Goal: Task Accomplishment & Management: Complete application form

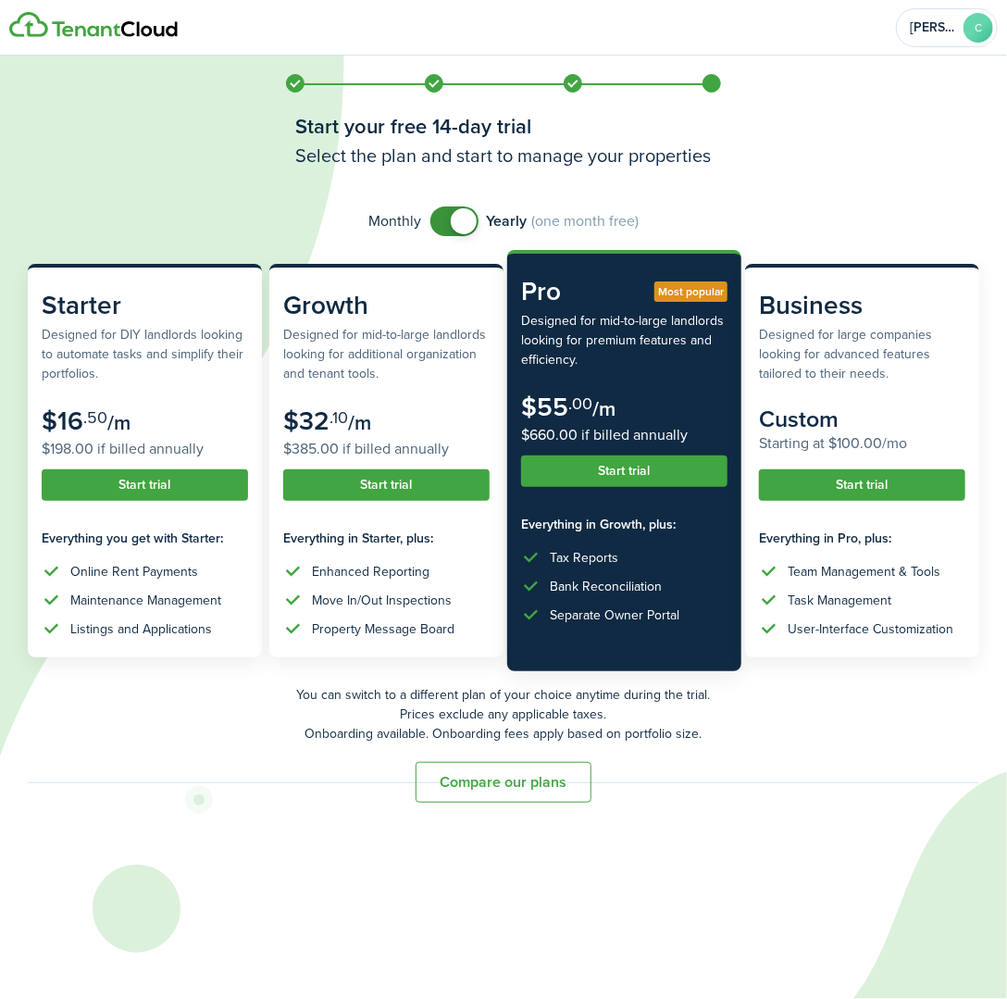
click at [491, 772] on button "Compare our plans" at bounding box center [504, 782] width 176 height 41
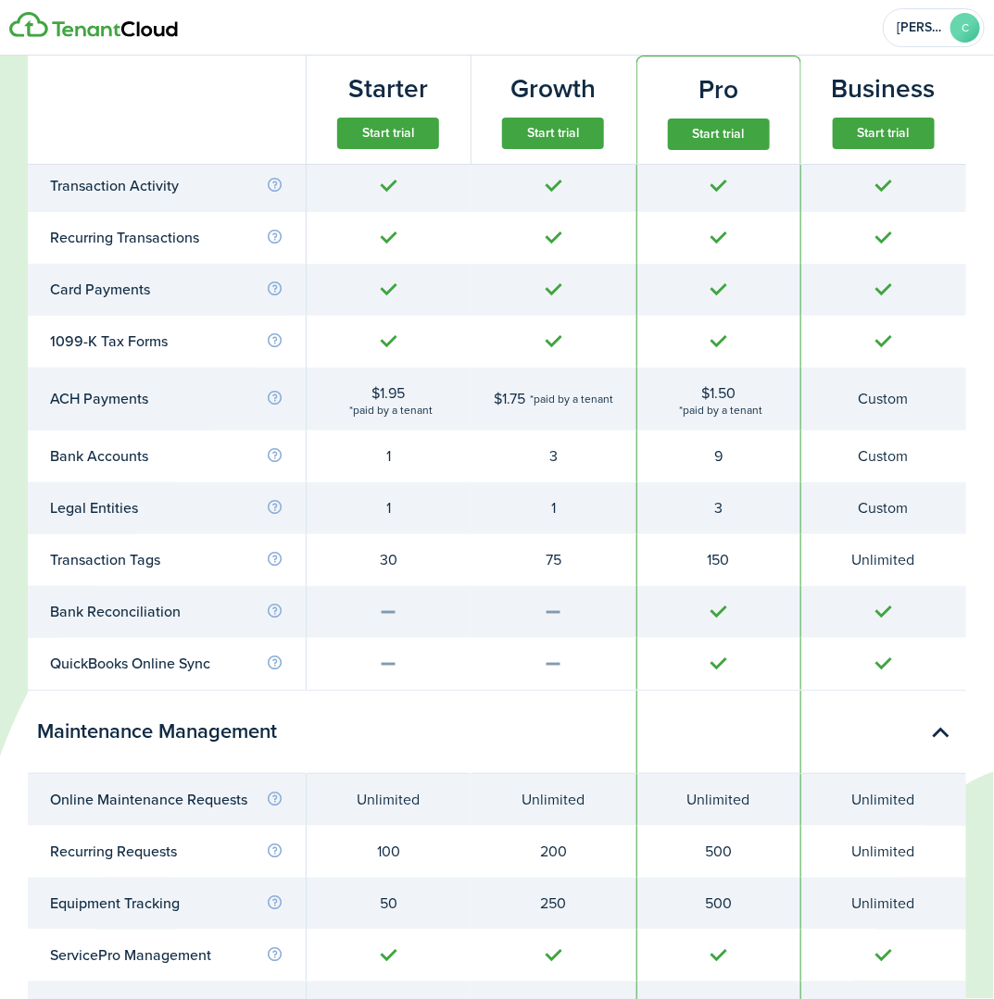
scroll to position [3805, 0]
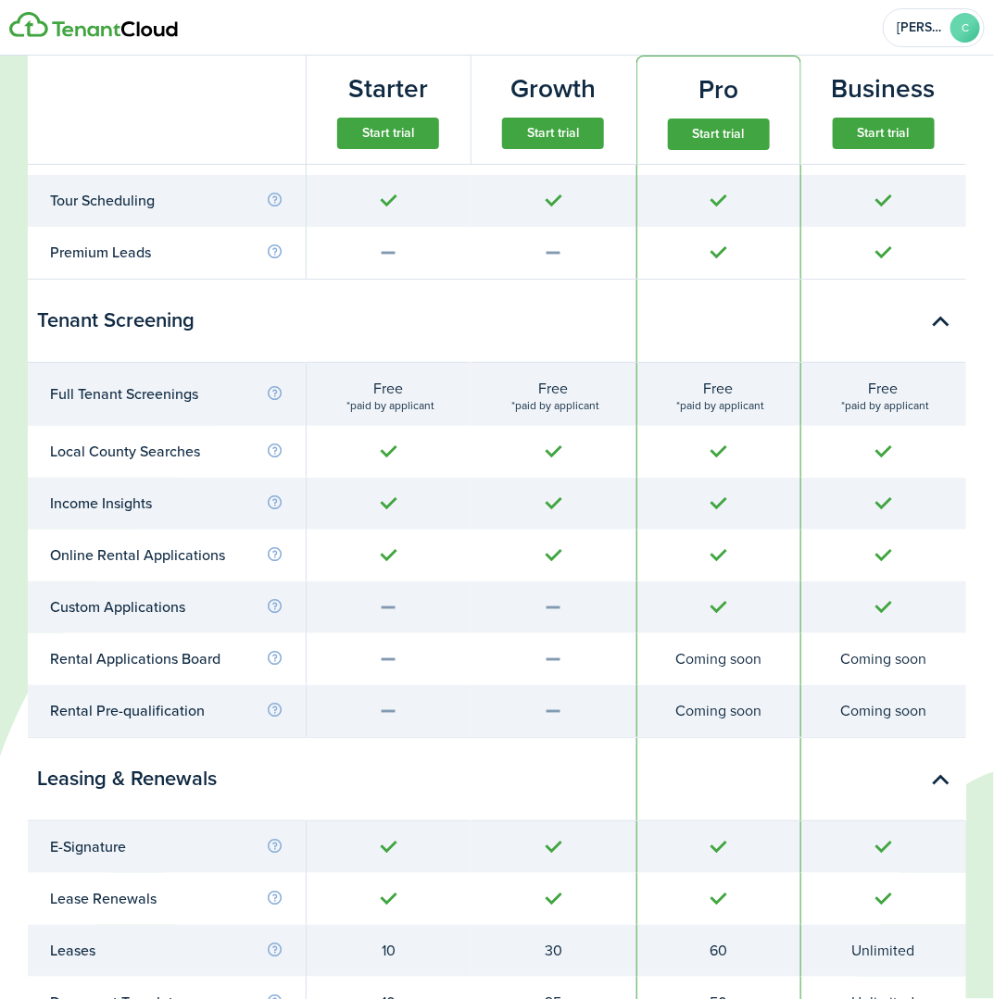
drag, startPoint x: 619, startPoint y: 140, endPoint x: 742, endPoint y: 315, distance: 213.5
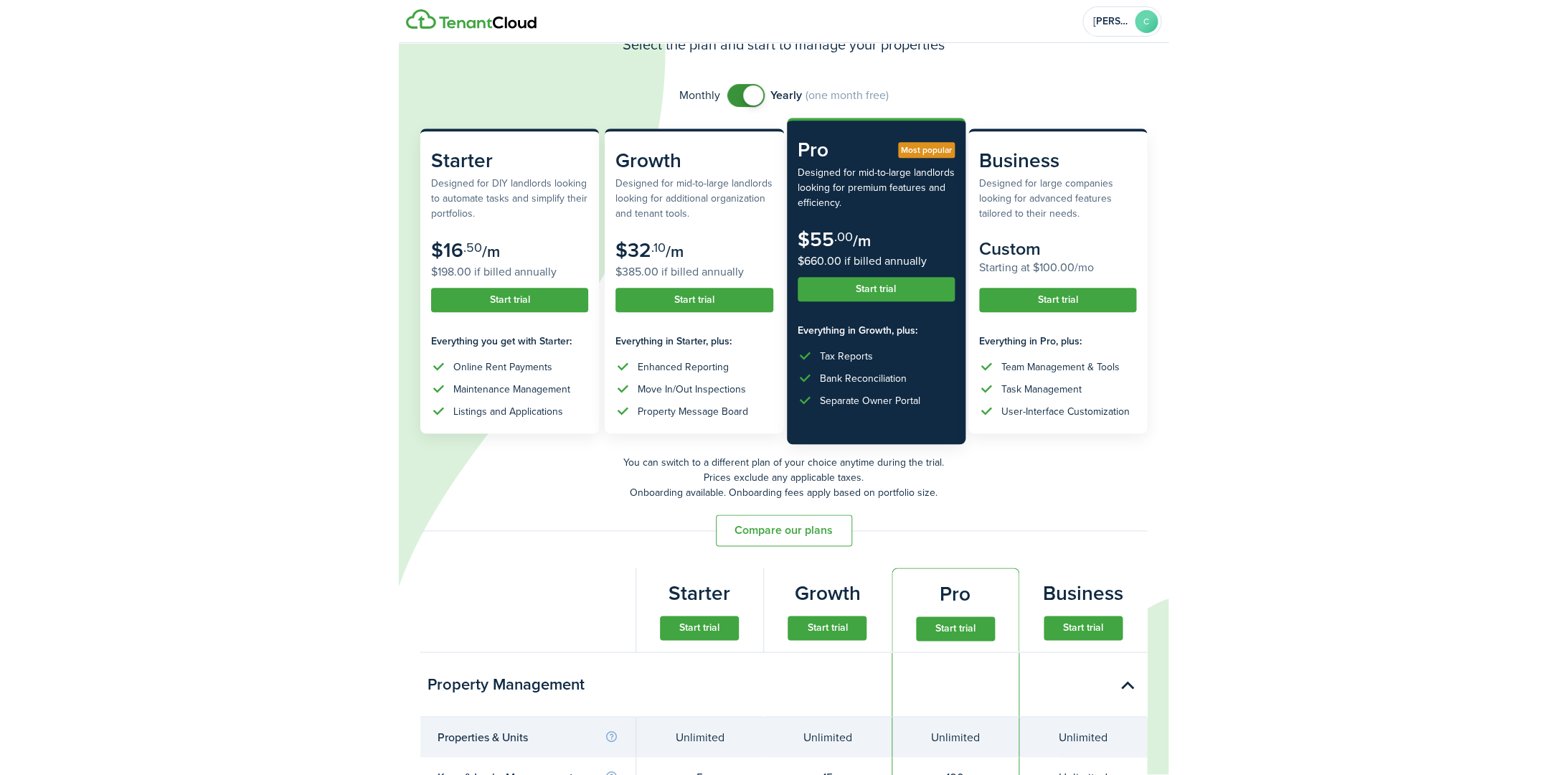
scroll to position [0, 0]
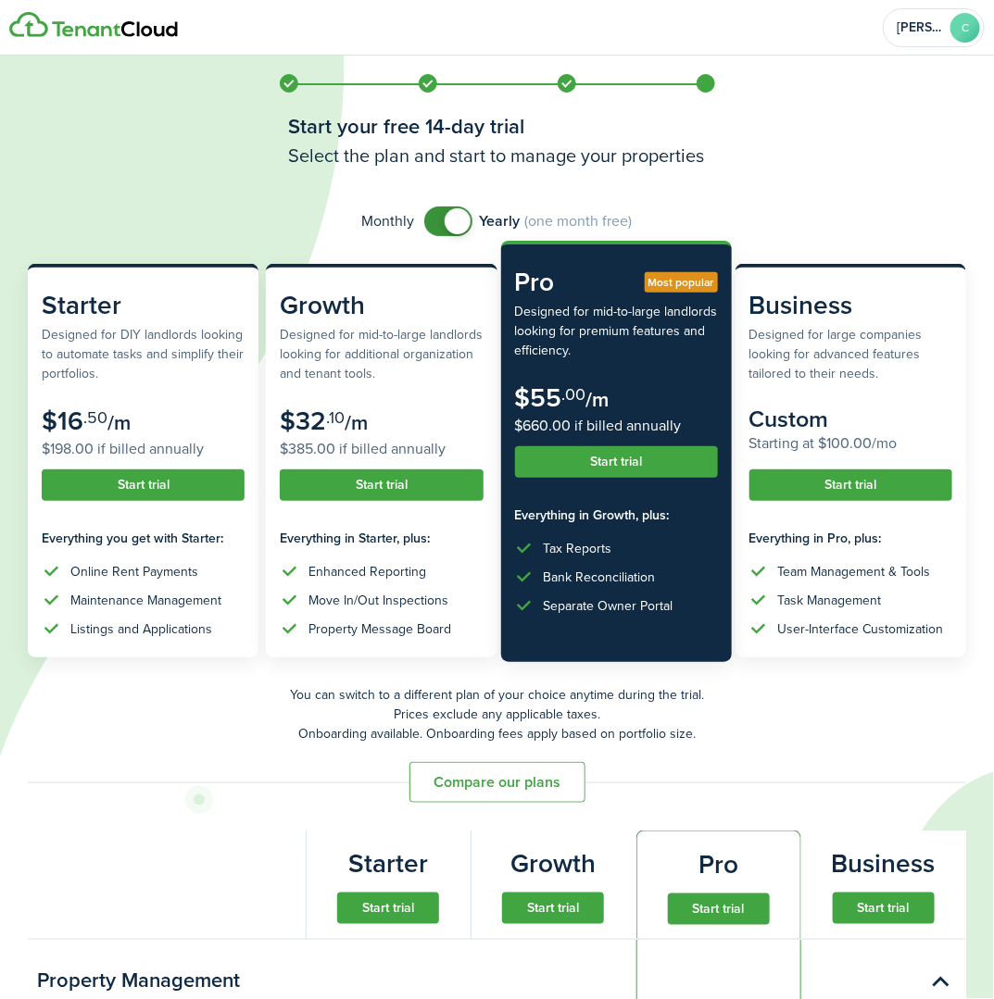
click at [609, 459] on button "Start trial" at bounding box center [616, 461] width 203 height 31
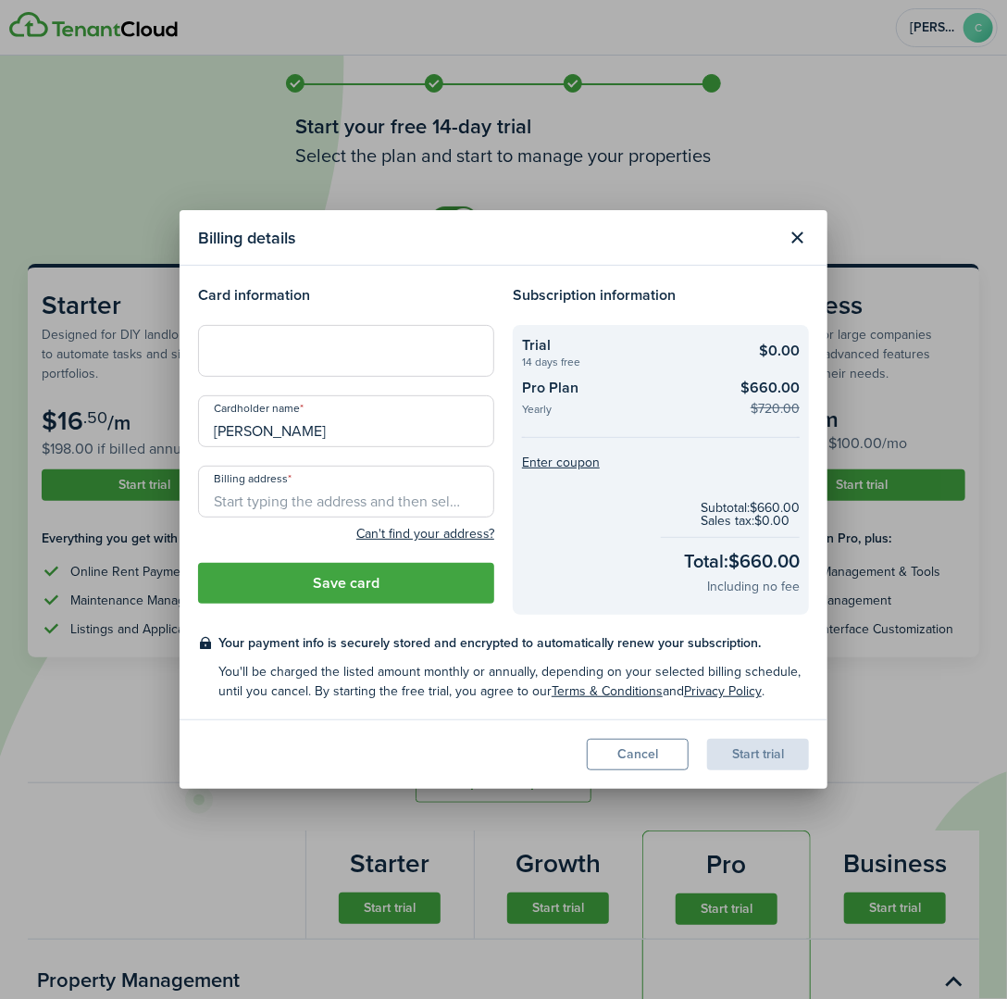
click at [419, 280] on modal-body "Card information Cardholder name [PERSON_NAME] Billing address Can't find your …" at bounding box center [504, 493] width 648 height 454
click at [372, 578] on button "Save card" at bounding box center [346, 583] width 296 height 41
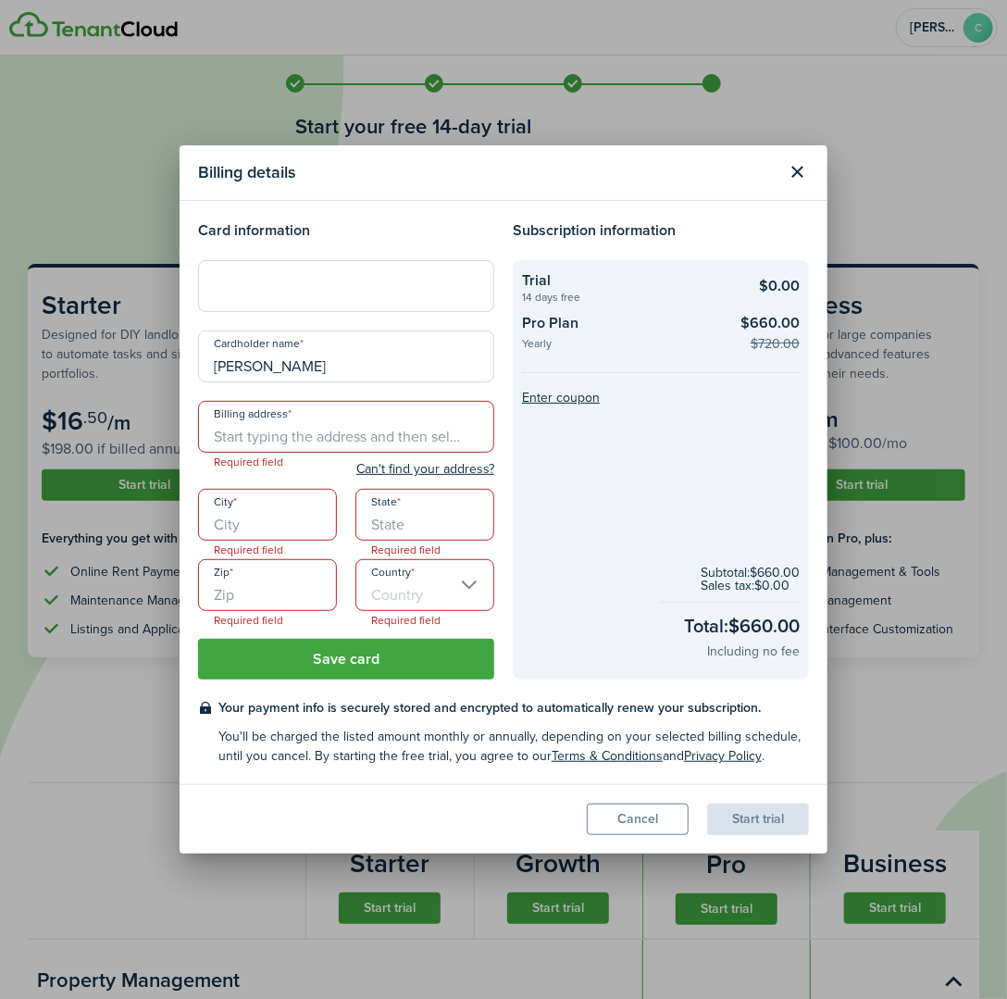
click at [294, 425] on input "Billing address" at bounding box center [346, 427] width 296 height 52
type input "[STREET_ADDRESS][PERSON_NAME]"
type input "Waverly"
type input "[US_STATE]"
type input "37185"
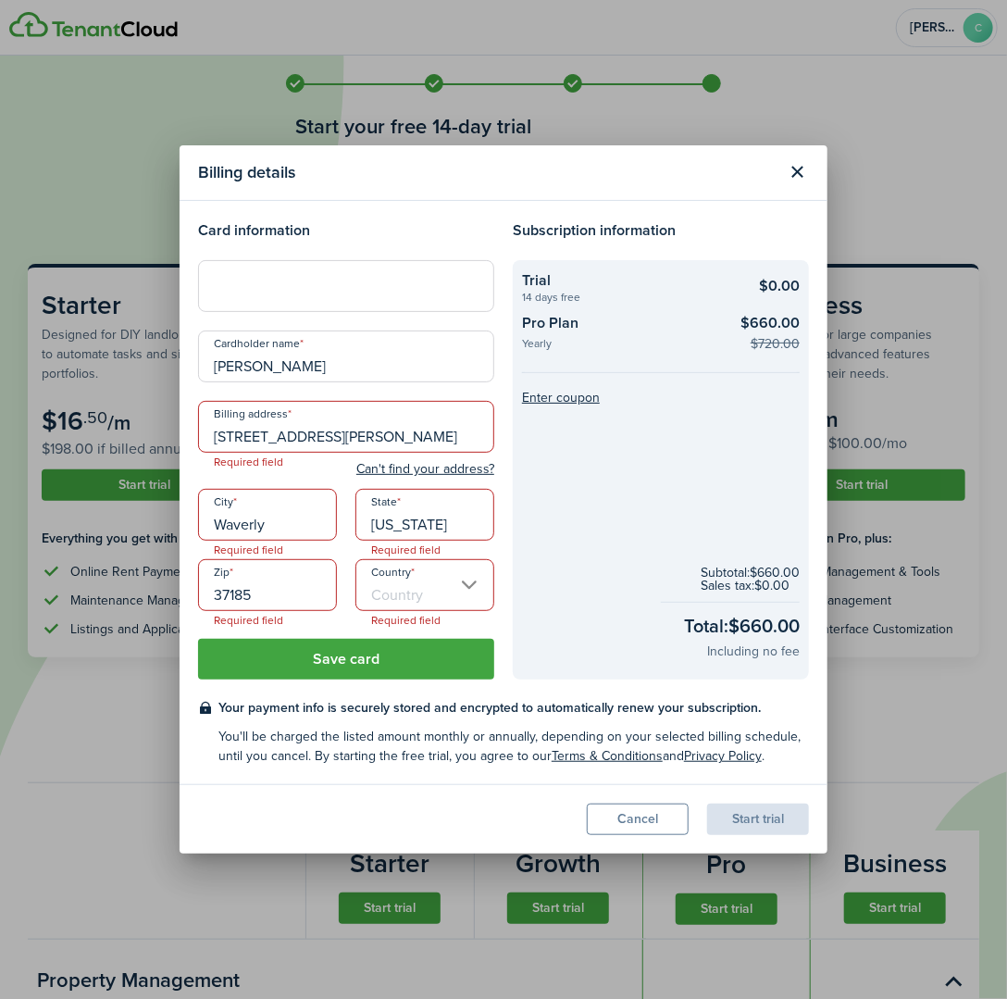
type input "[GEOGRAPHIC_DATA]"
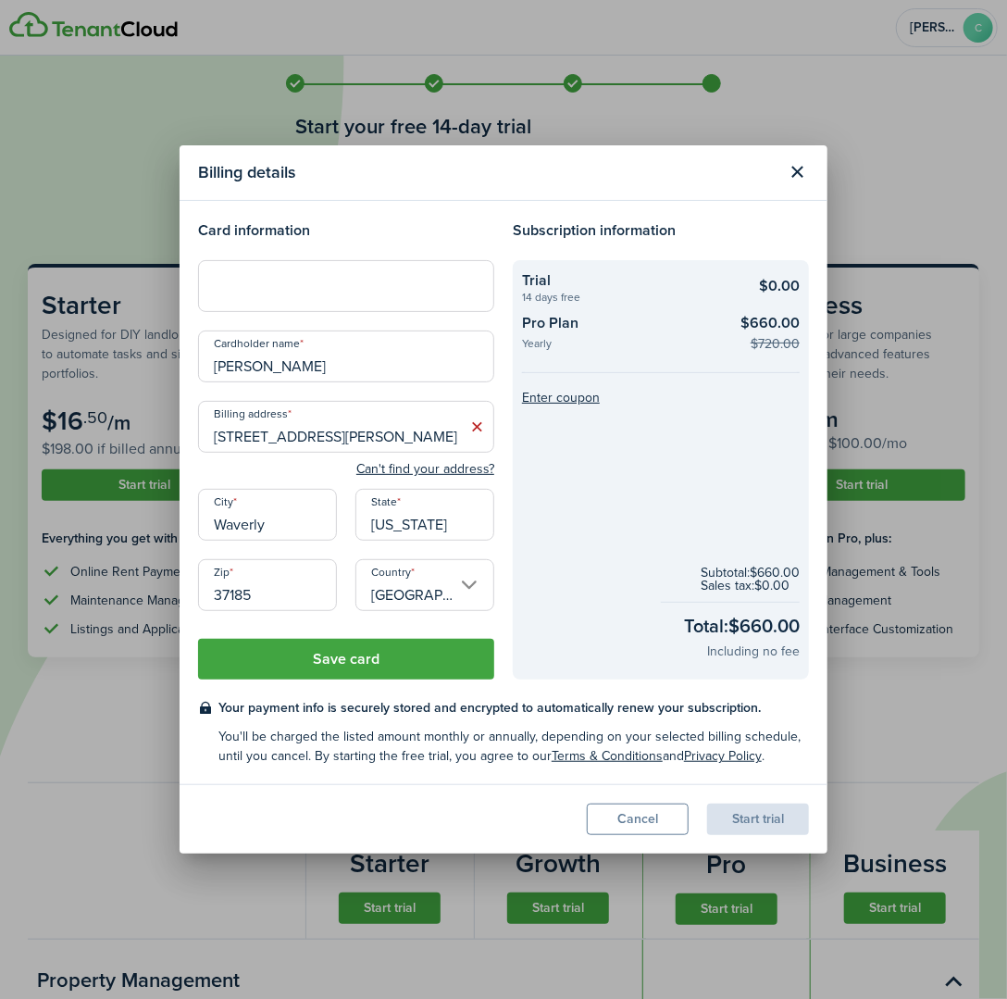
click at [347, 655] on button "Save card" at bounding box center [346, 659] width 296 height 41
click at [400, 658] on button "Save card" at bounding box center [346, 659] width 296 height 41
click at [368, 658] on button "Save card" at bounding box center [346, 659] width 296 height 41
drag, startPoint x: 368, startPoint y: 658, endPoint x: 341, endPoint y: 474, distance: 186.2
click at [368, 659] on button "Save card" at bounding box center [346, 659] width 296 height 41
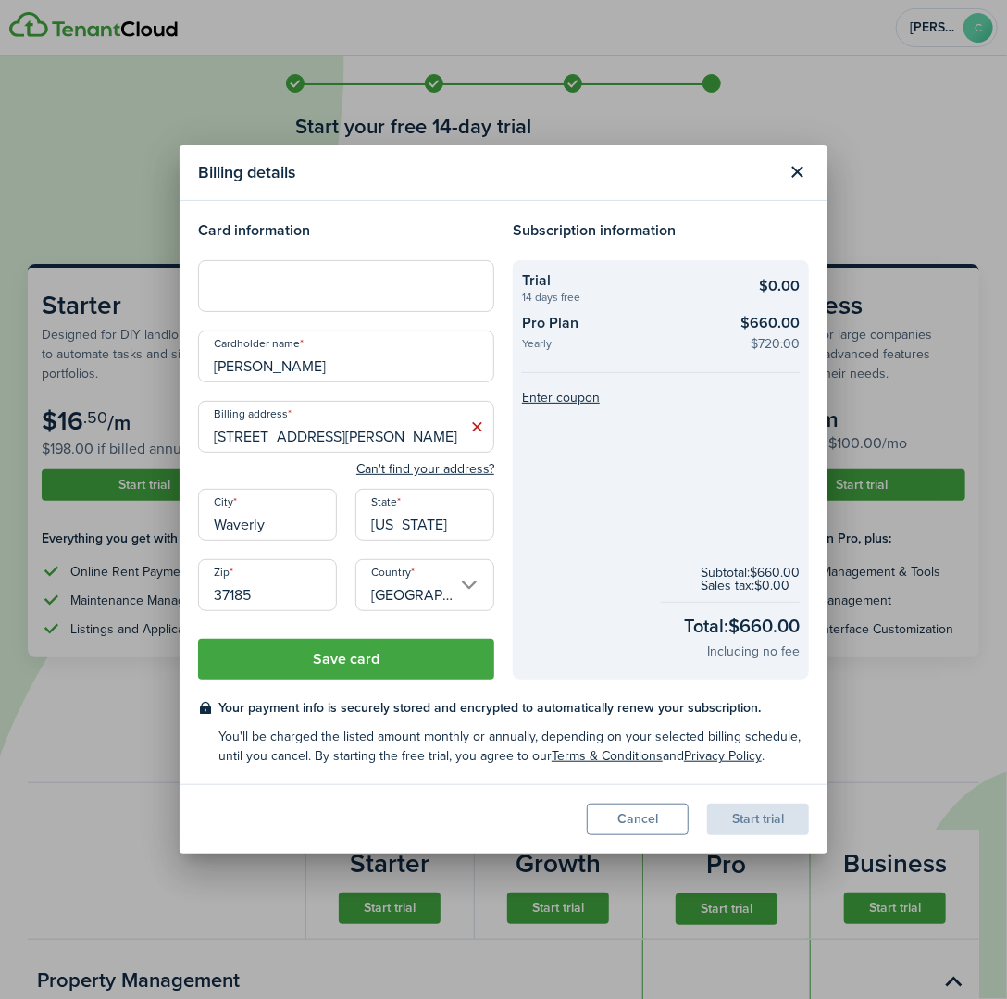
click at [367, 665] on button "Save card" at bounding box center [346, 659] width 296 height 41
click at [367, 666] on button "Save card" at bounding box center [346, 659] width 296 height 41
click at [662, 816] on button "Cancel" at bounding box center [638, 819] width 102 height 31
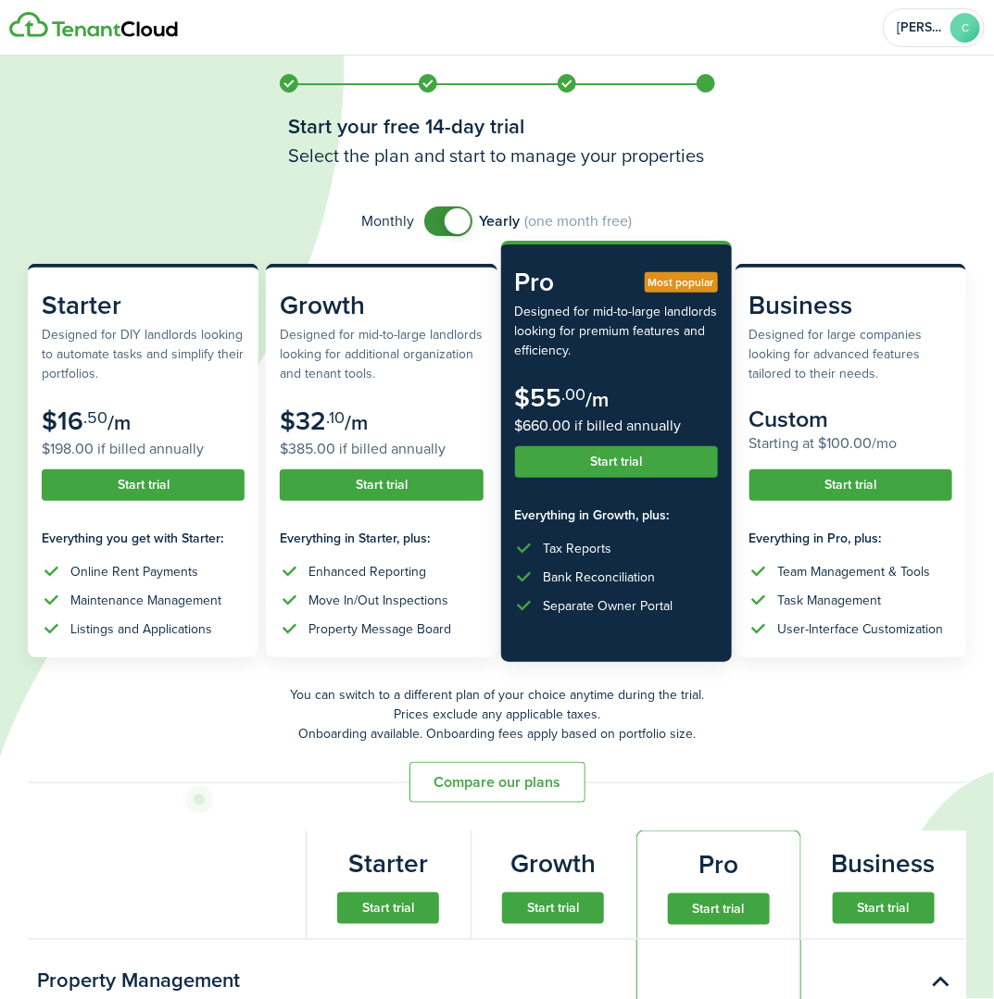
click at [637, 460] on button "Start trial" at bounding box center [616, 461] width 203 height 31
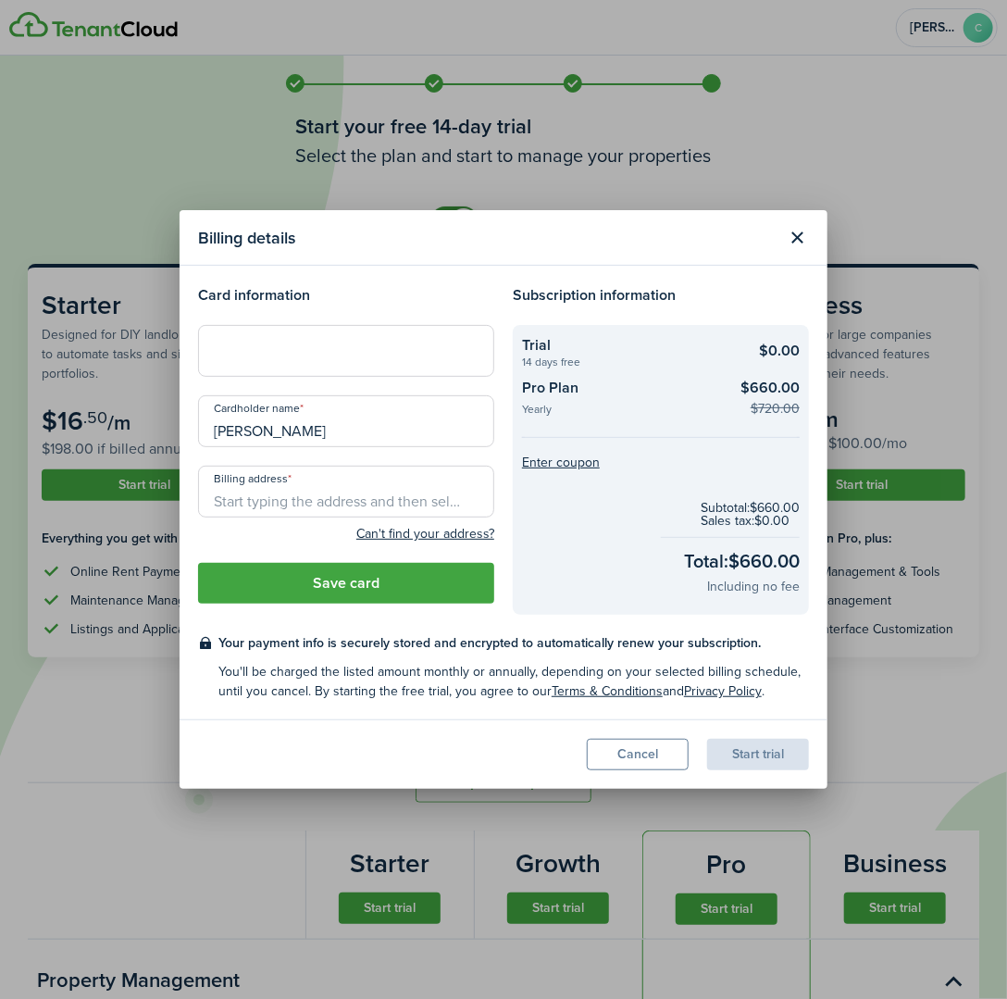
click at [400, 273] on modal-body "Card information Cardholder name [PERSON_NAME] Billing address Can't find your …" at bounding box center [504, 493] width 648 height 454
click at [410, 274] on modal-body "Card information Cardholder name [PERSON_NAME] Billing address Can't find your …" at bounding box center [504, 493] width 648 height 454
click at [312, 495] on input "Billing address" at bounding box center [346, 492] width 296 height 52
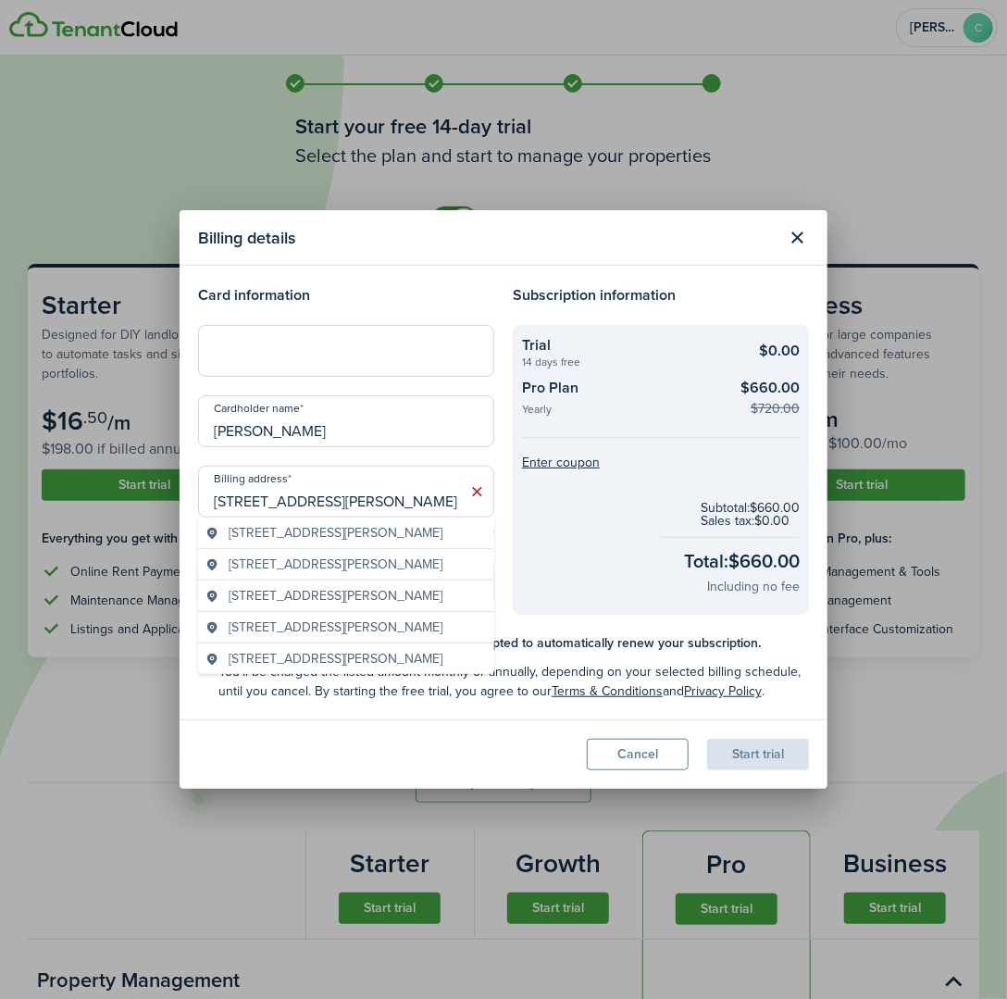
click at [260, 537] on span "[STREET_ADDRESS][PERSON_NAME]" at bounding box center [336, 532] width 214 height 19
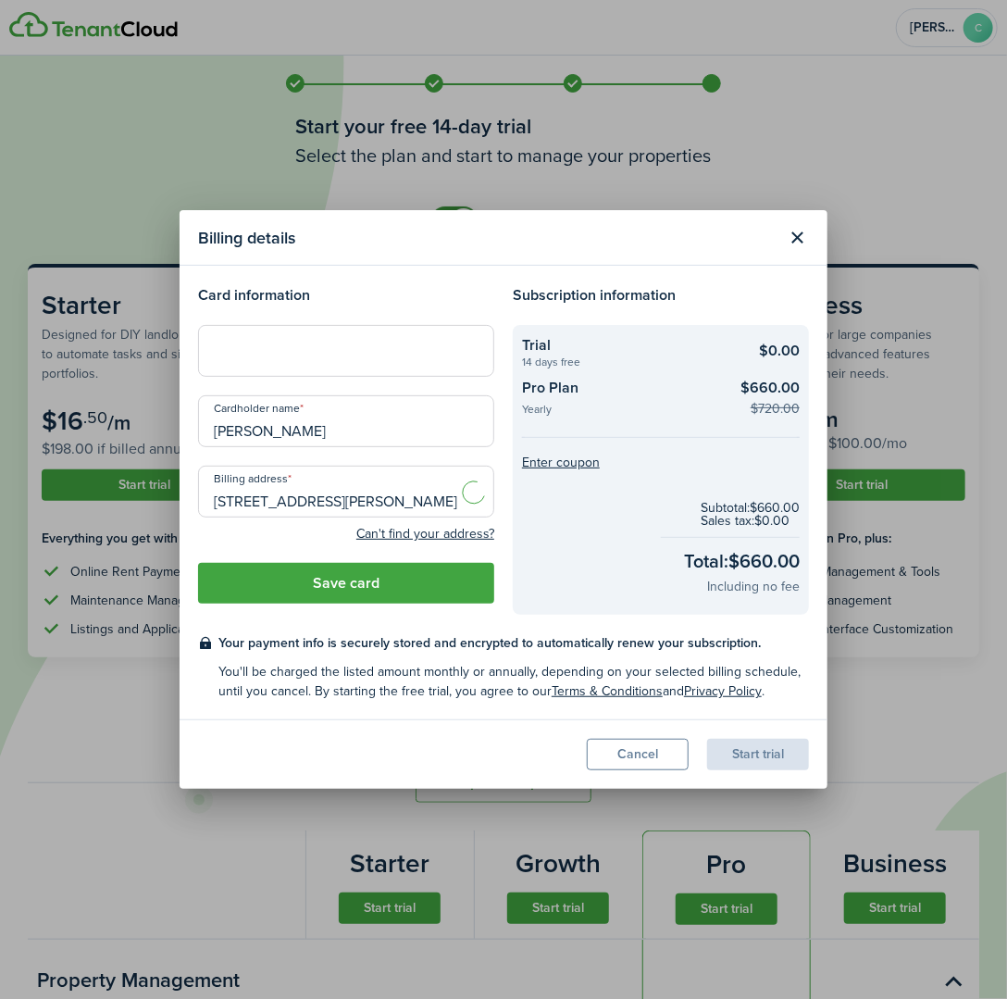
type input "[STREET_ADDRESS][PERSON_NAME]"
click at [324, 588] on button "Save card" at bounding box center [346, 583] width 296 height 41
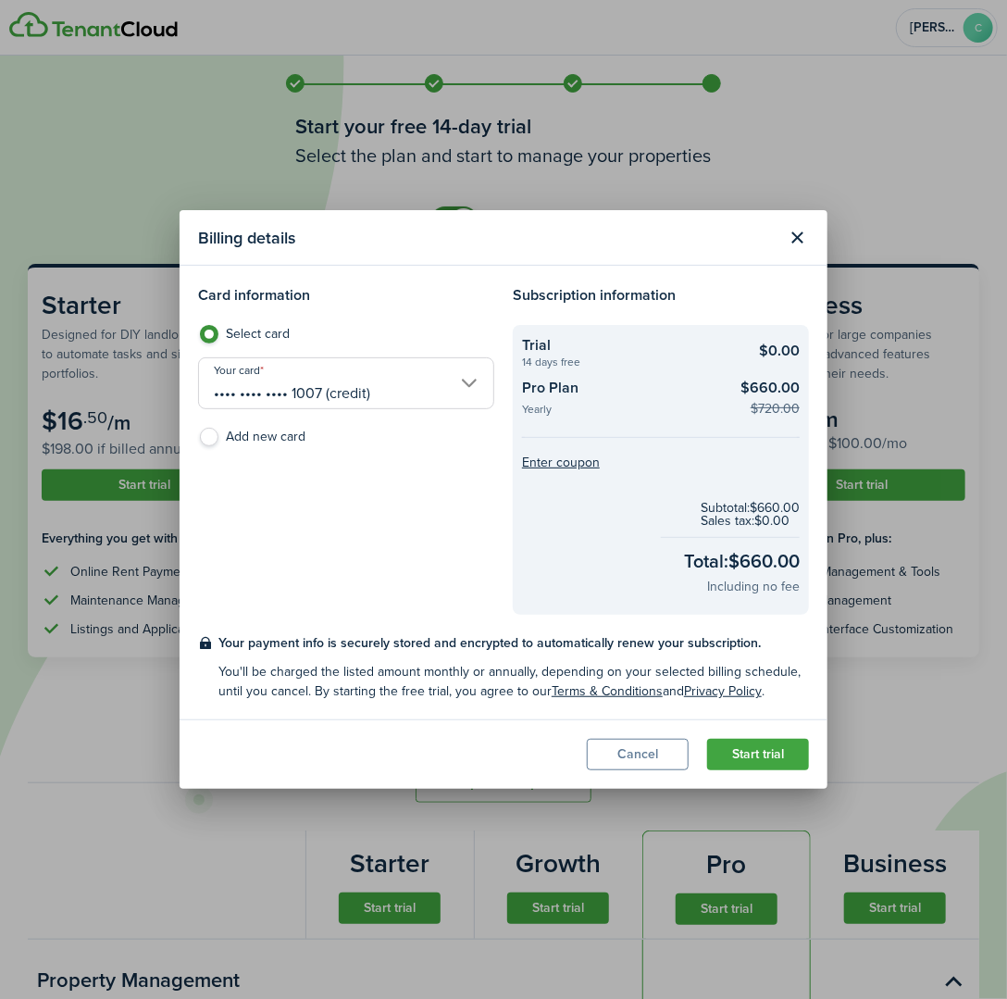
click at [763, 752] on button "Start trial" at bounding box center [758, 754] width 102 height 31
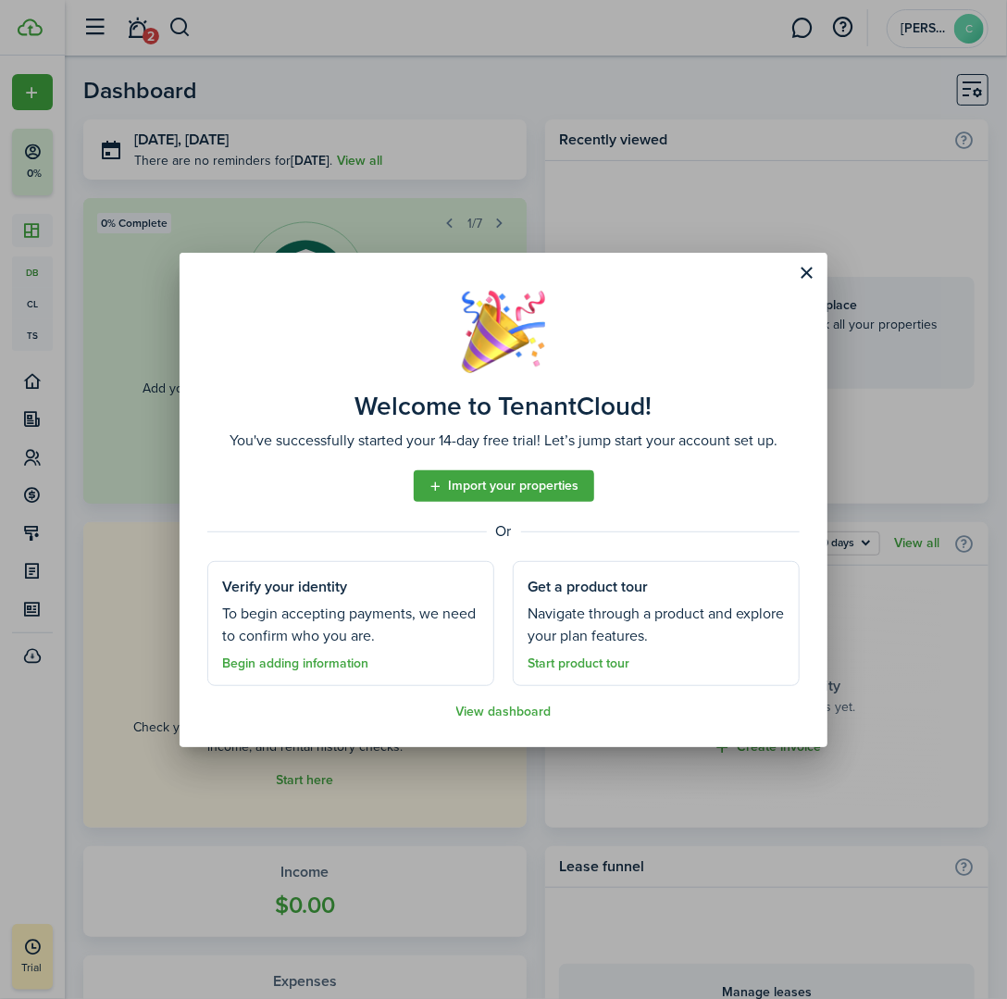
click at [805, 276] on button "Close modal" at bounding box center [807, 272] width 31 height 31
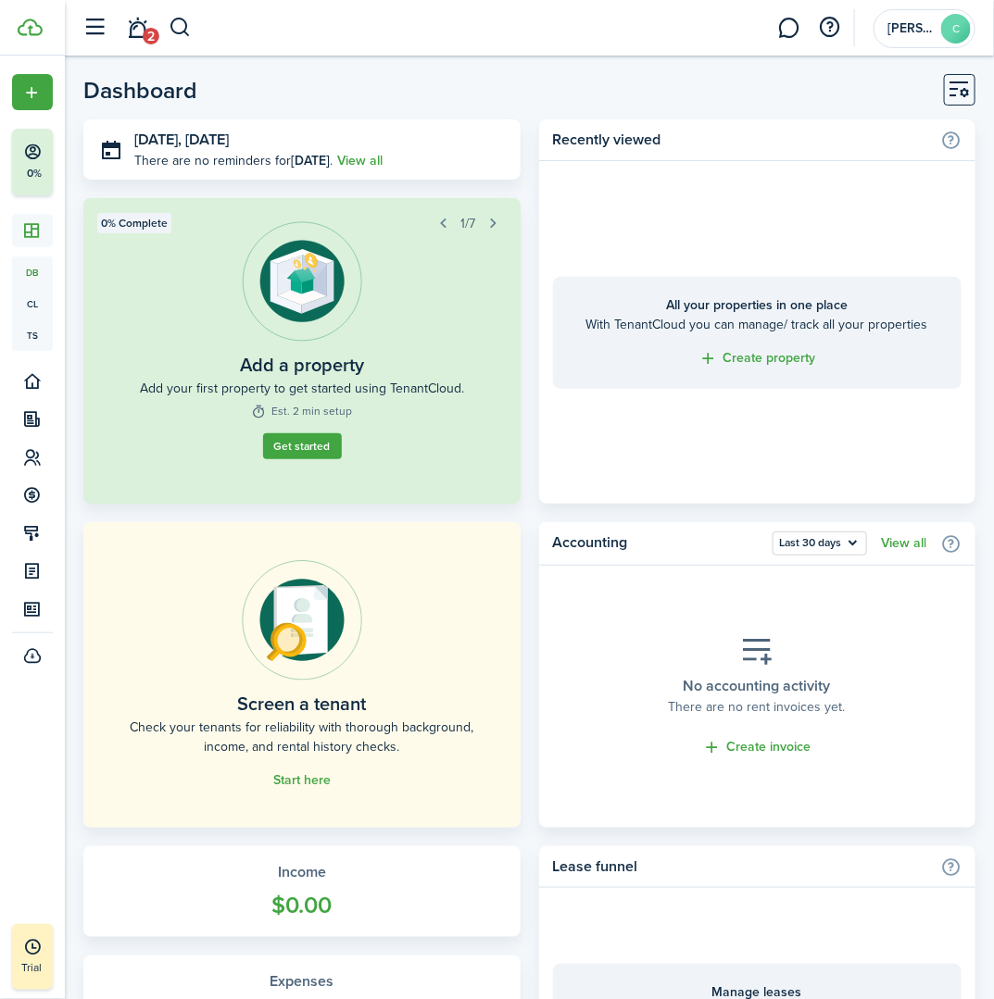
click at [294, 774] on link "Start here" at bounding box center [301, 780] width 57 height 15
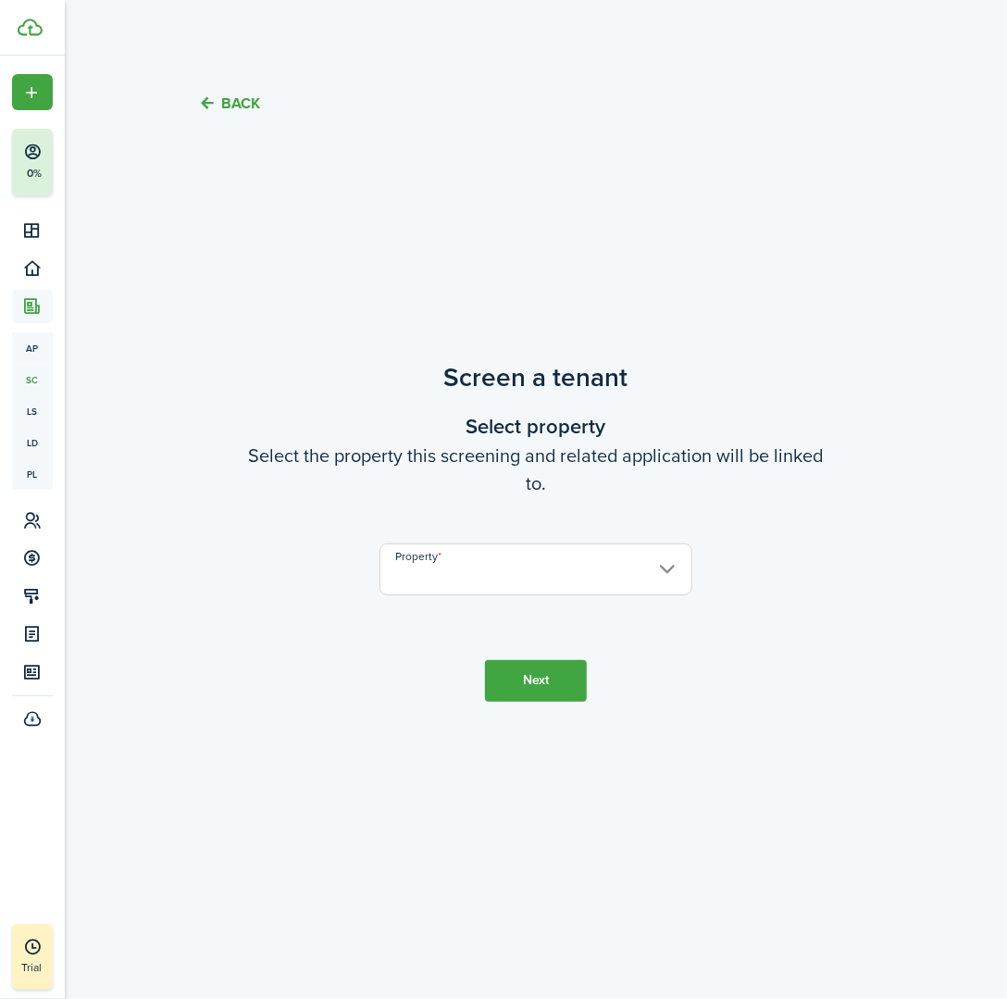
click at [520, 574] on input "Property" at bounding box center [536, 570] width 313 height 52
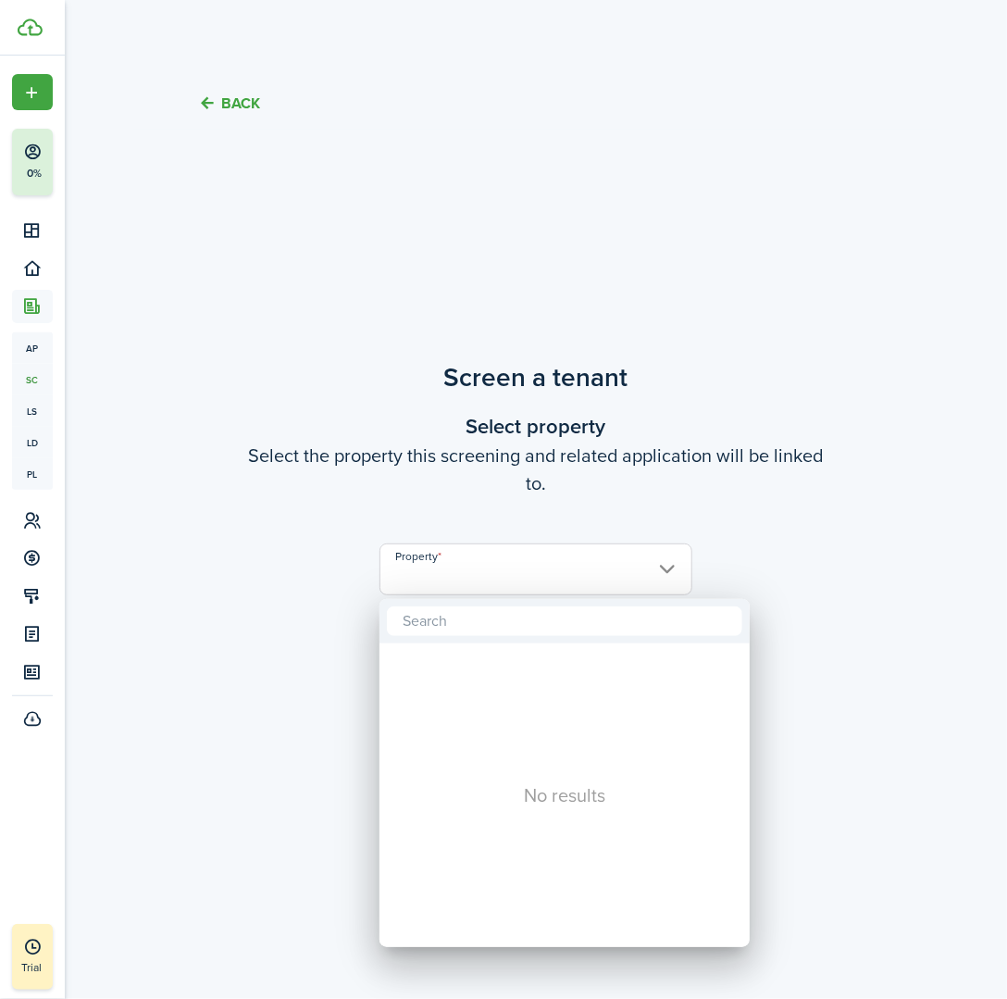
click at [742, 456] on div at bounding box center [504, 499] width 1304 height 1295
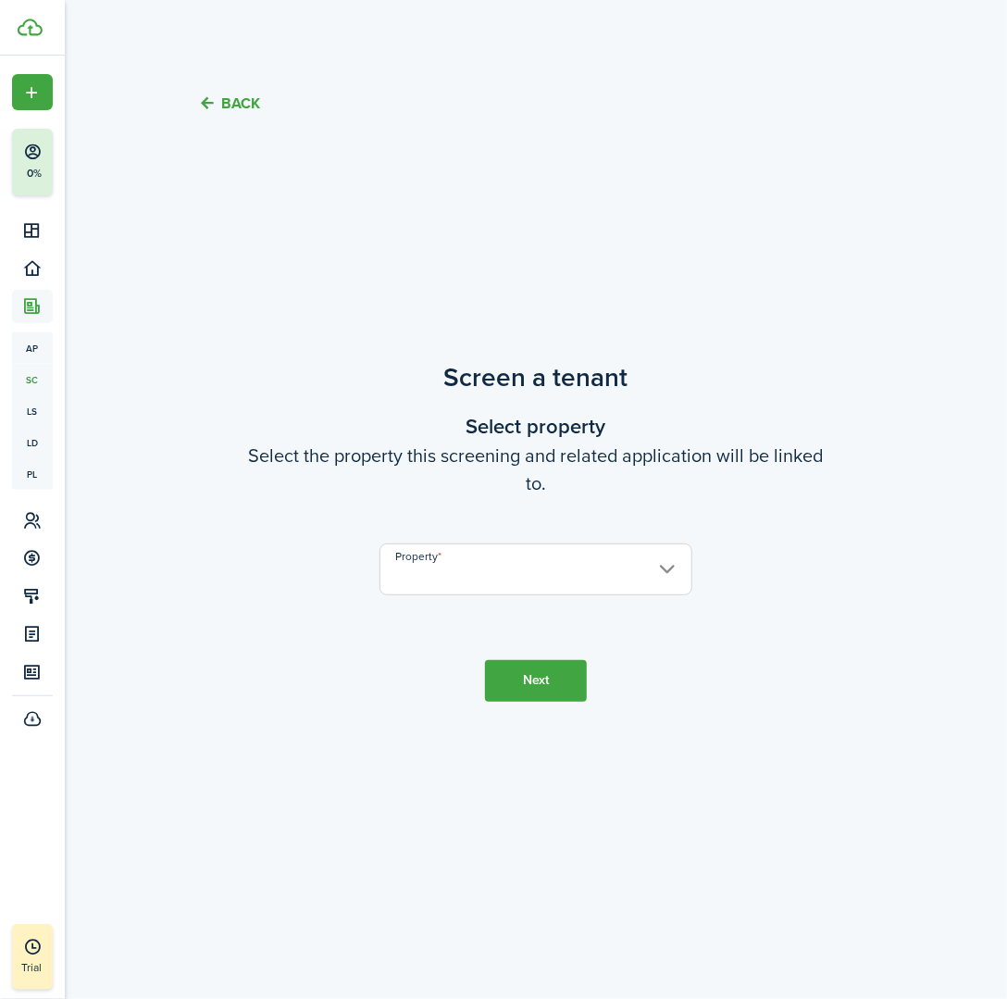
click at [244, 94] on button "Back" at bounding box center [229, 103] width 62 height 19
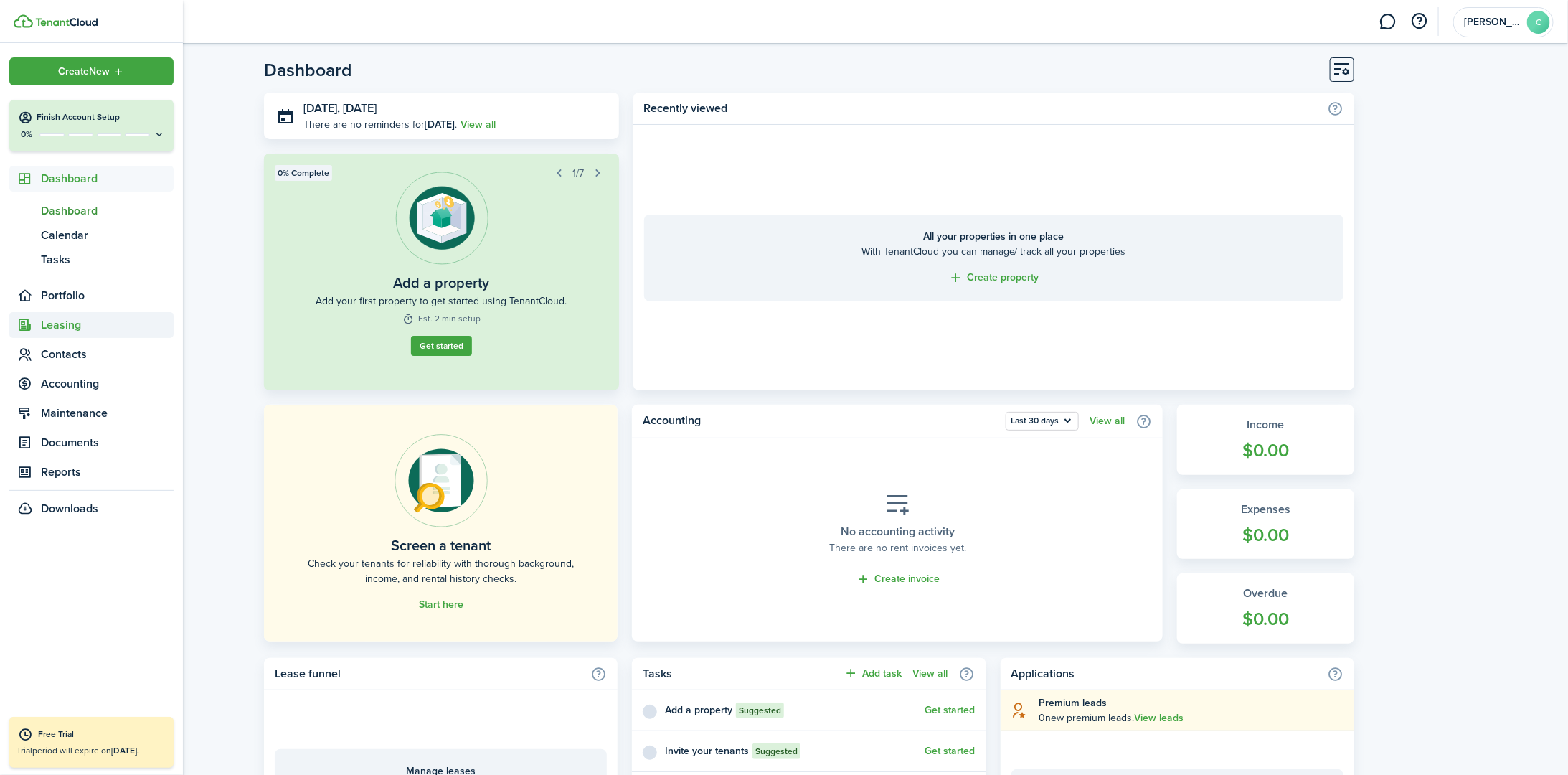
click at [43, 328] on span "Leasing" at bounding box center [107, 325] width 132 height 17
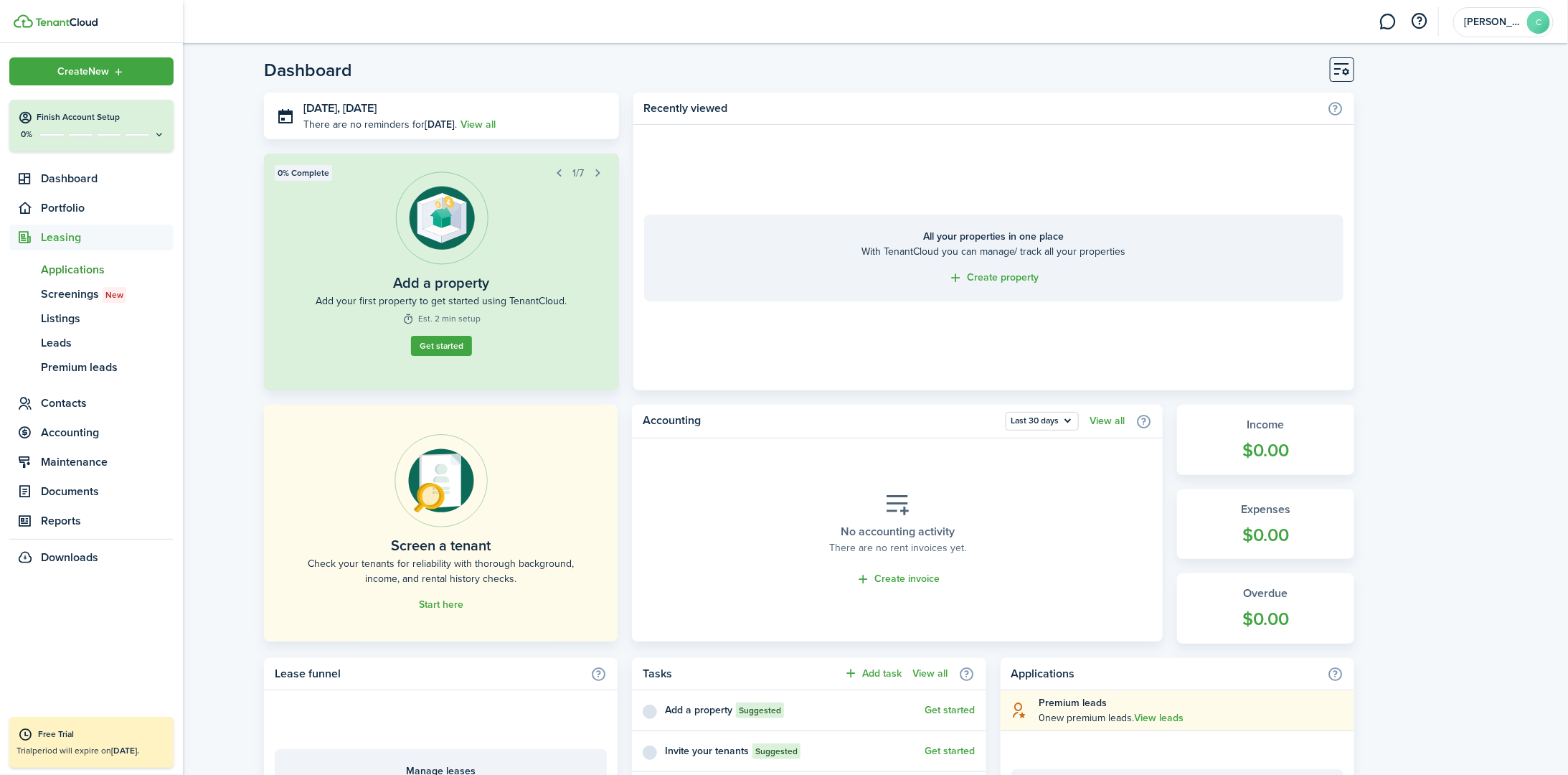
click at [76, 275] on span "Applications" at bounding box center [107, 270] width 132 height 17
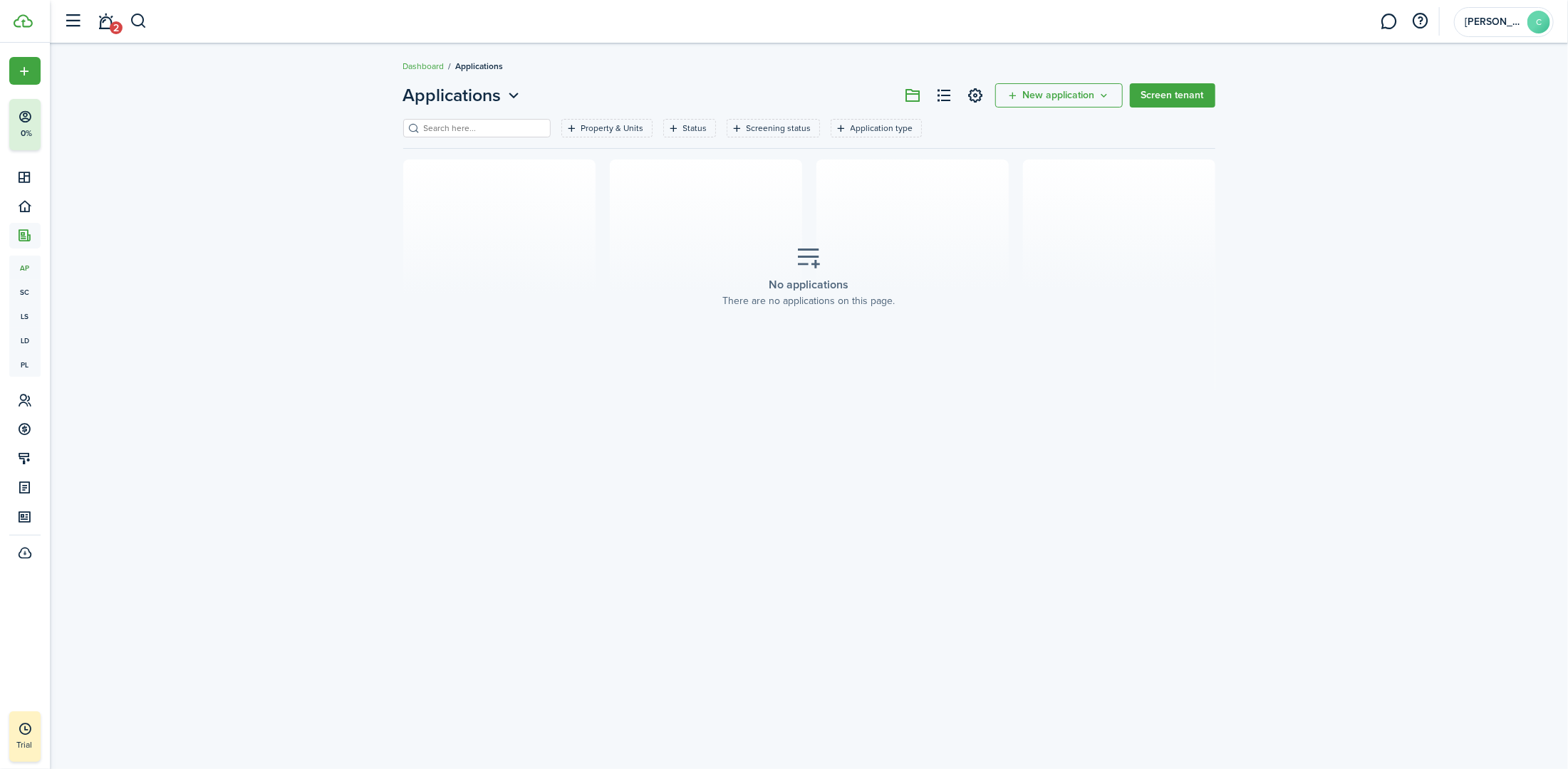
click at [774, 102] on button "New application" at bounding box center [1059, 95] width 128 height 24
click at [774, 126] on link "Add application" at bounding box center [1060, 127] width 125 height 25
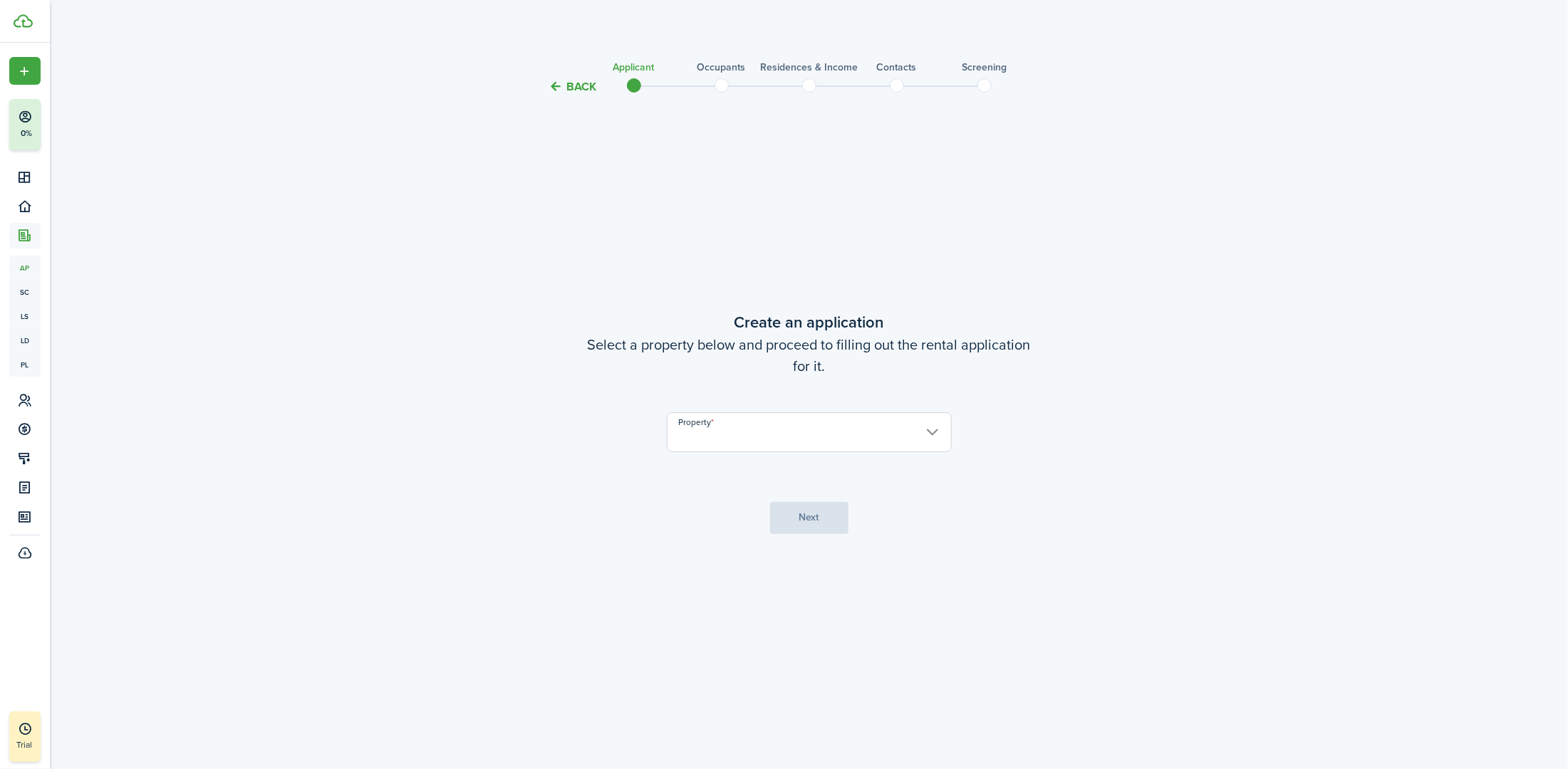
click at [774, 448] on input "Property" at bounding box center [809, 432] width 285 height 40
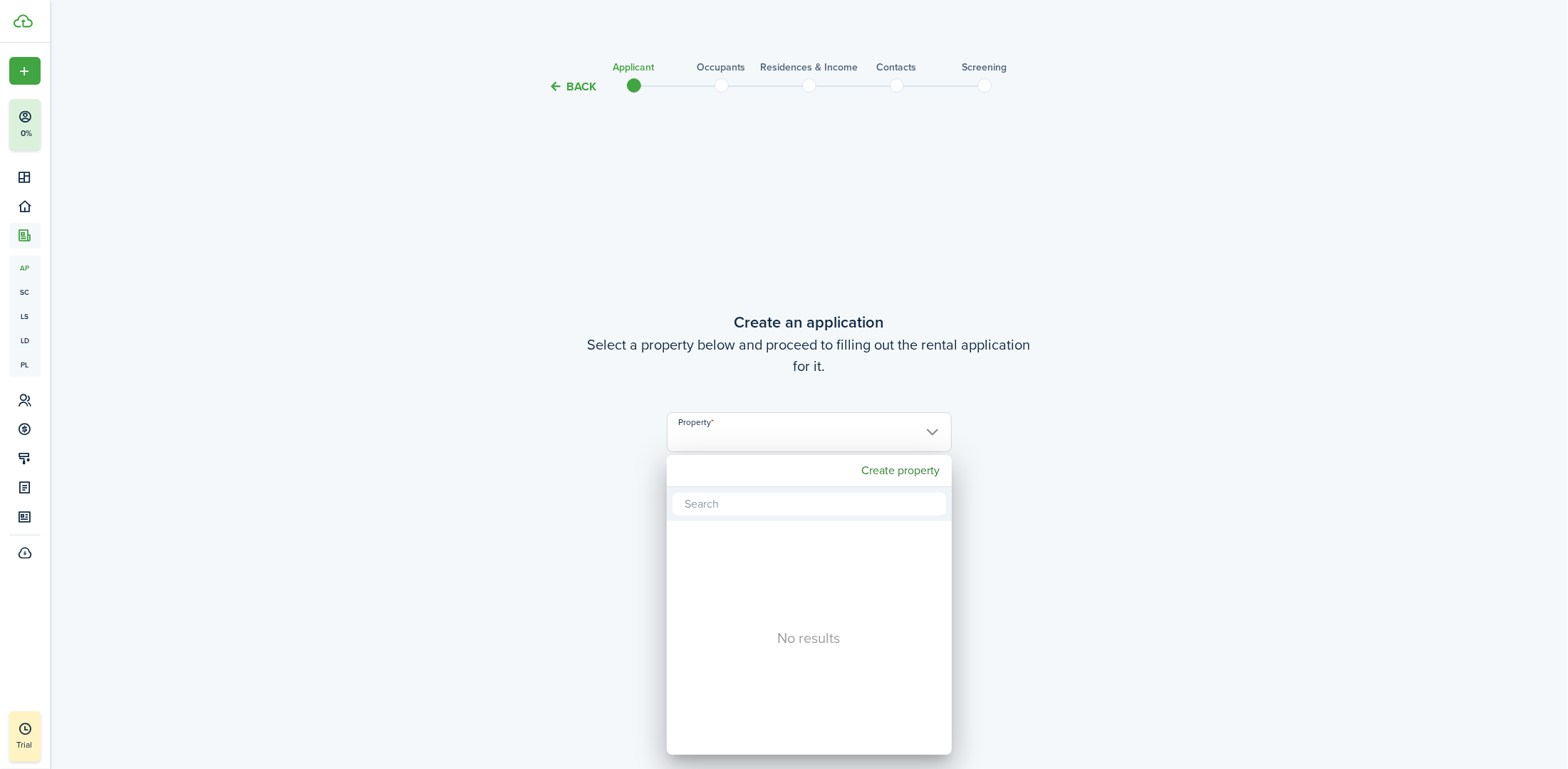
click at [774, 394] on div at bounding box center [784, 384] width 1796 height 997
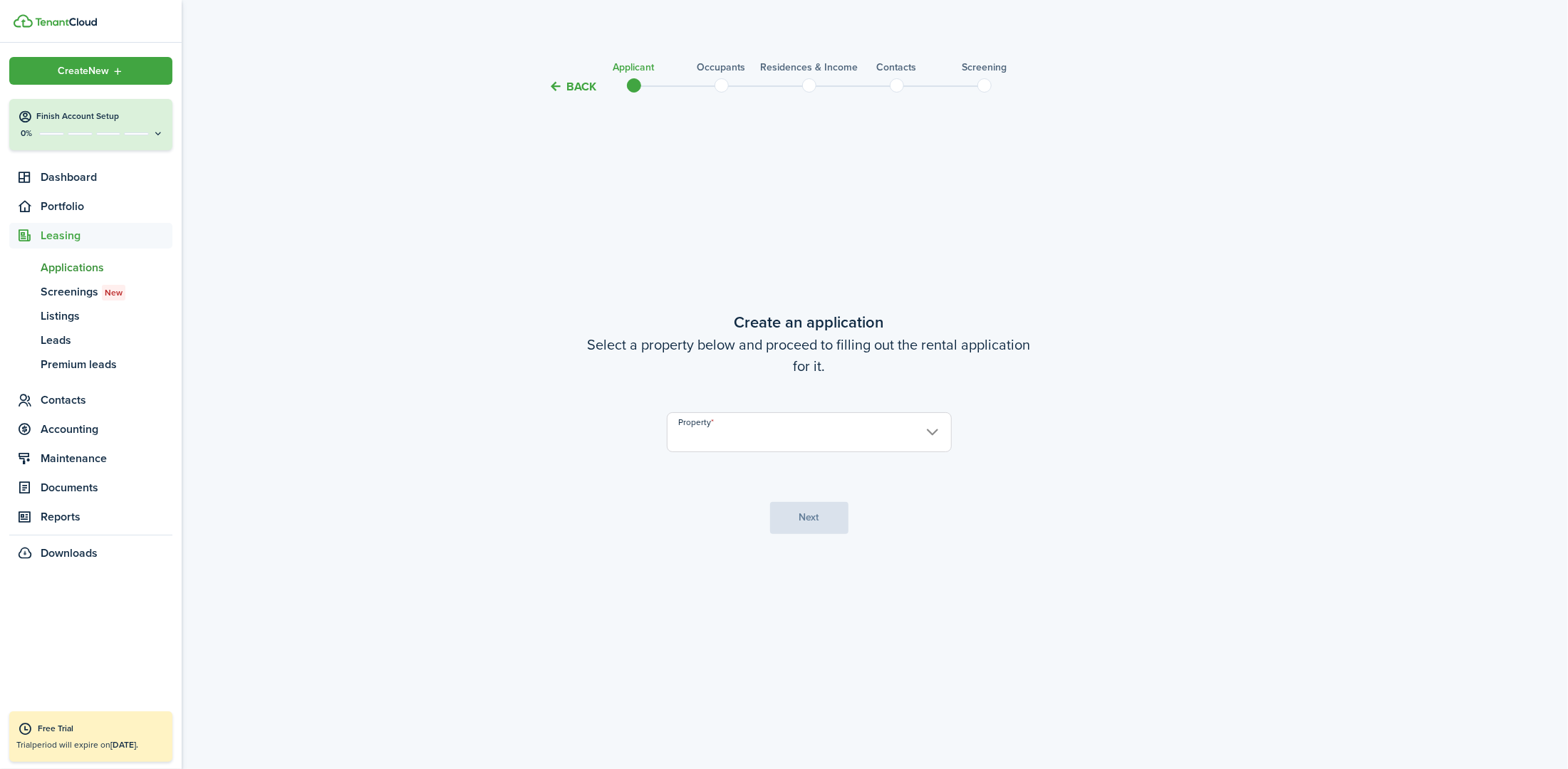
click at [38, 68] on div "Create New" at bounding box center [91, 71] width 163 height 28
click at [521, 118] on tc-wizard-step "Create an application Select a property below and proceed to filling out the re…" at bounding box center [809, 421] width 599 height 616
click at [82, 208] on span "Portfolio" at bounding box center [106, 206] width 132 height 17
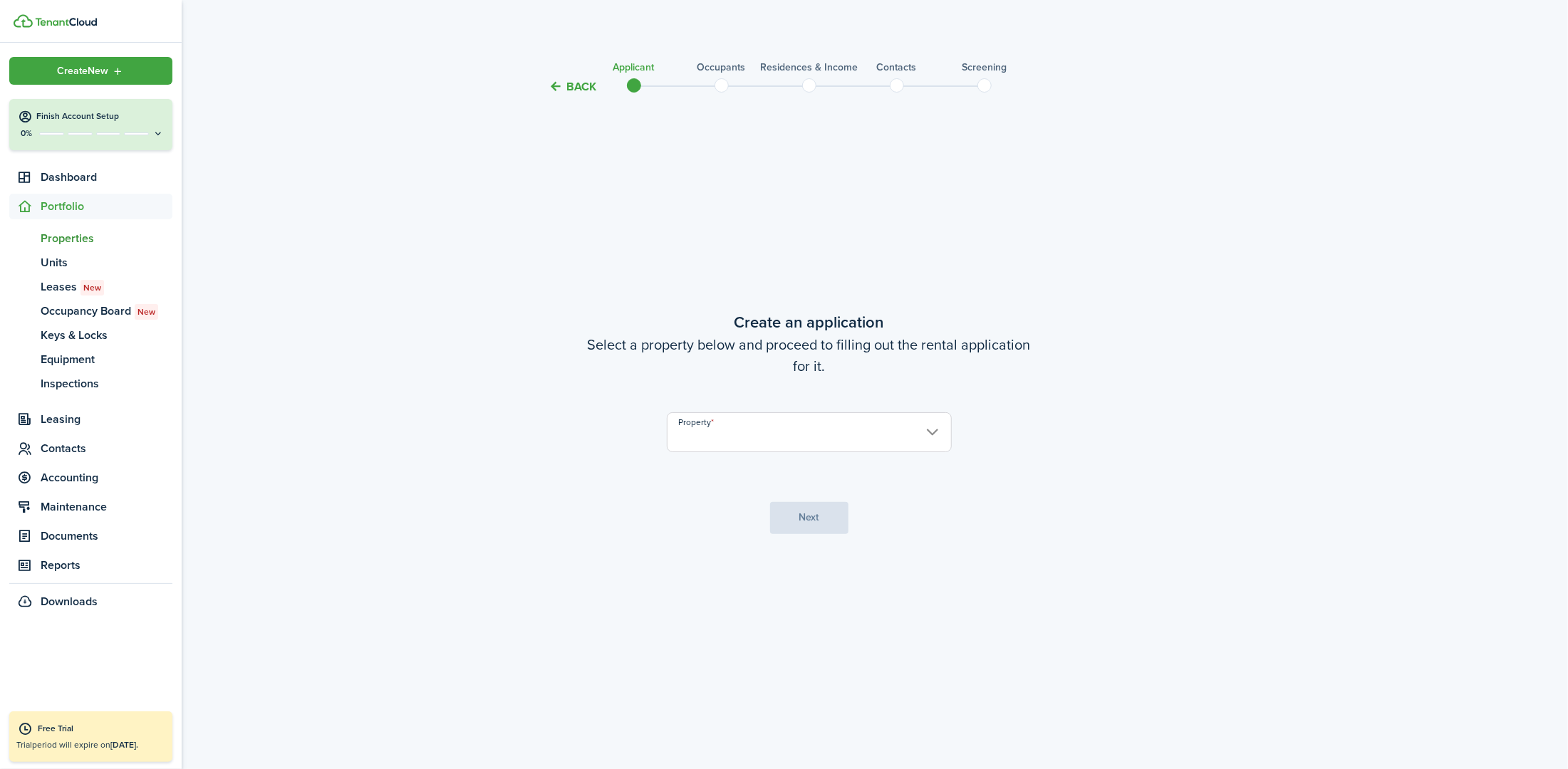
click at [82, 240] on span "Properties" at bounding box center [106, 238] width 132 height 17
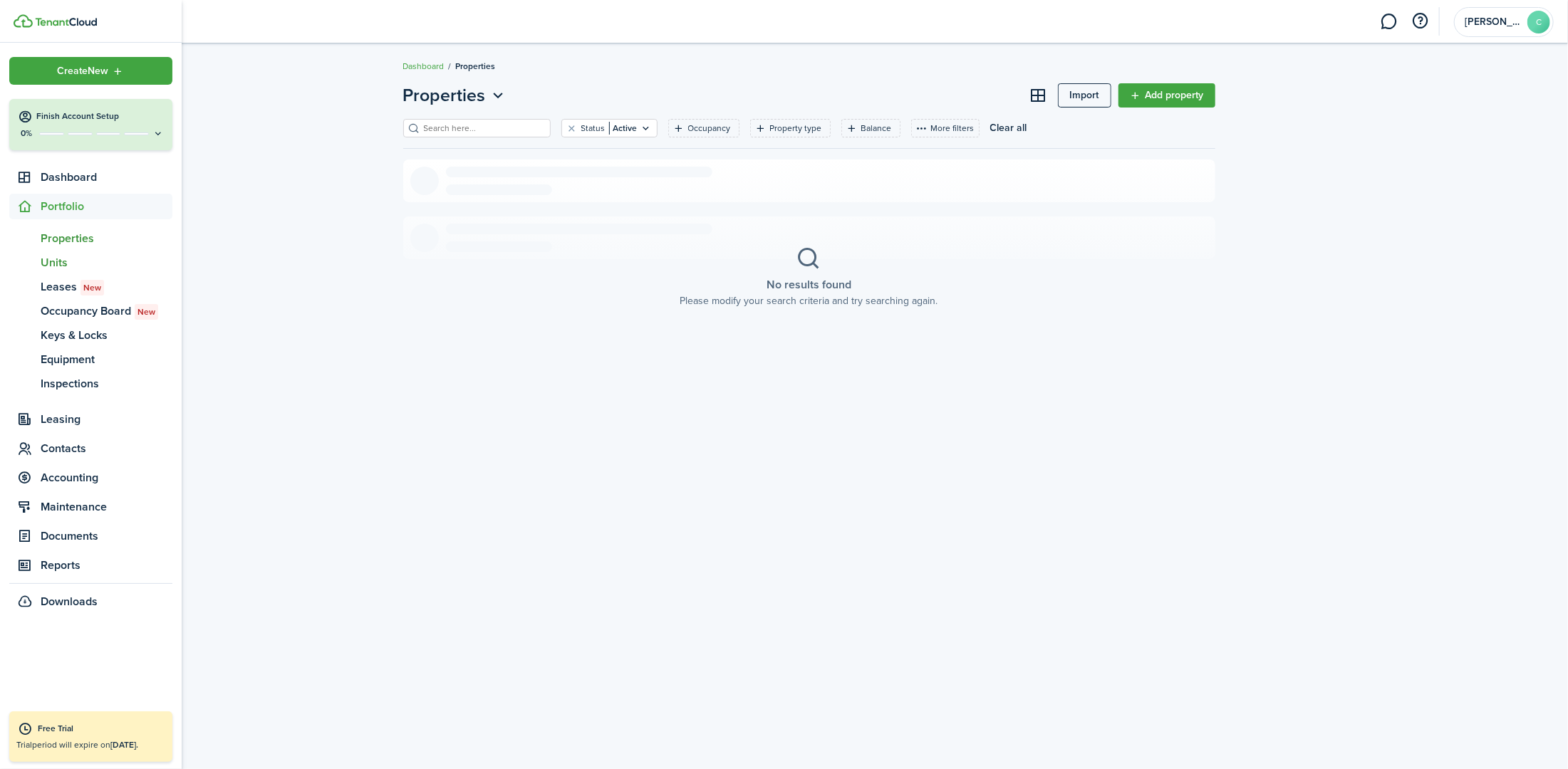
click at [64, 263] on span "Units" at bounding box center [106, 263] width 132 height 17
click at [73, 240] on span "Properties" at bounding box center [106, 238] width 132 height 17
click at [68, 261] on span "Units" at bounding box center [106, 263] width 132 height 17
click at [78, 242] on span "Properties" at bounding box center [106, 238] width 132 height 17
click at [55, 259] on span "Units" at bounding box center [106, 263] width 132 height 17
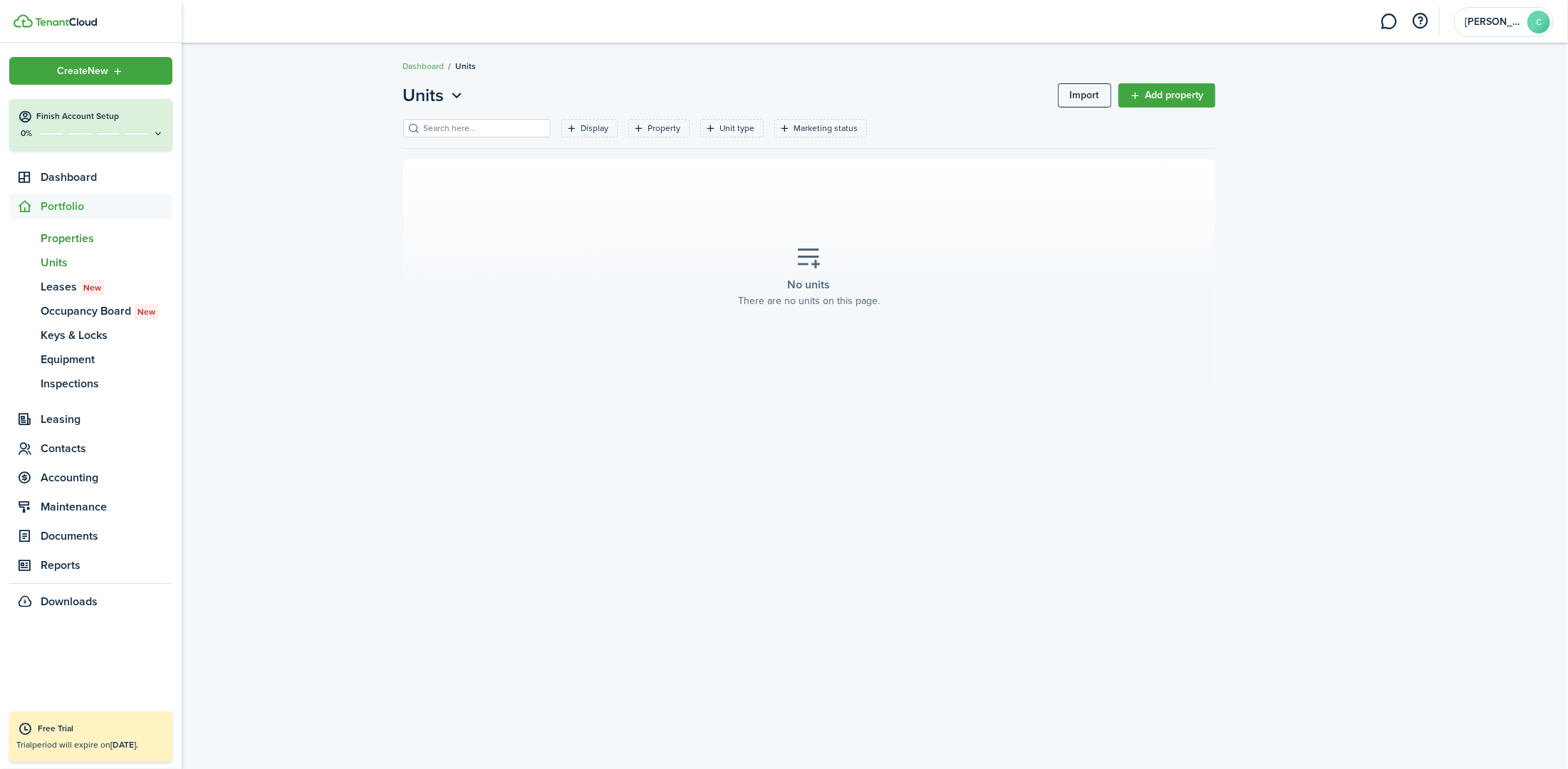
click at [79, 238] on span "Properties" at bounding box center [106, 238] width 132 height 17
click at [62, 265] on span "Units" at bounding box center [106, 263] width 132 height 17
click at [73, 236] on span "Properties" at bounding box center [106, 238] width 132 height 17
click at [52, 265] on span "Units" at bounding box center [106, 263] width 132 height 17
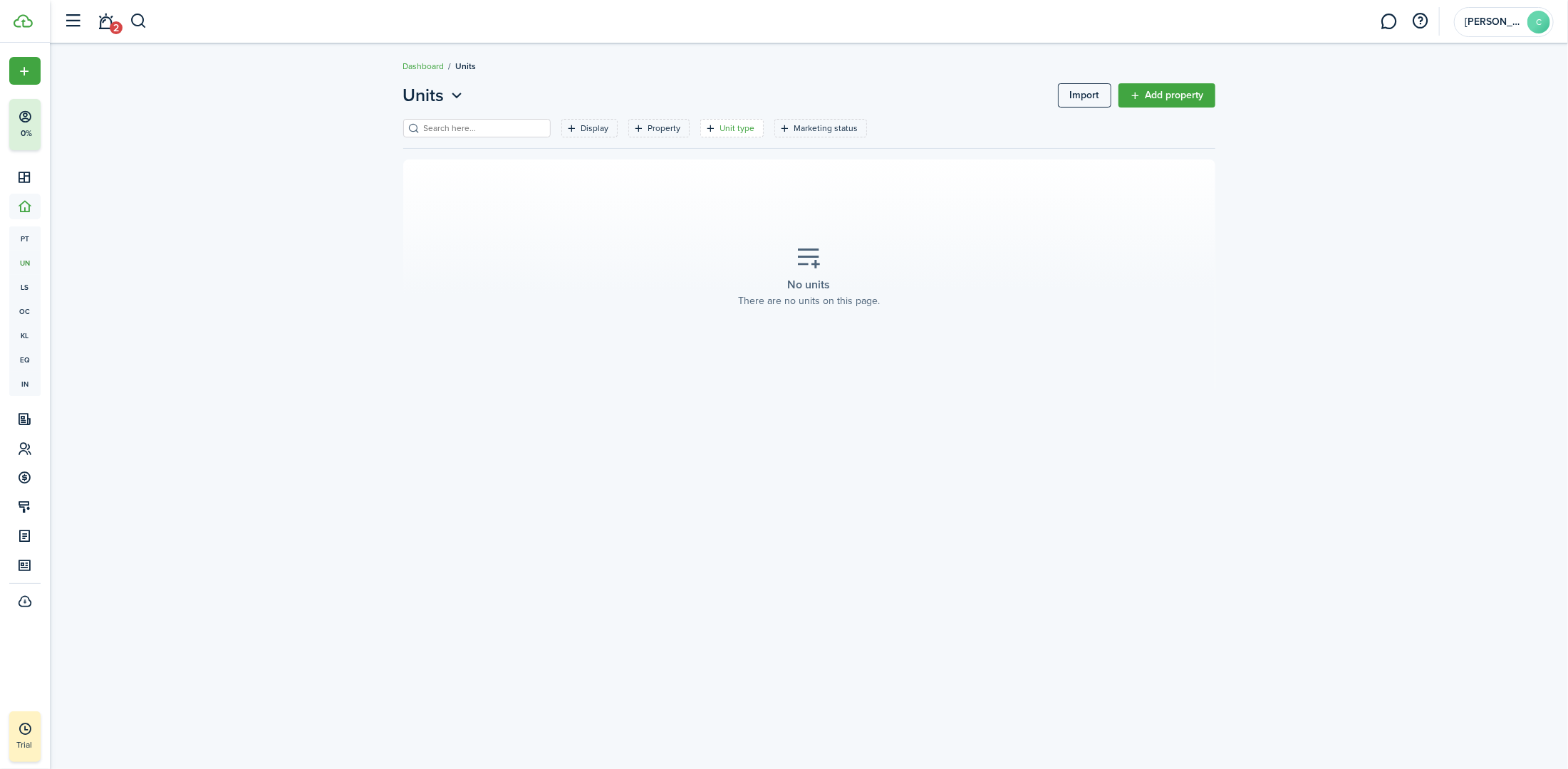
click at [706, 130] on icon "Open filter" at bounding box center [712, 128] width 12 height 12
click at [729, 175] on input "Room" at bounding box center [711, 190] width 182 height 32
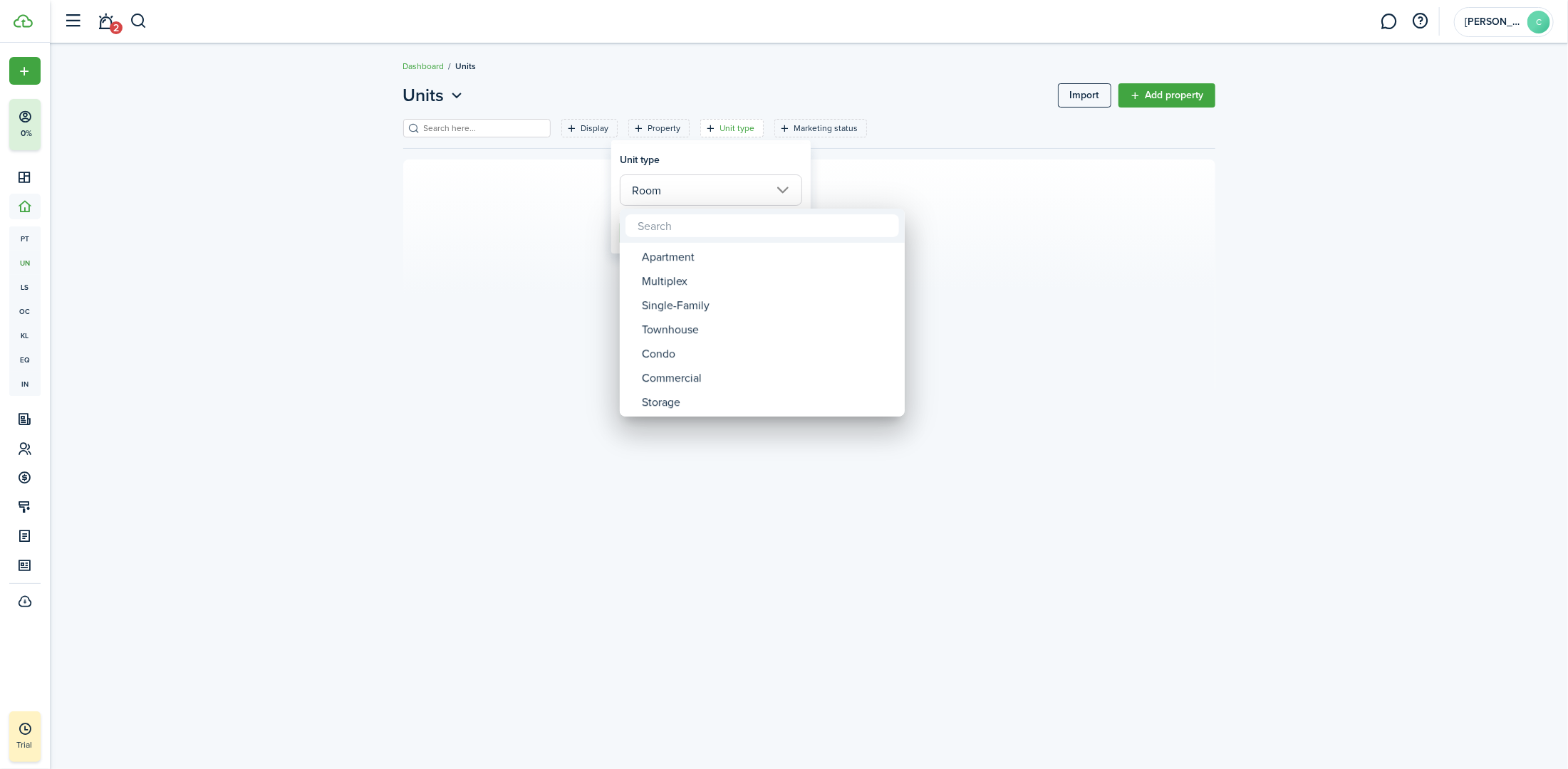
click at [515, 361] on div at bounding box center [784, 384] width 1796 height 997
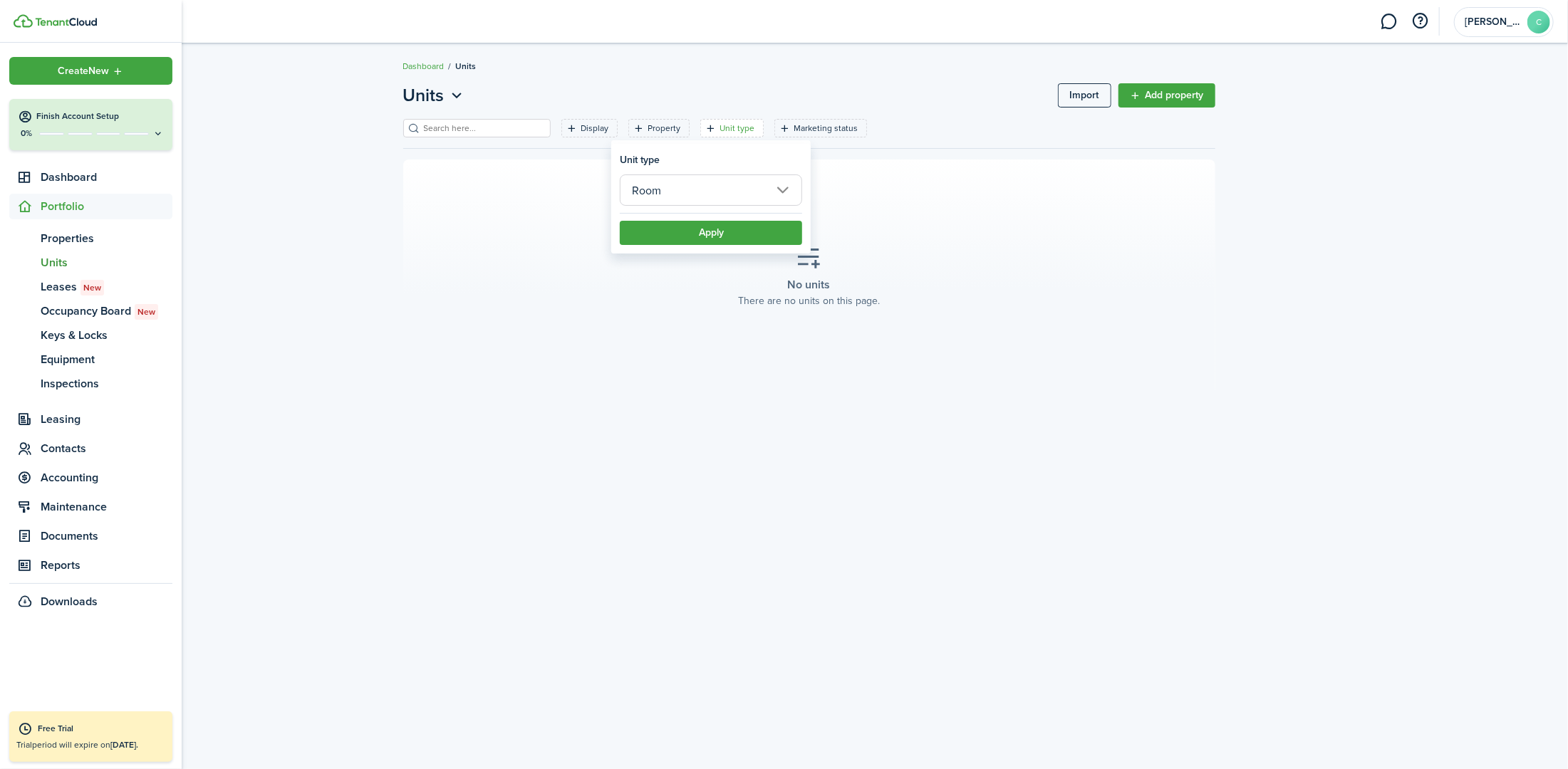
click at [46, 210] on span "Portfolio" at bounding box center [106, 206] width 132 height 17
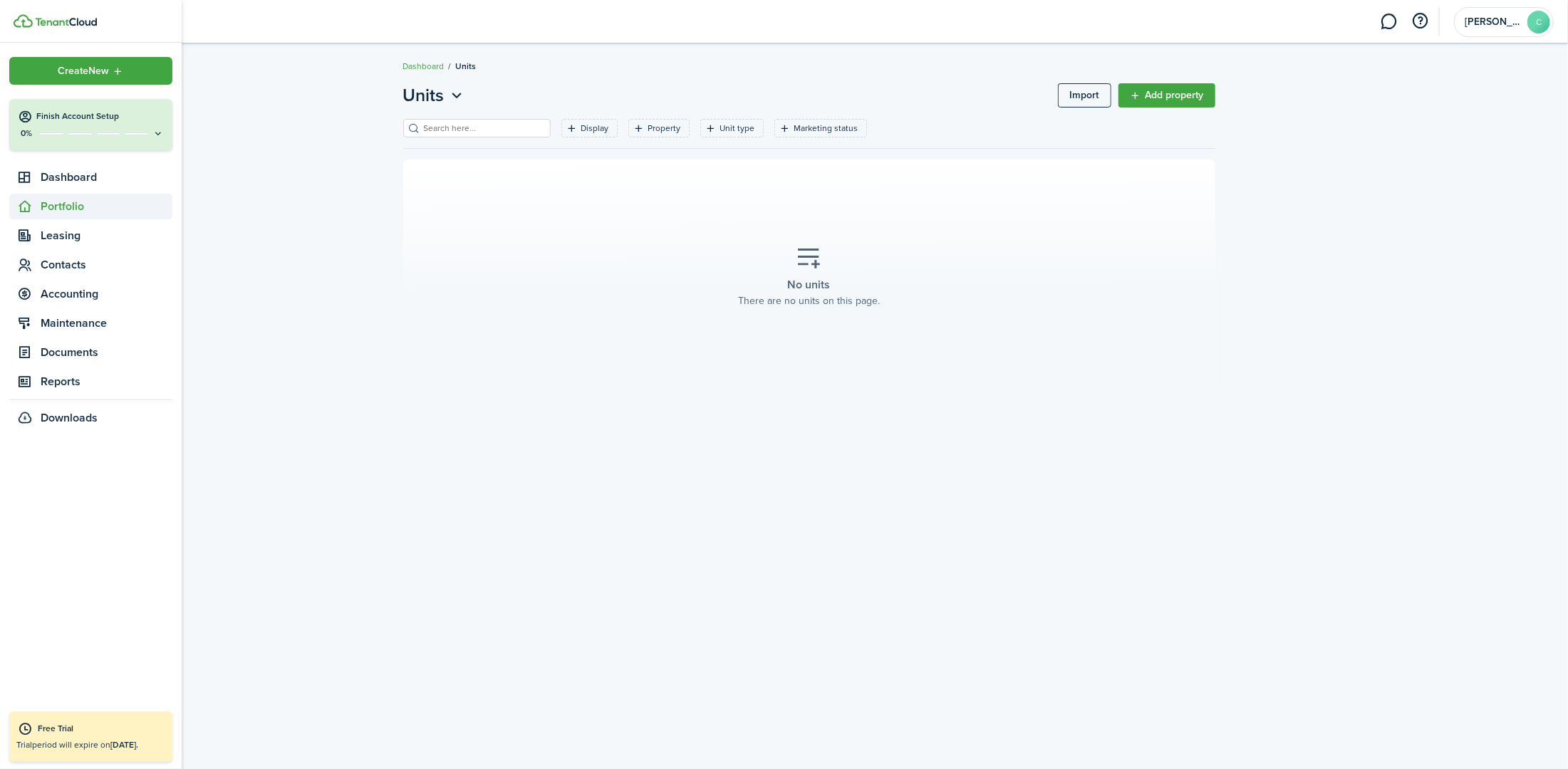
click at [46, 210] on span "Portfolio" at bounding box center [106, 206] width 132 height 17
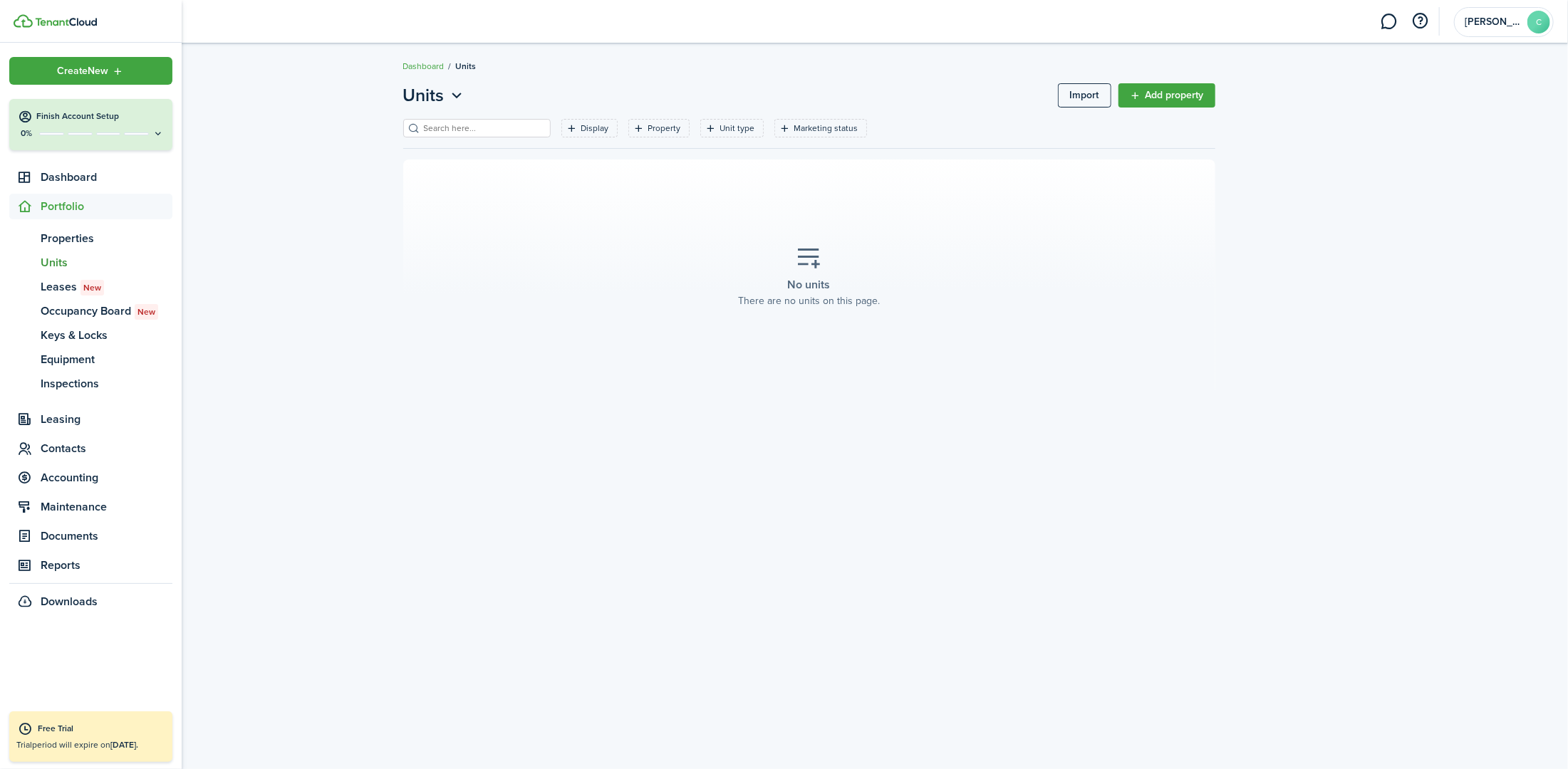
click at [70, 124] on button "Finish Account Setup 0%" at bounding box center [91, 125] width 163 height 52
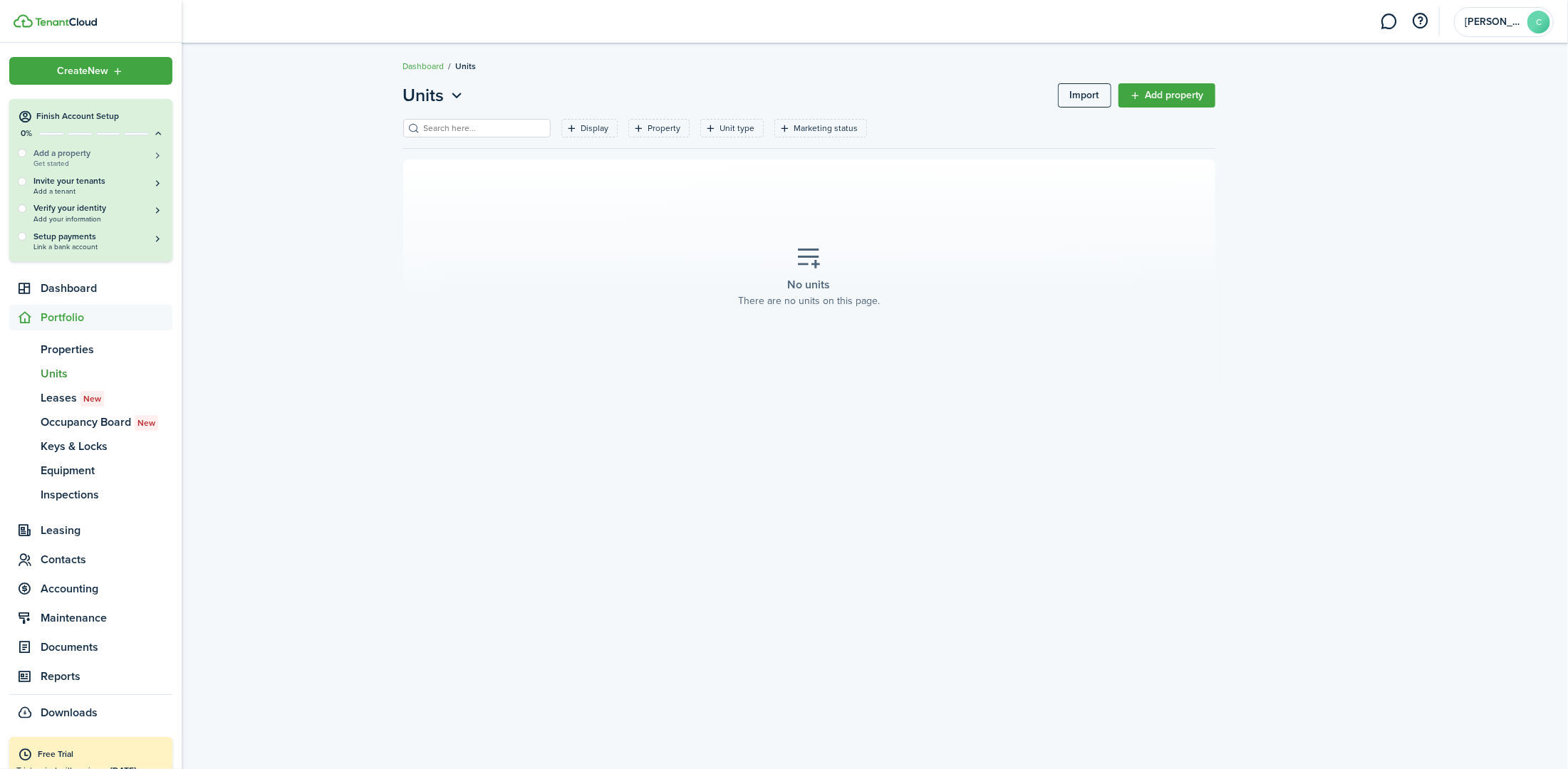
click at [48, 157] on h5 "Add a property" at bounding box center [98, 153] width 130 height 13
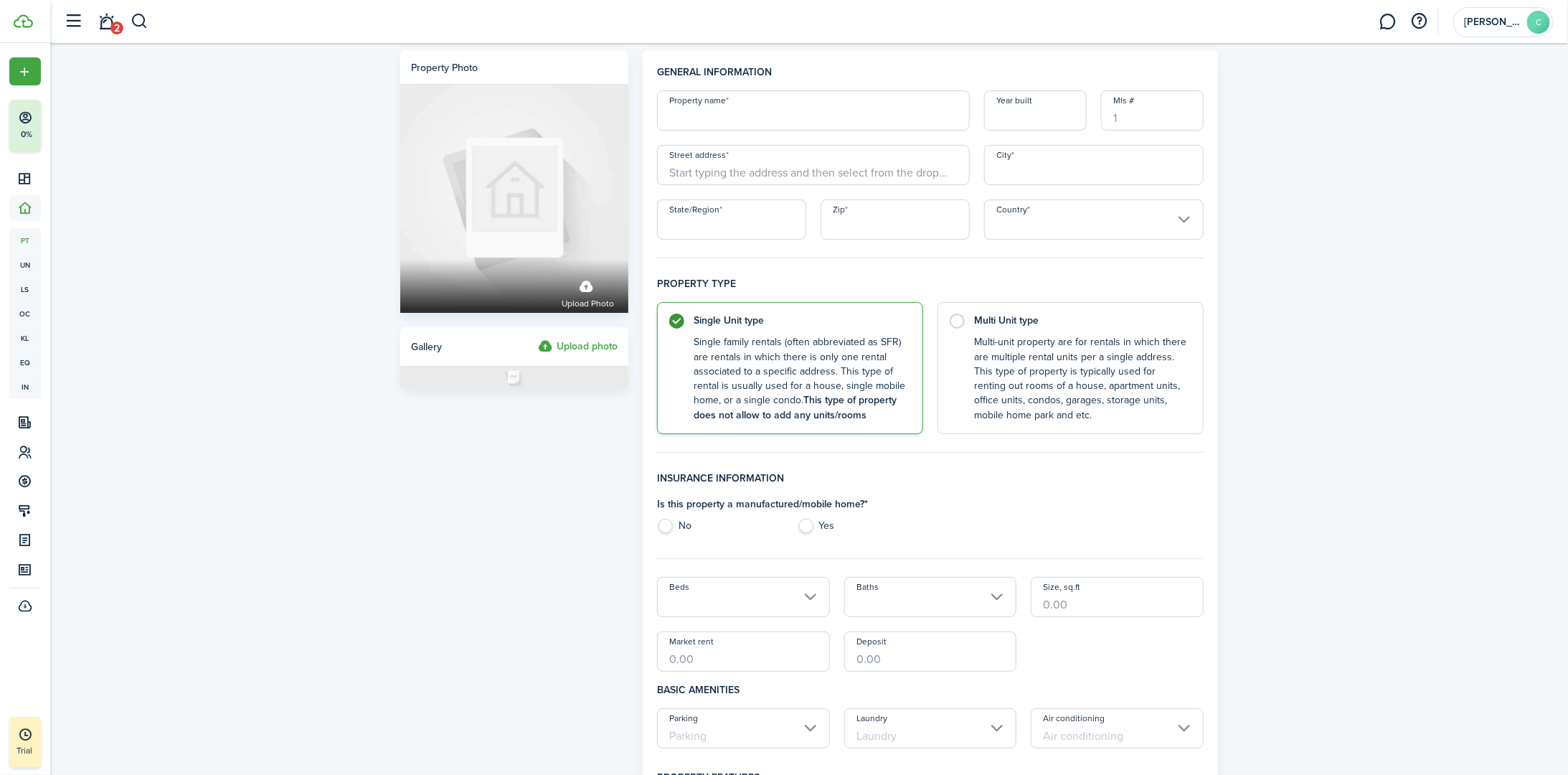
click at [762, 115] on input "Property name" at bounding box center [813, 111] width 313 height 40
type input "7"
type input "[GEOGRAPHIC_DATA]"
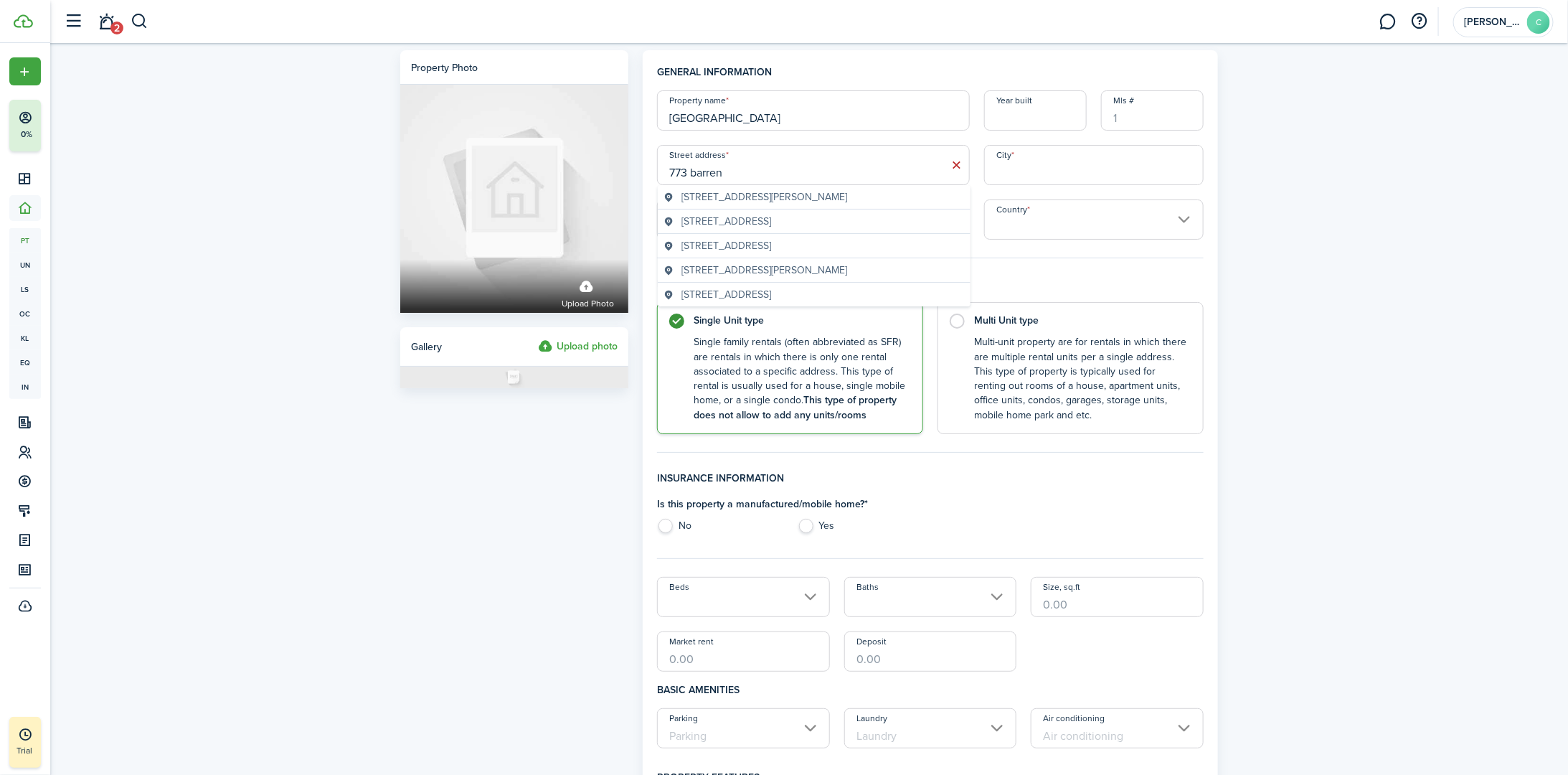
click at [779, 195] on span "[STREET_ADDRESS][PERSON_NAME]" at bounding box center [765, 196] width 166 height 15
type input "[STREET_ADDRESS]"
type input "Hurricane [PERSON_NAME]"
type input "TN"
type input "37078"
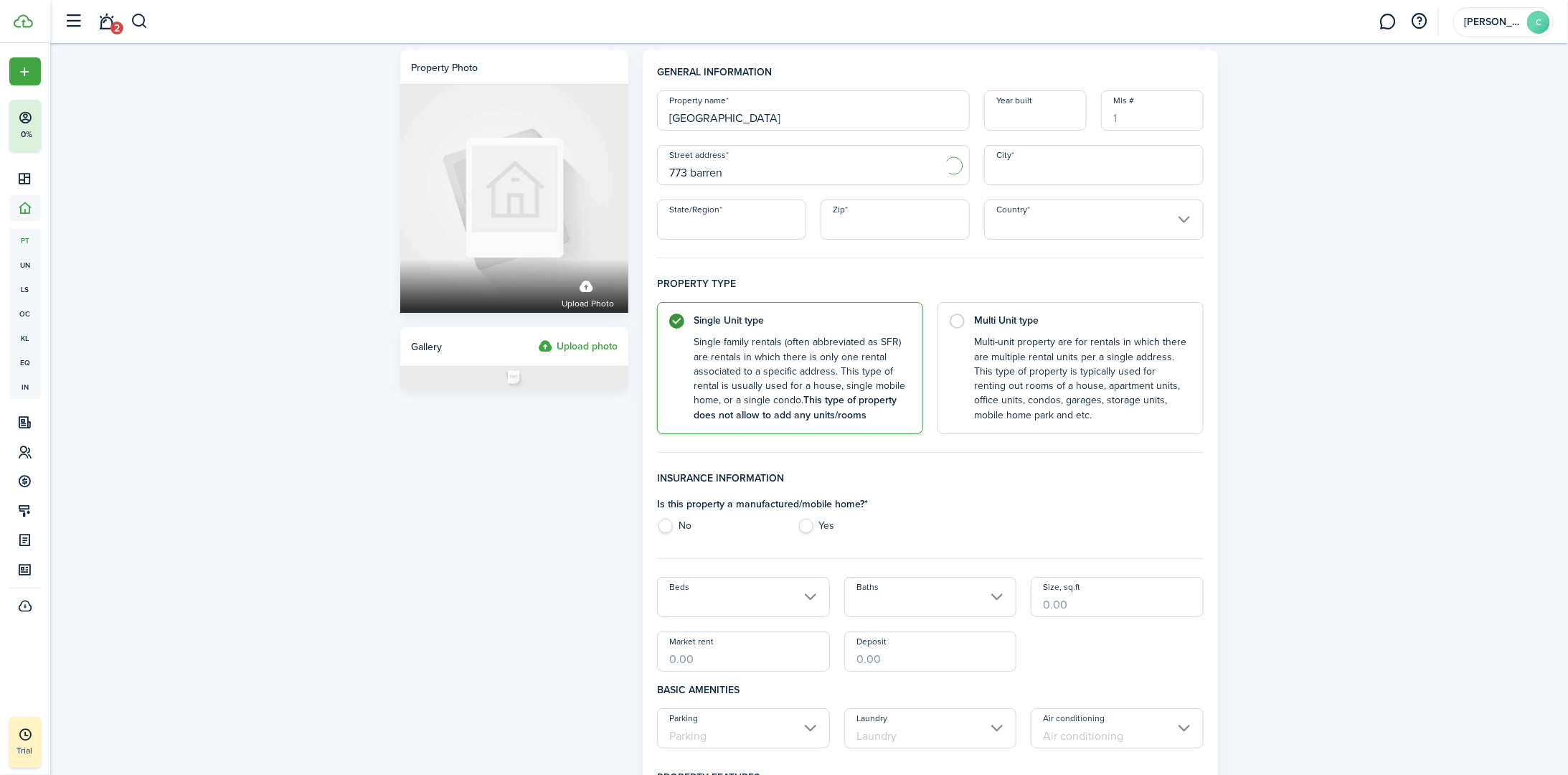
type input "[GEOGRAPHIC_DATA]"
click at [779, 525] on label "Yes" at bounding box center [861, 529] width 126 height 22
radio input "true"
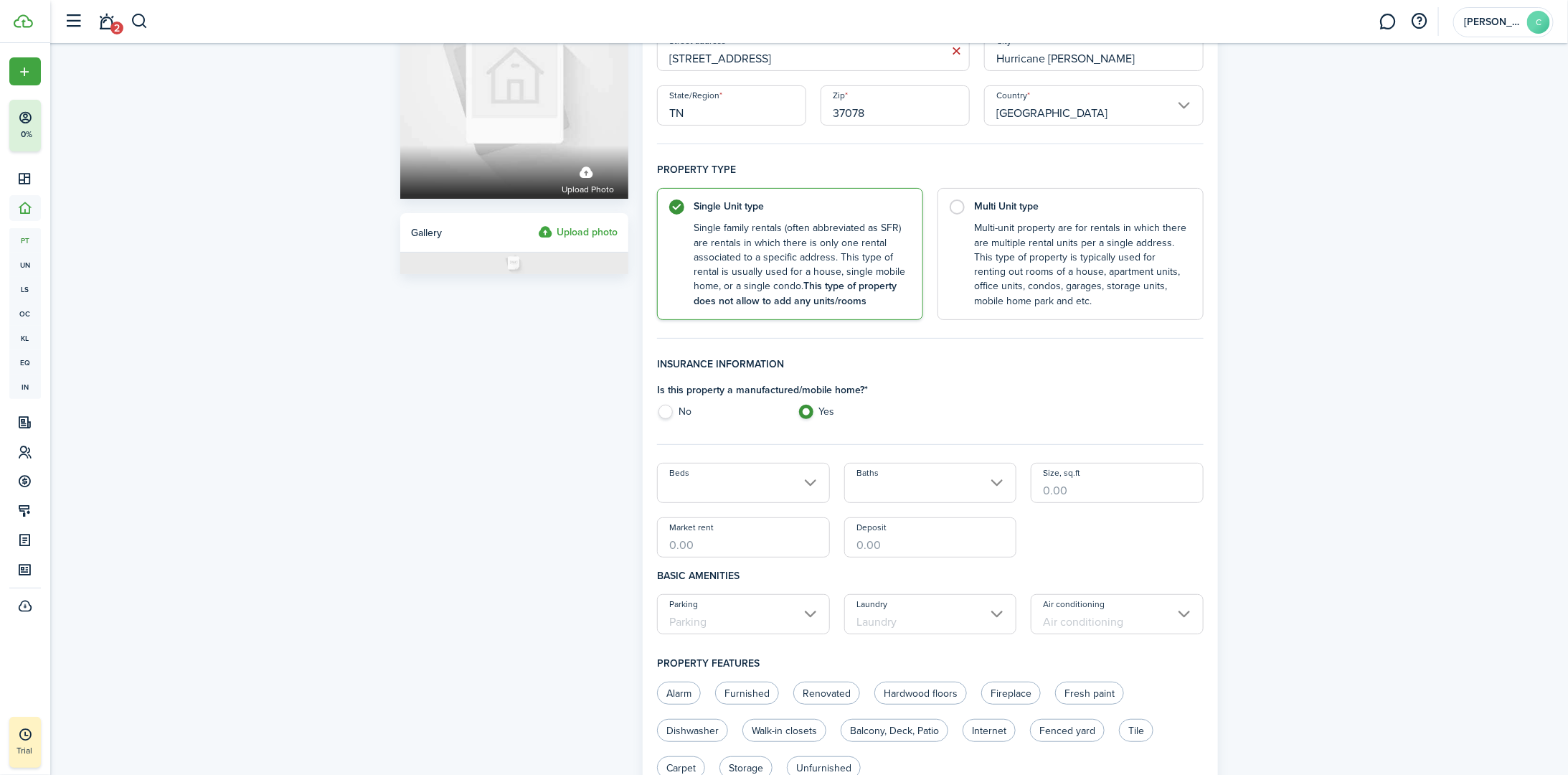
scroll to position [143, 0]
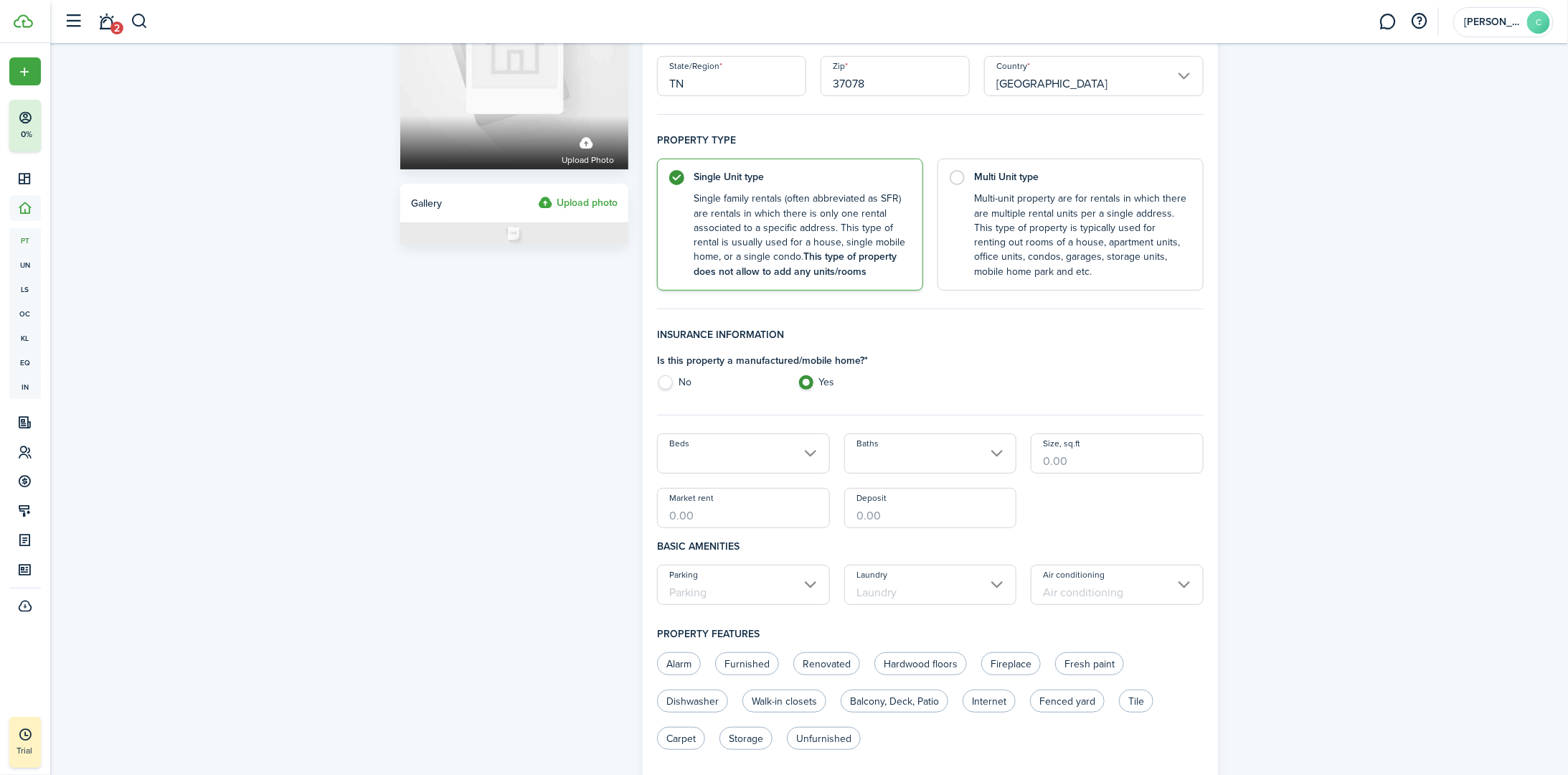
click at [734, 474] on div "Beds Baths Size, sq.ft Market rent Deposit" at bounding box center [930, 480] width 561 height 95
click at [738, 459] on input "Beds" at bounding box center [743, 453] width 173 height 40
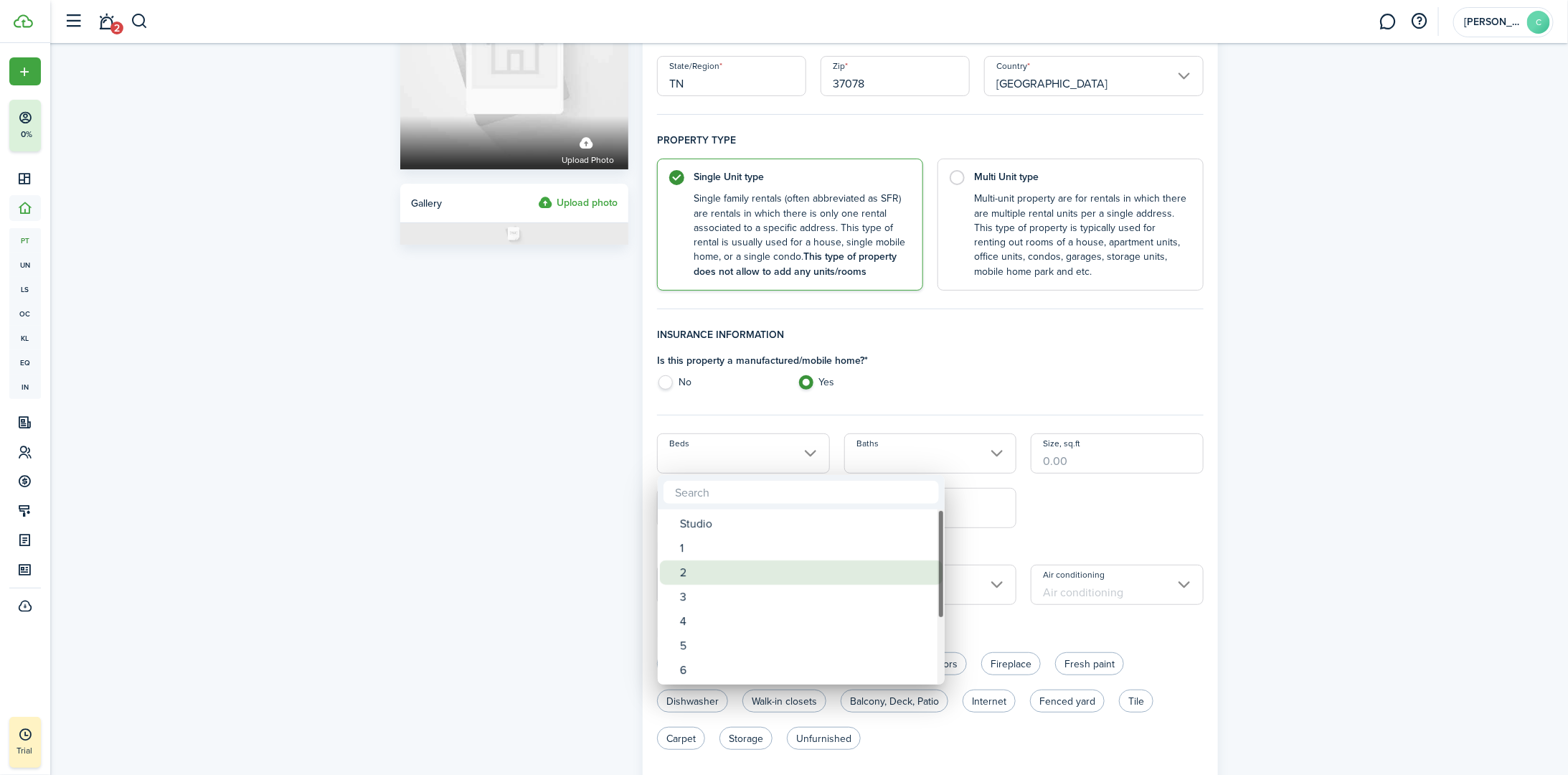
click at [710, 564] on div "2" at bounding box center [807, 572] width 254 height 24
type input "2"
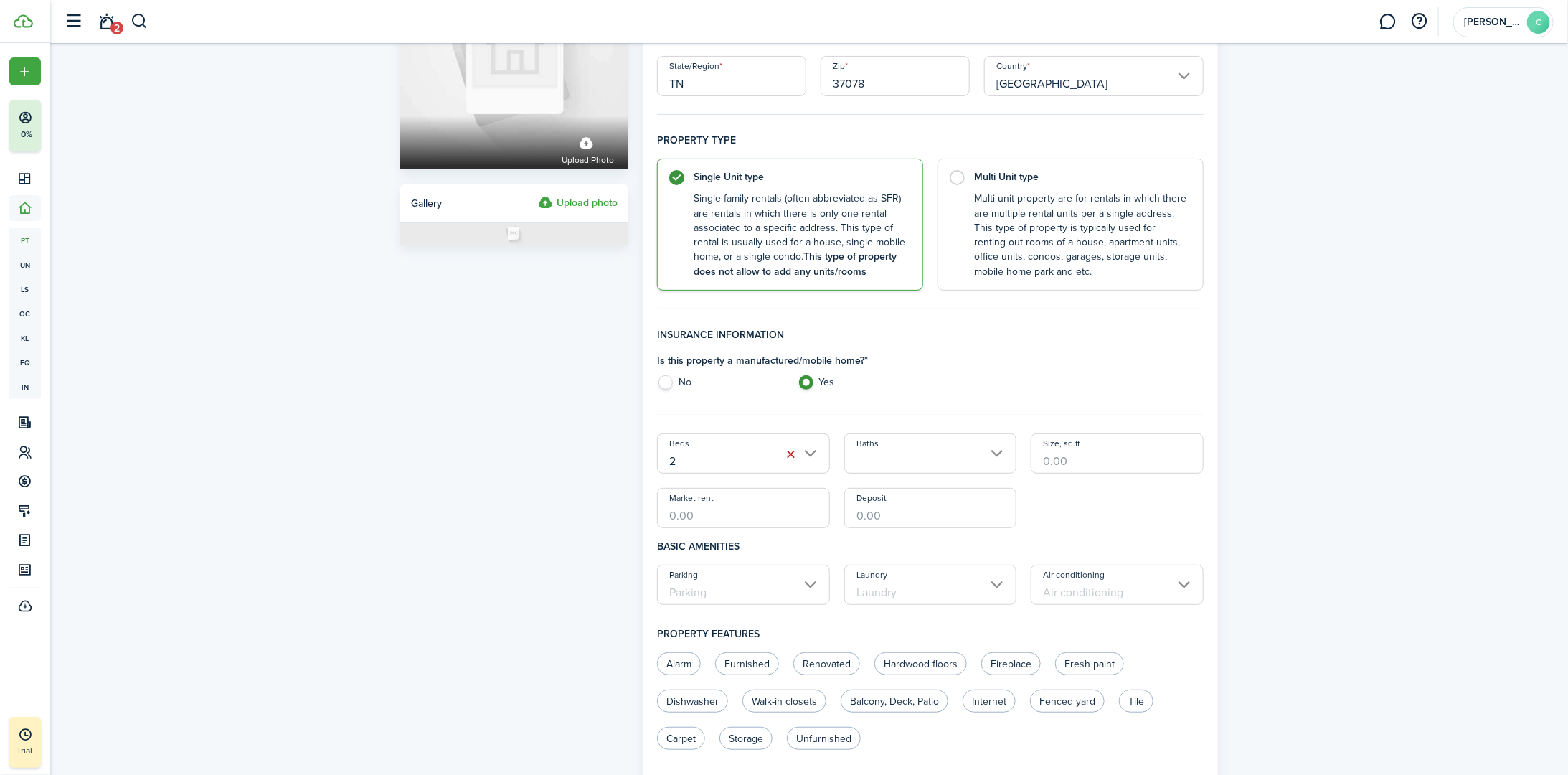
click at [779, 468] on input "Baths" at bounding box center [930, 453] width 173 height 40
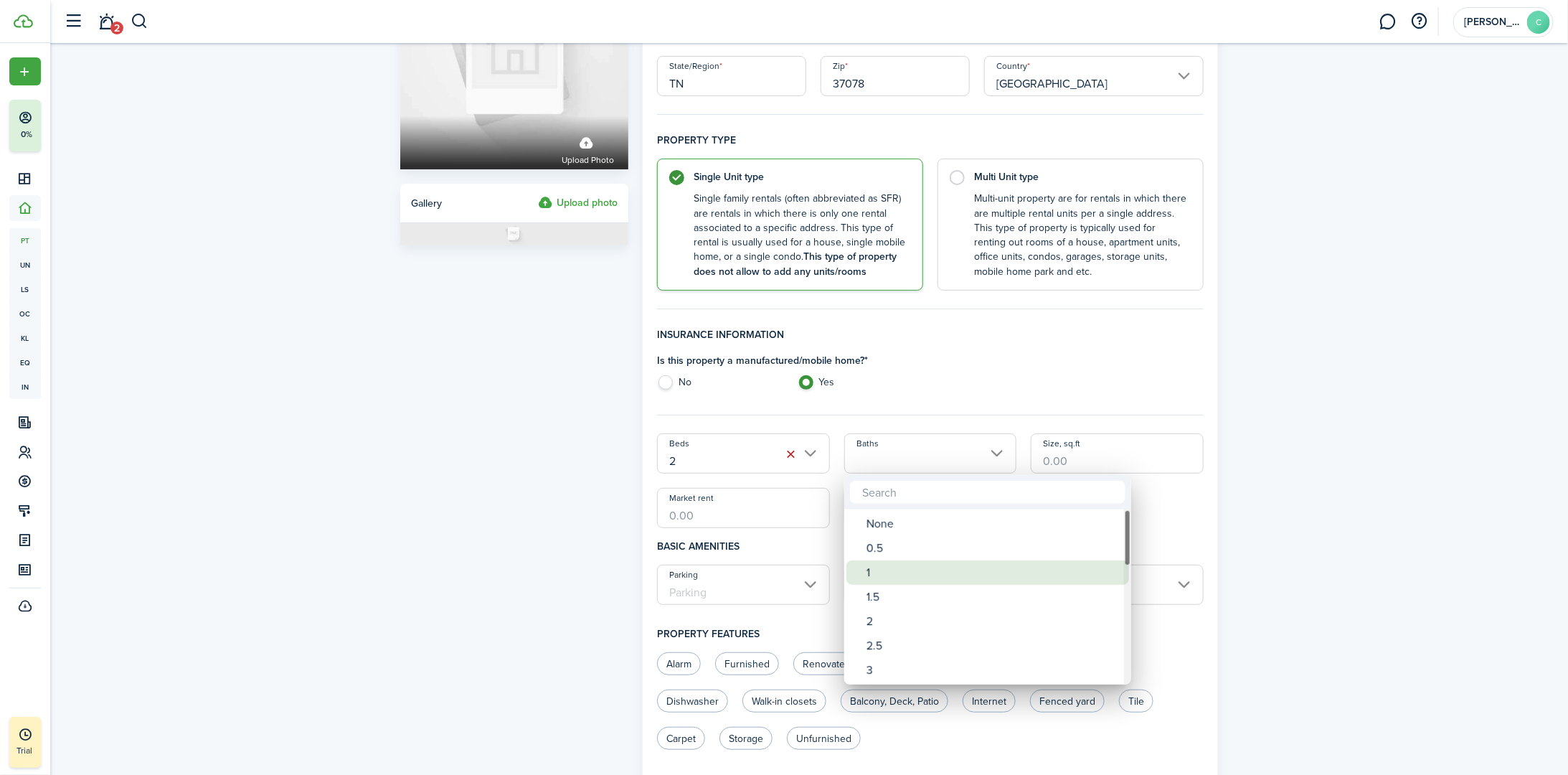
click at [779, 576] on div "1" at bounding box center [994, 572] width 254 height 24
type input "1"
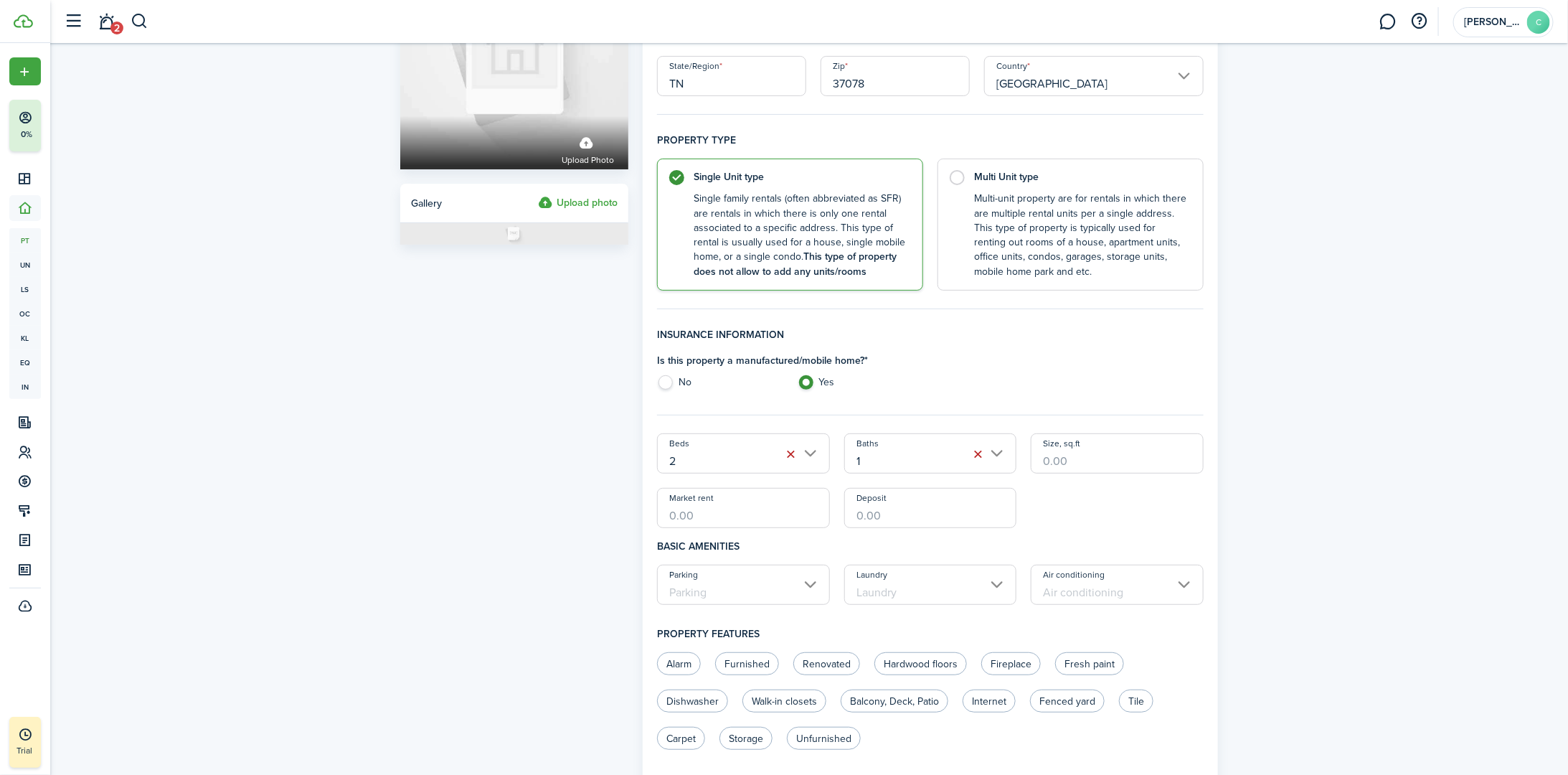
click at [779, 522] on div "Beds 2 Baths 1 Size, sq.ft Market rent Deposit" at bounding box center [930, 480] width 561 height 95
click at [779, 515] on input "Deposit" at bounding box center [930, 508] width 173 height 40
click at [779, 514] on input "$750" at bounding box center [930, 508] width 173 height 40
type input "$750.00"
click at [779, 538] on h4 "Basic amenities" at bounding box center [930, 546] width 547 height 36
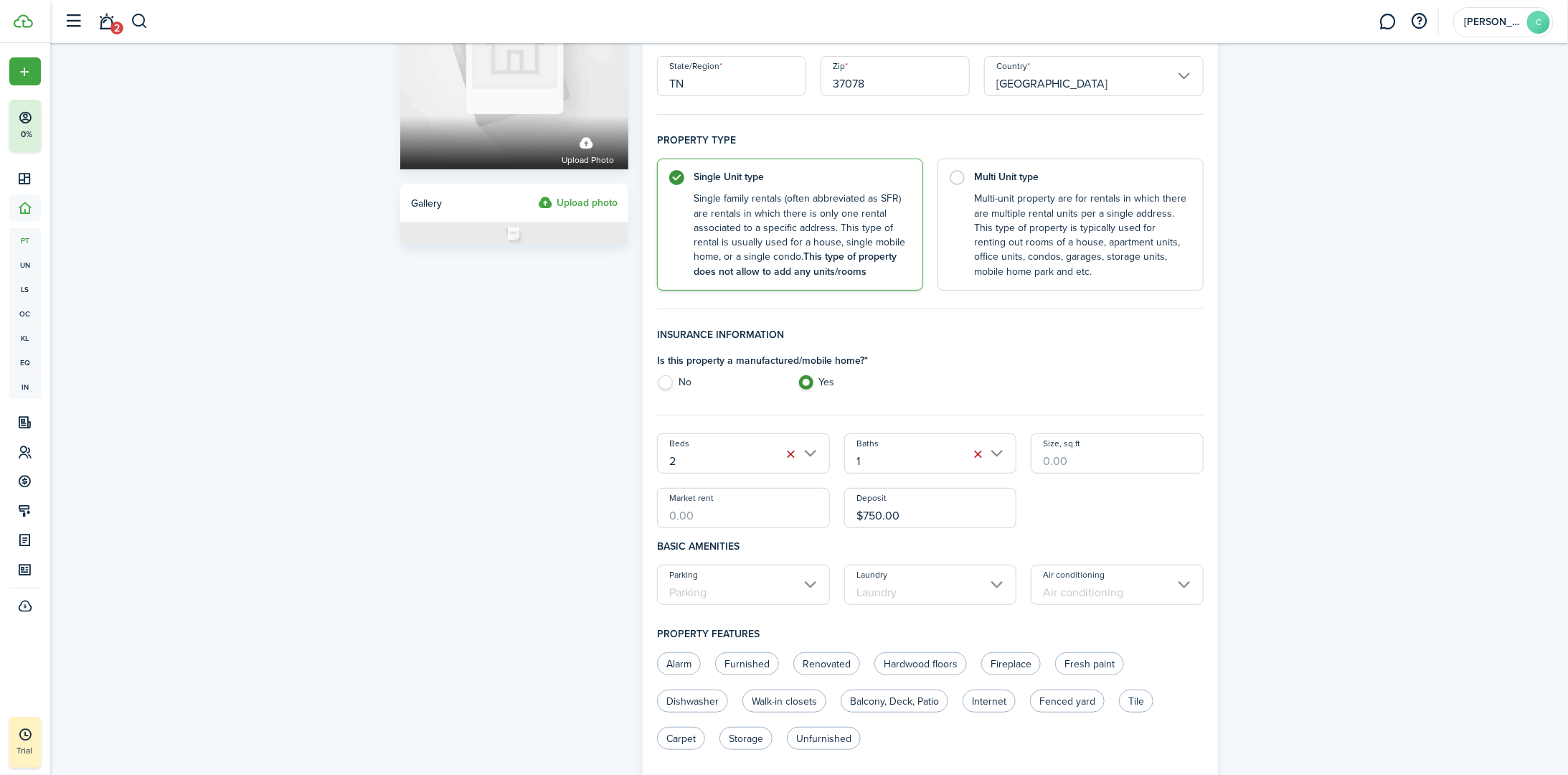
click at [779, 586] on input "Laundry" at bounding box center [930, 585] width 173 height 40
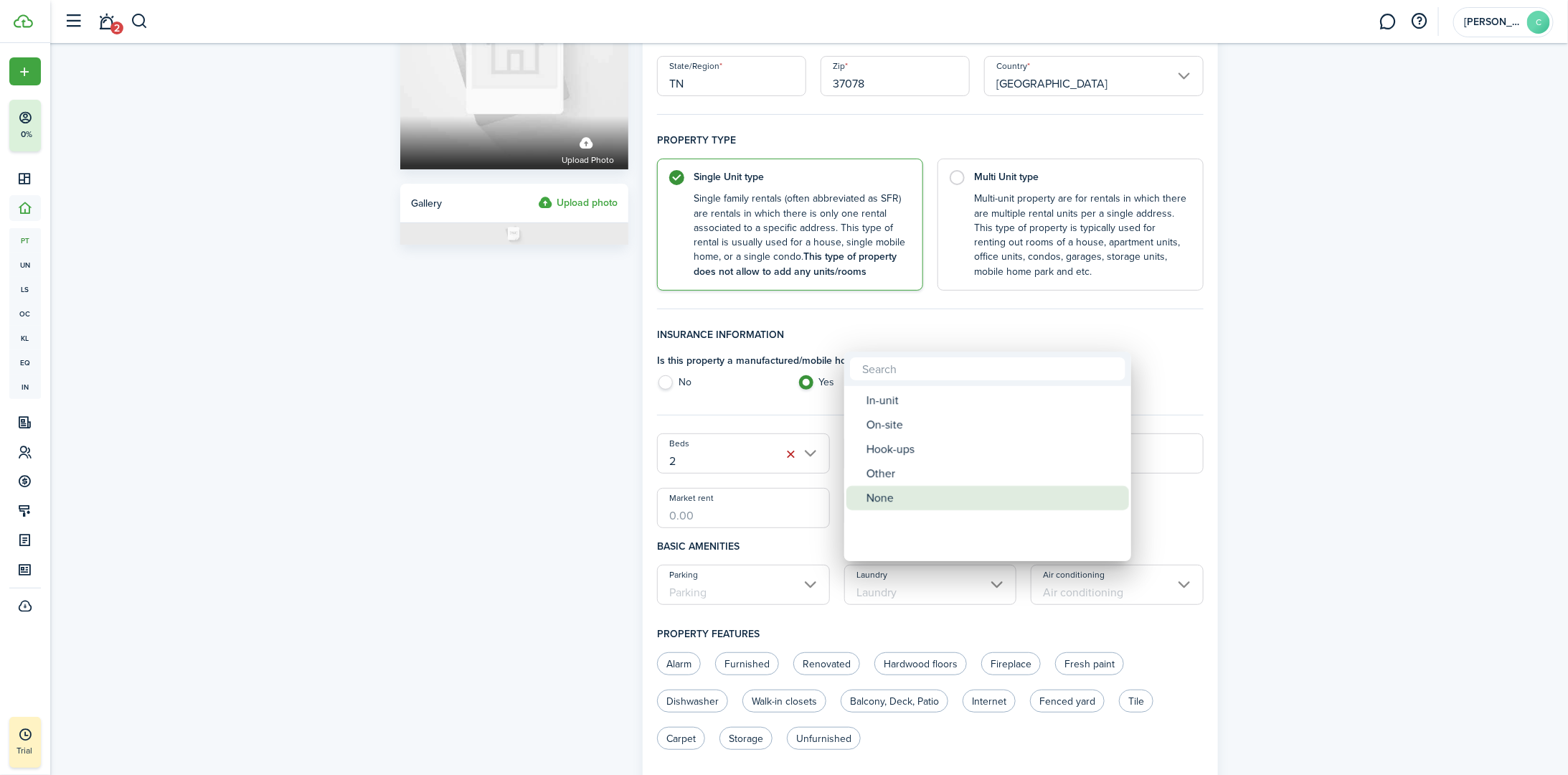
click at [779, 499] on div "None" at bounding box center [994, 498] width 254 height 24
type input "None"
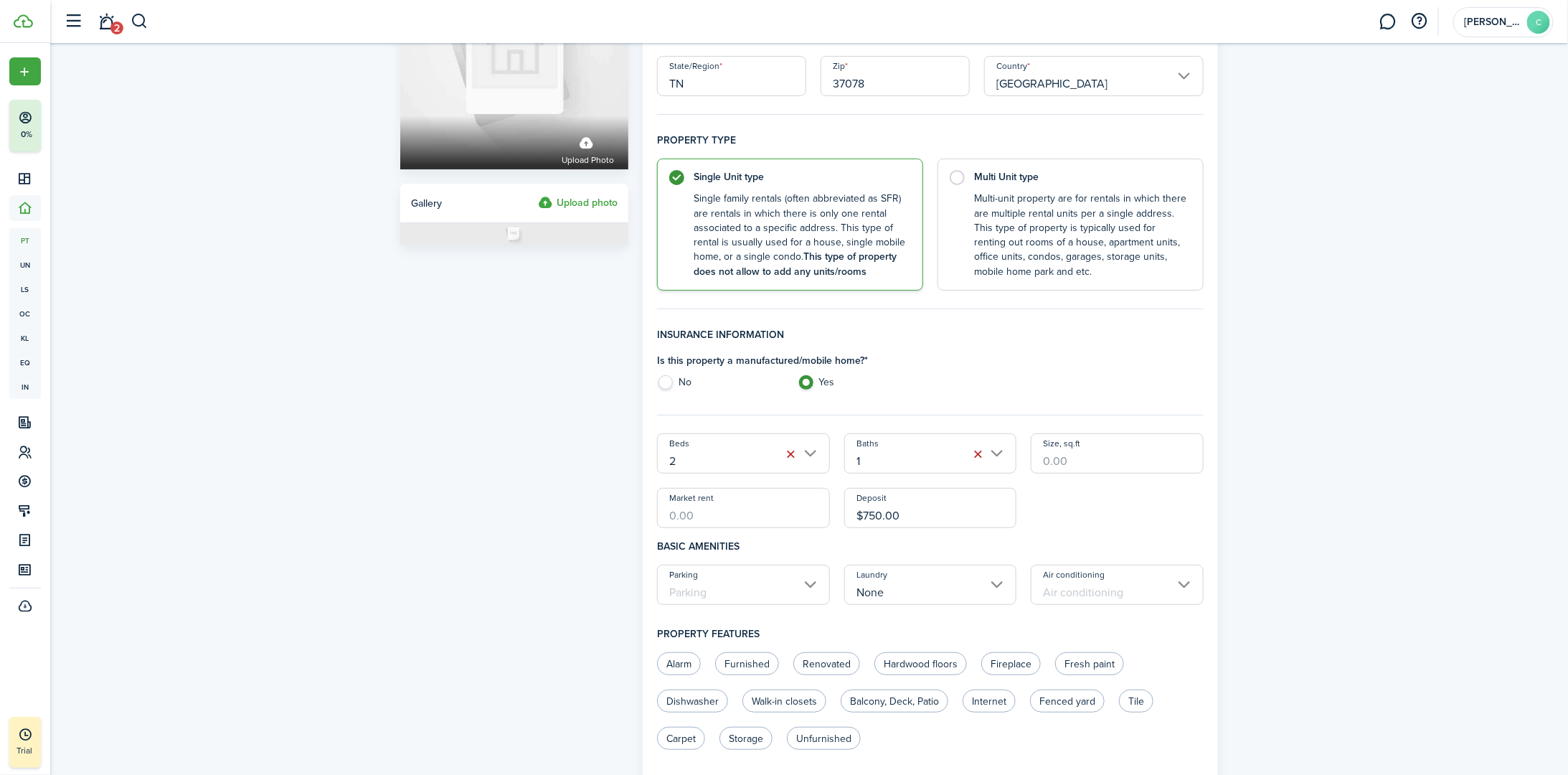
click at [779, 580] on input "Parking" at bounding box center [743, 585] width 173 height 40
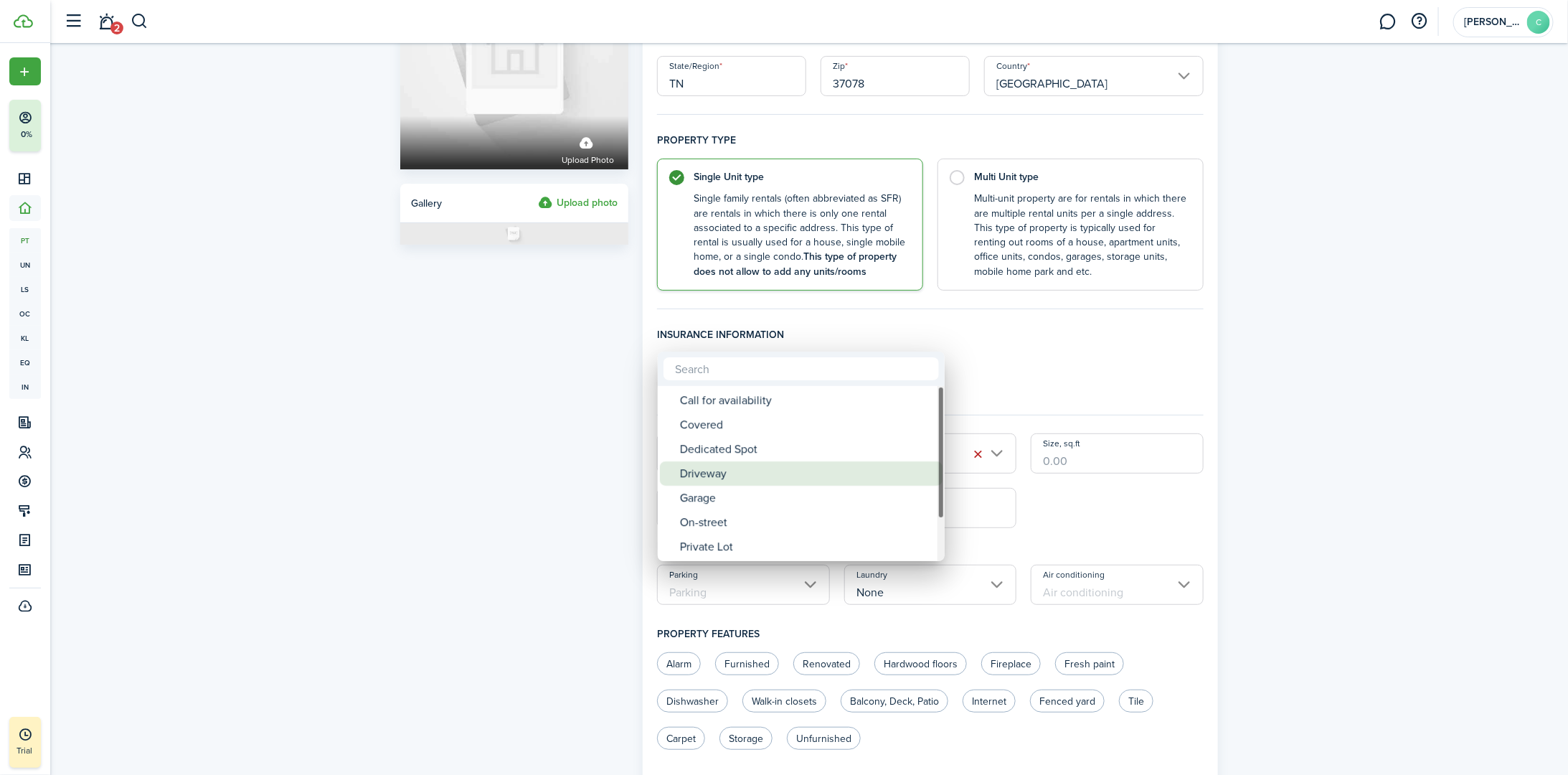
click at [717, 476] on div "Driveway" at bounding box center [807, 473] width 254 height 24
type input "Driveway"
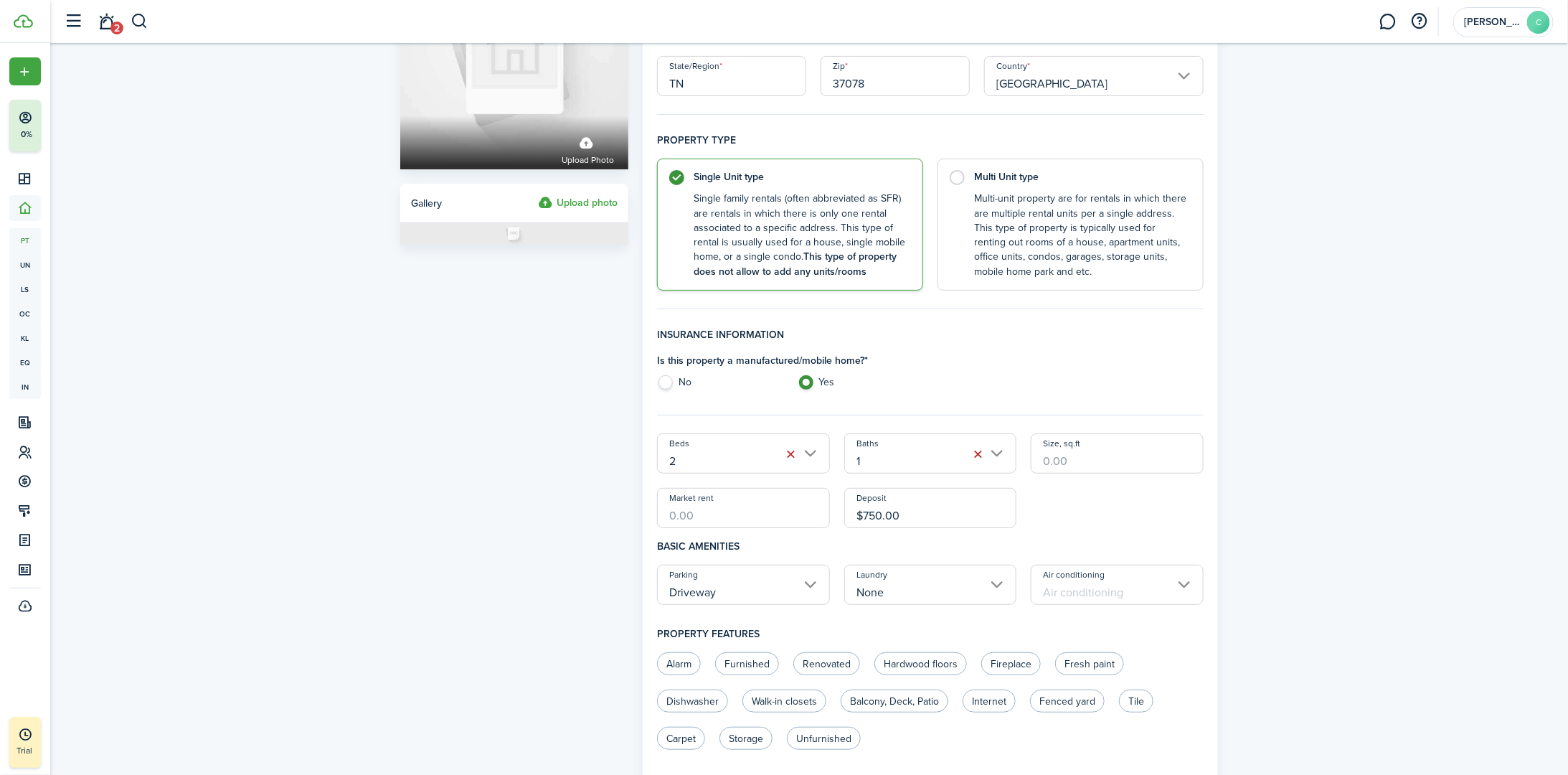
click at [779, 586] on input "Air conditioning" at bounding box center [1117, 585] width 173 height 40
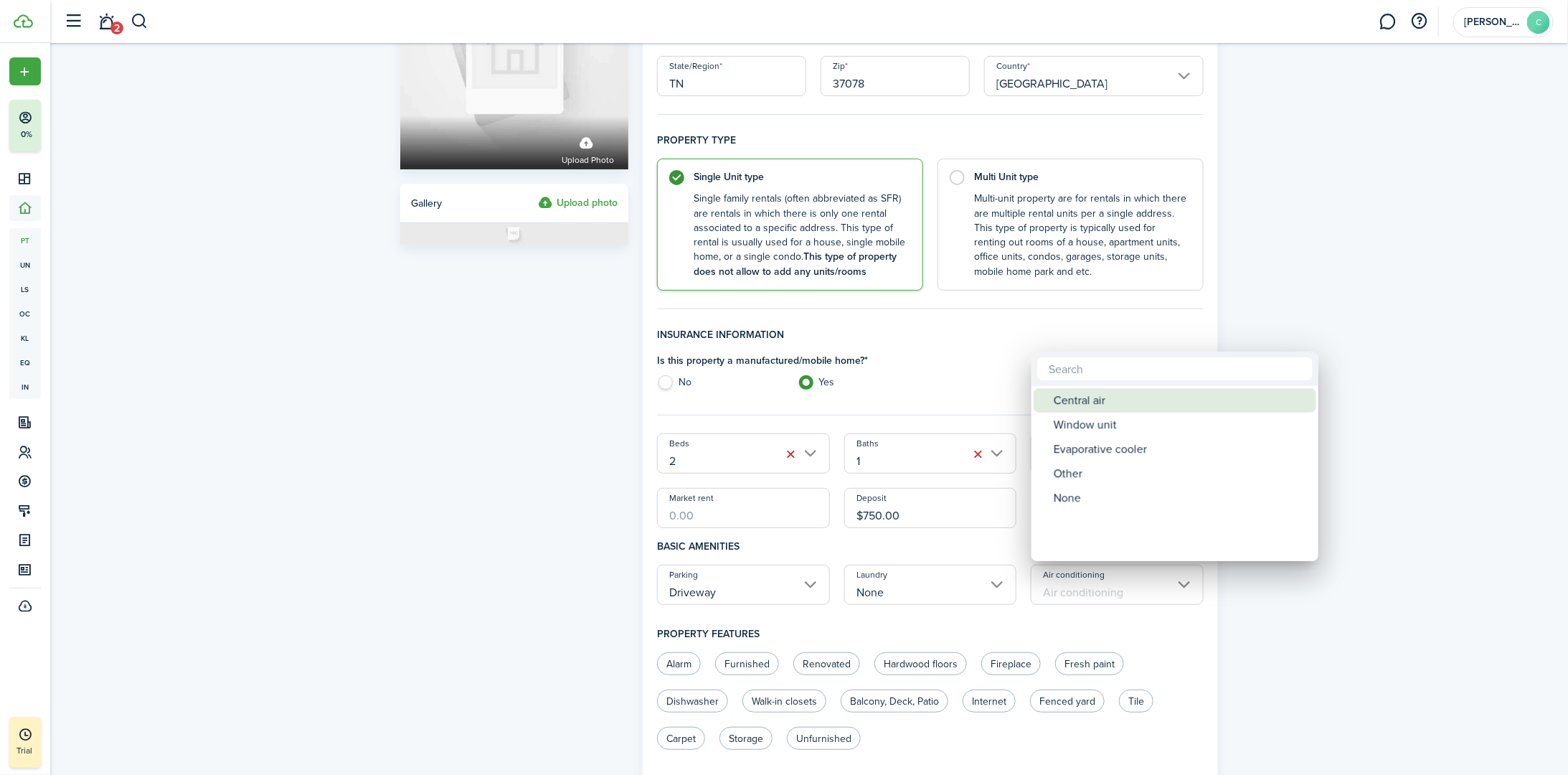
click at [779, 400] on div "Central air" at bounding box center [1181, 400] width 254 height 24
type input "Central air"
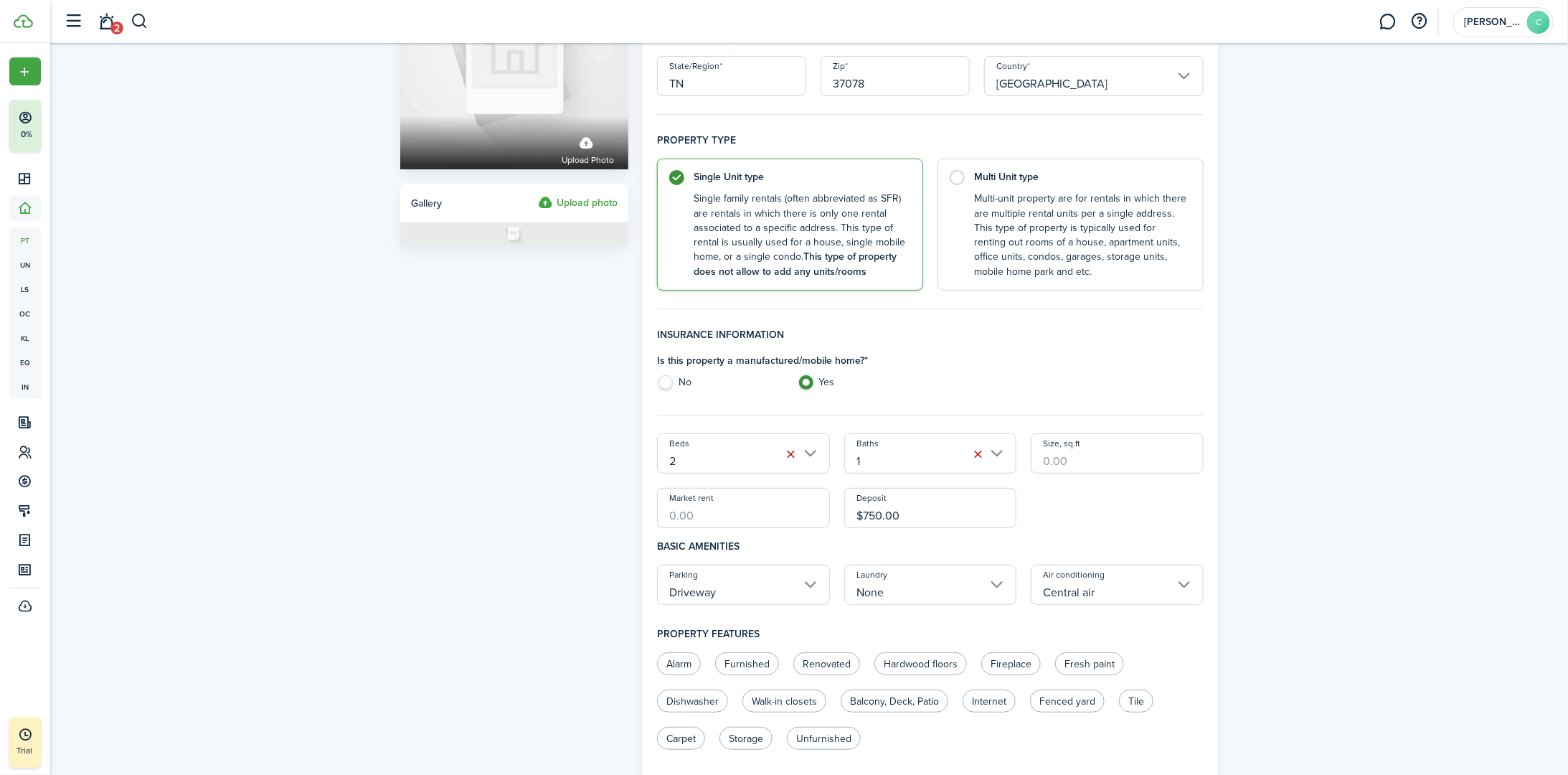
click at [779, 522] on div "Beds 2 Baths 1 Size, sq.ft Market rent Deposit $750.00" at bounding box center [930, 480] width 561 height 95
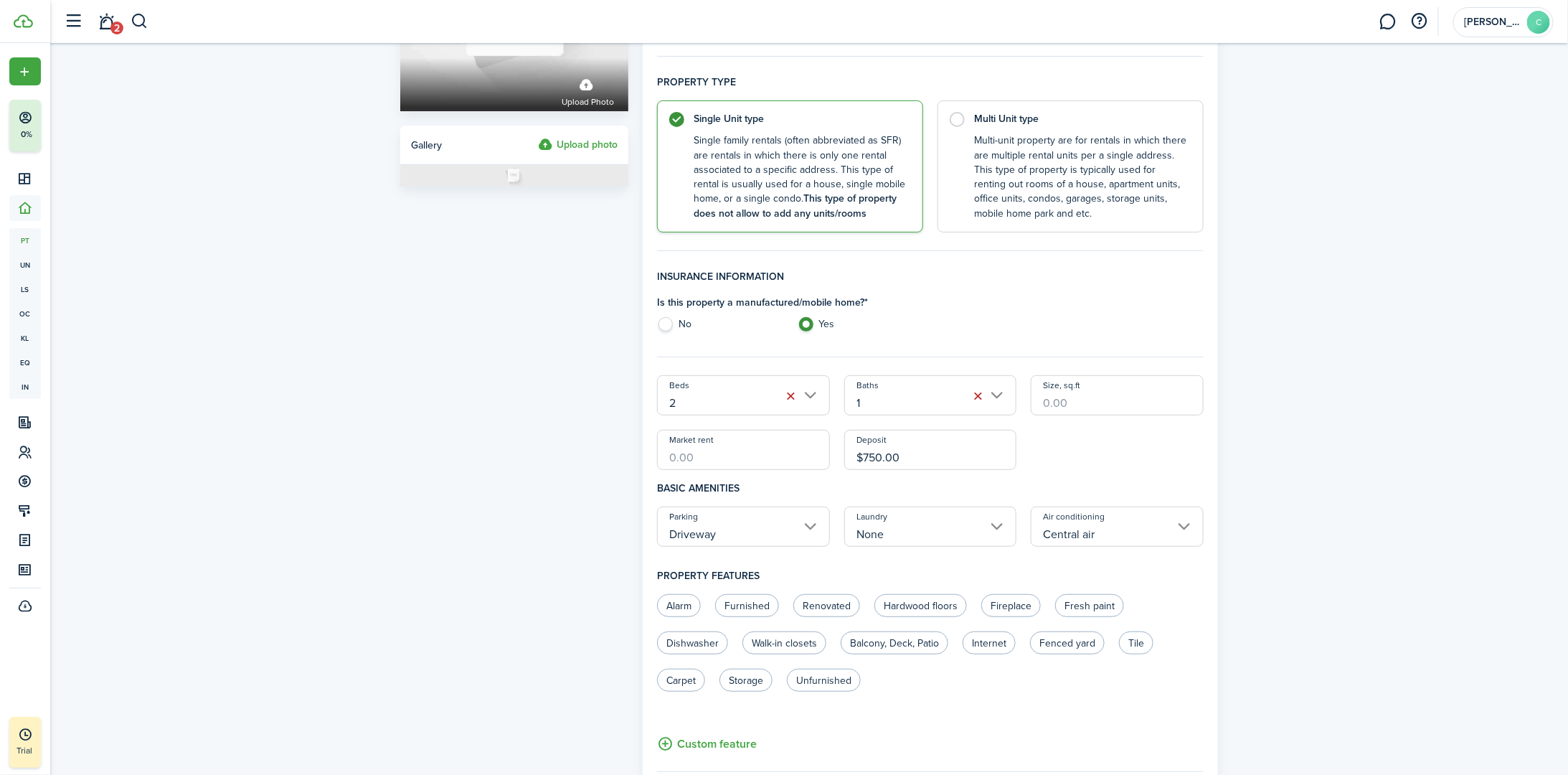
scroll to position [287, 0]
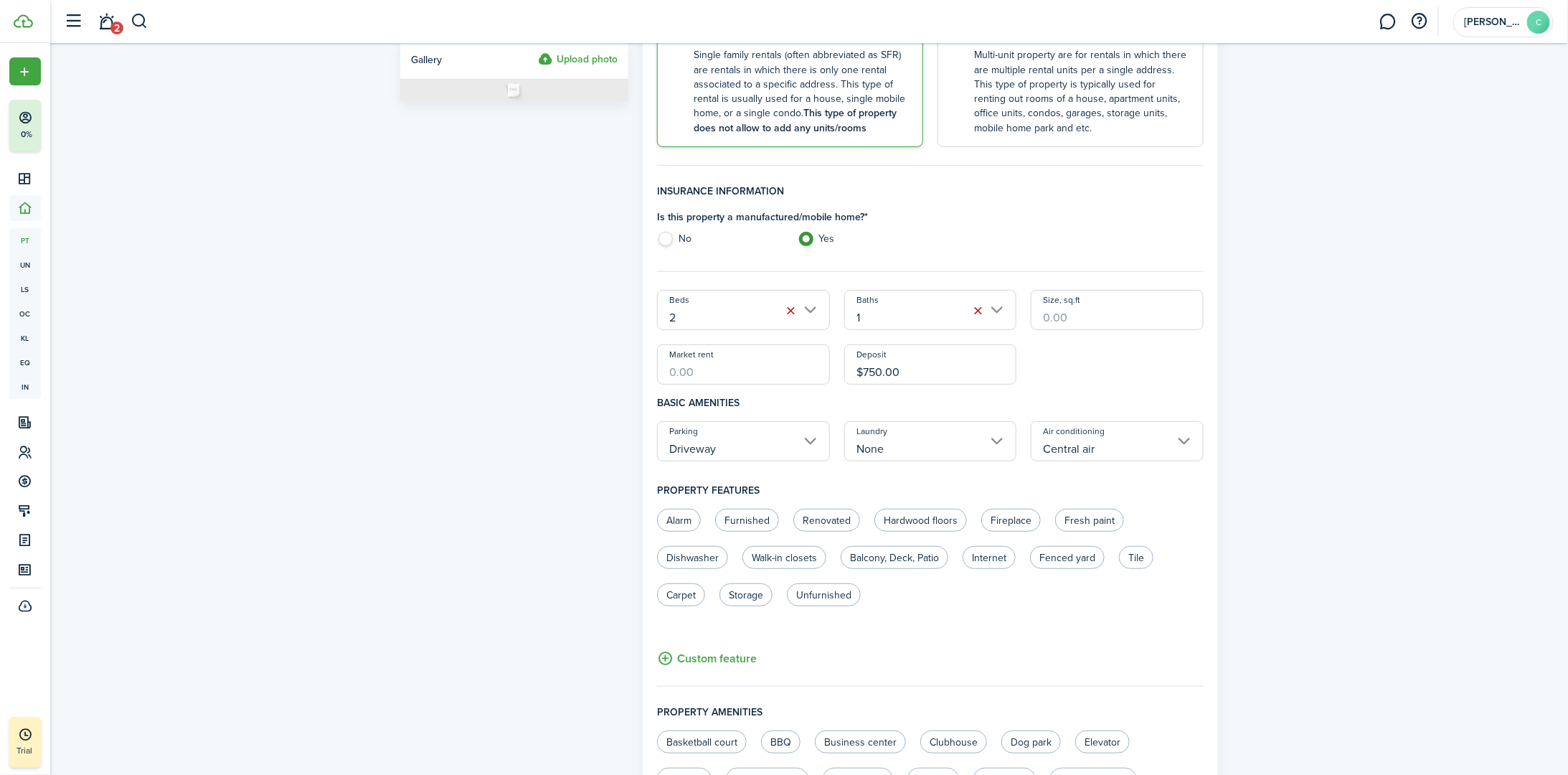
click at [710, 377] on input "Market rent" at bounding box center [743, 364] width 173 height 40
type input "$900.00"
click at [779, 366] on div "Beds 2 Baths 1 Size, sq.ft Market rent $900.00 Deposit $750.00" at bounding box center [930, 337] width 561 height 95
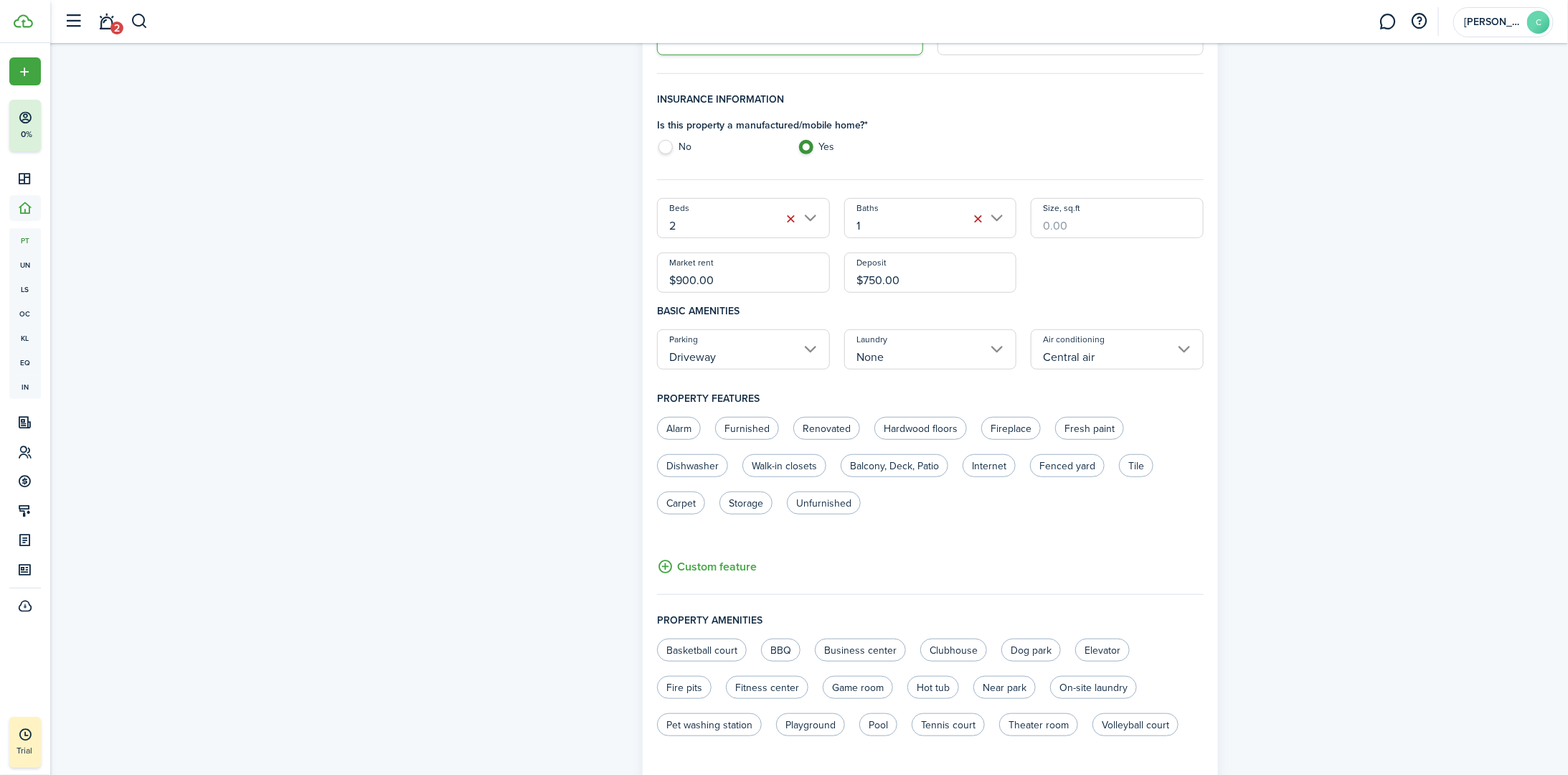
scroll to position [501, 0]
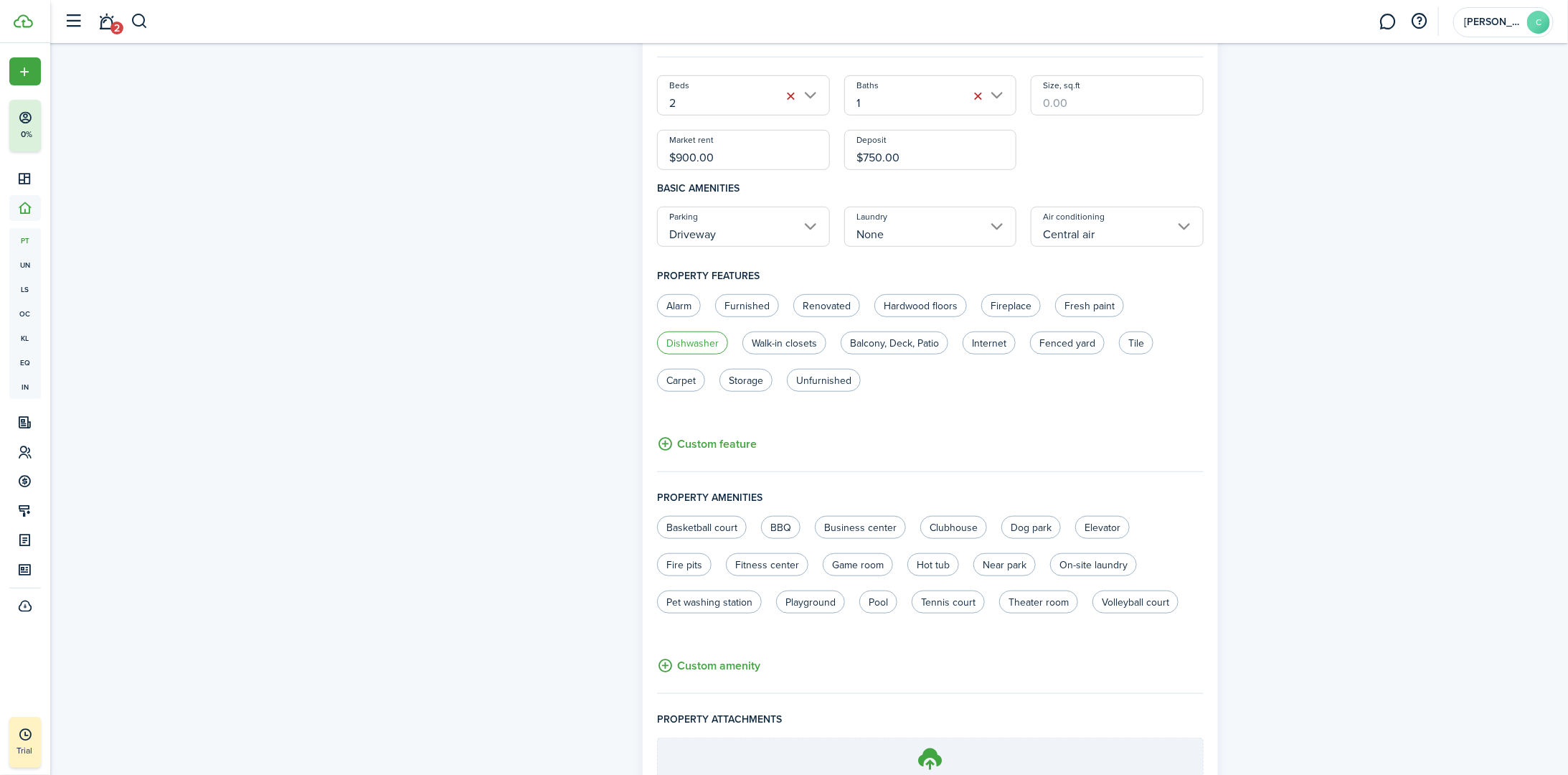
click at [702, 339] on label "Dishwasher" at bounding box center [693, 343] width 71 height 23
click at [704, 343] on label "Dishwasher" at bounding box center [693, 343] width 71 height 23
radio input "false"
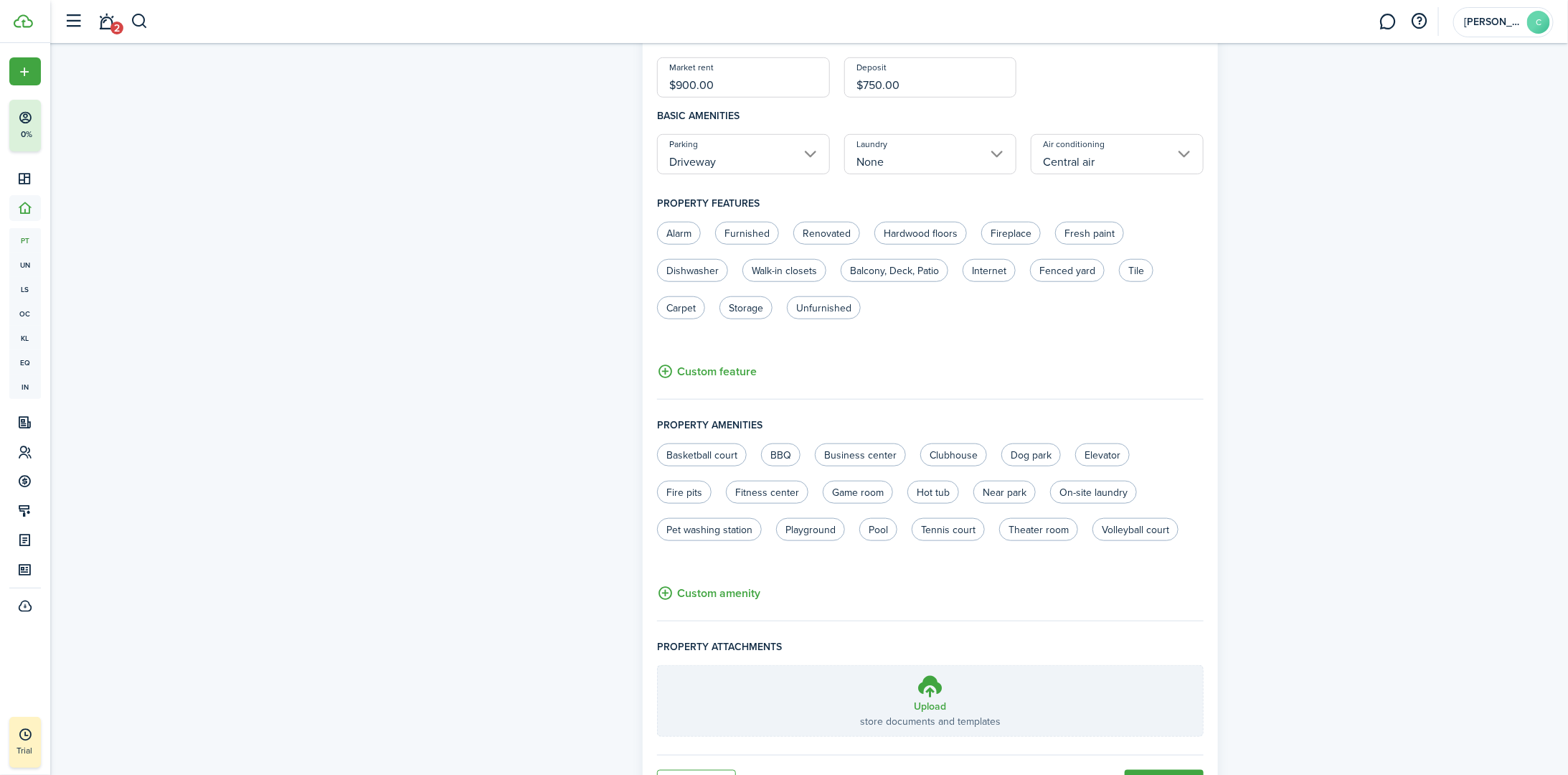
click at [704, 588] on button "Custom amenity" at bounding box center [708, 593] width 103 height 18
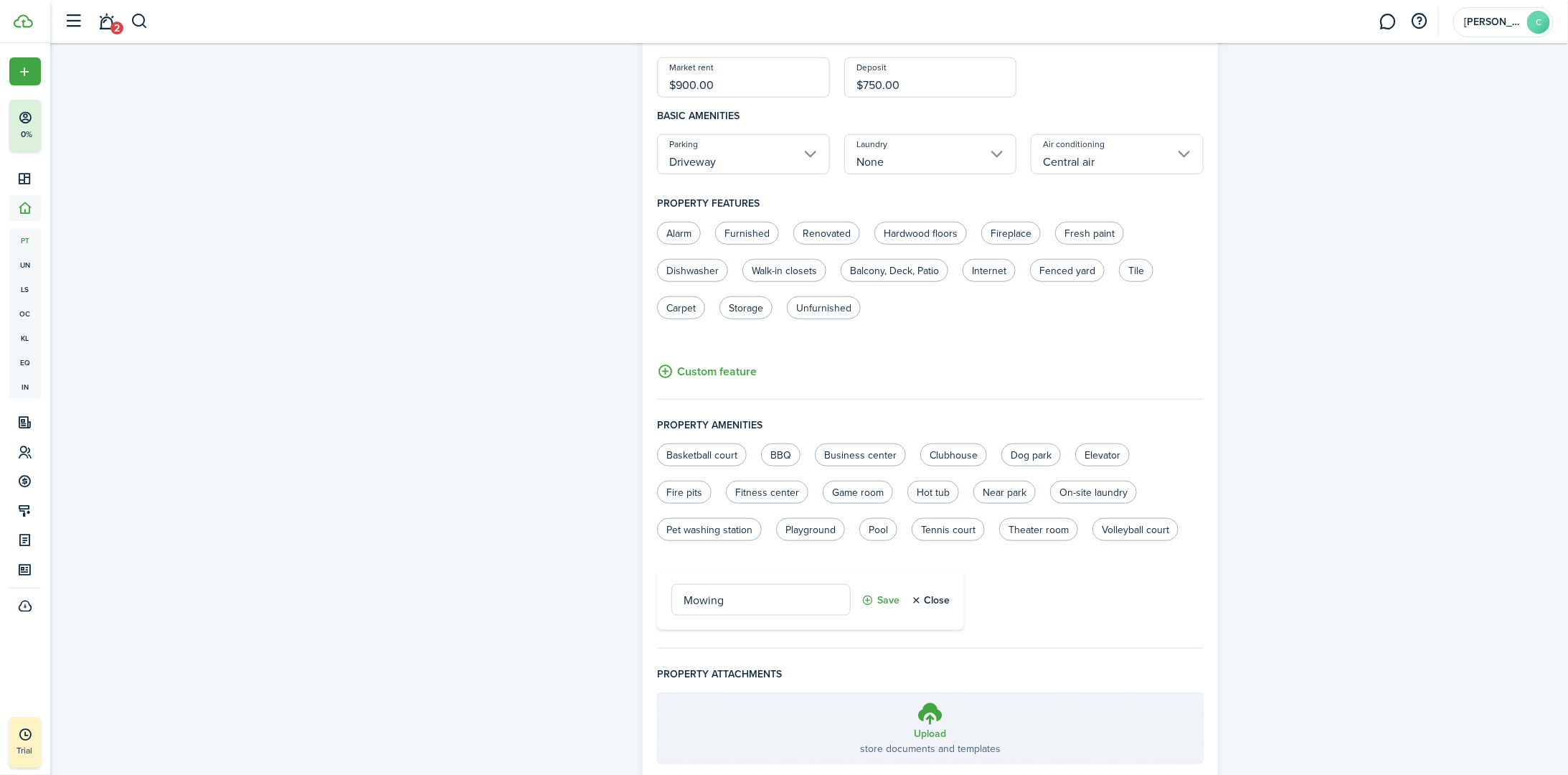
click at [779, 592] on button "Save" at bounding box center [880, 600] width 38 height 32
click at [697, 622] on button "Custom amenity" at bounding box center [708, 623] width 103 height 18
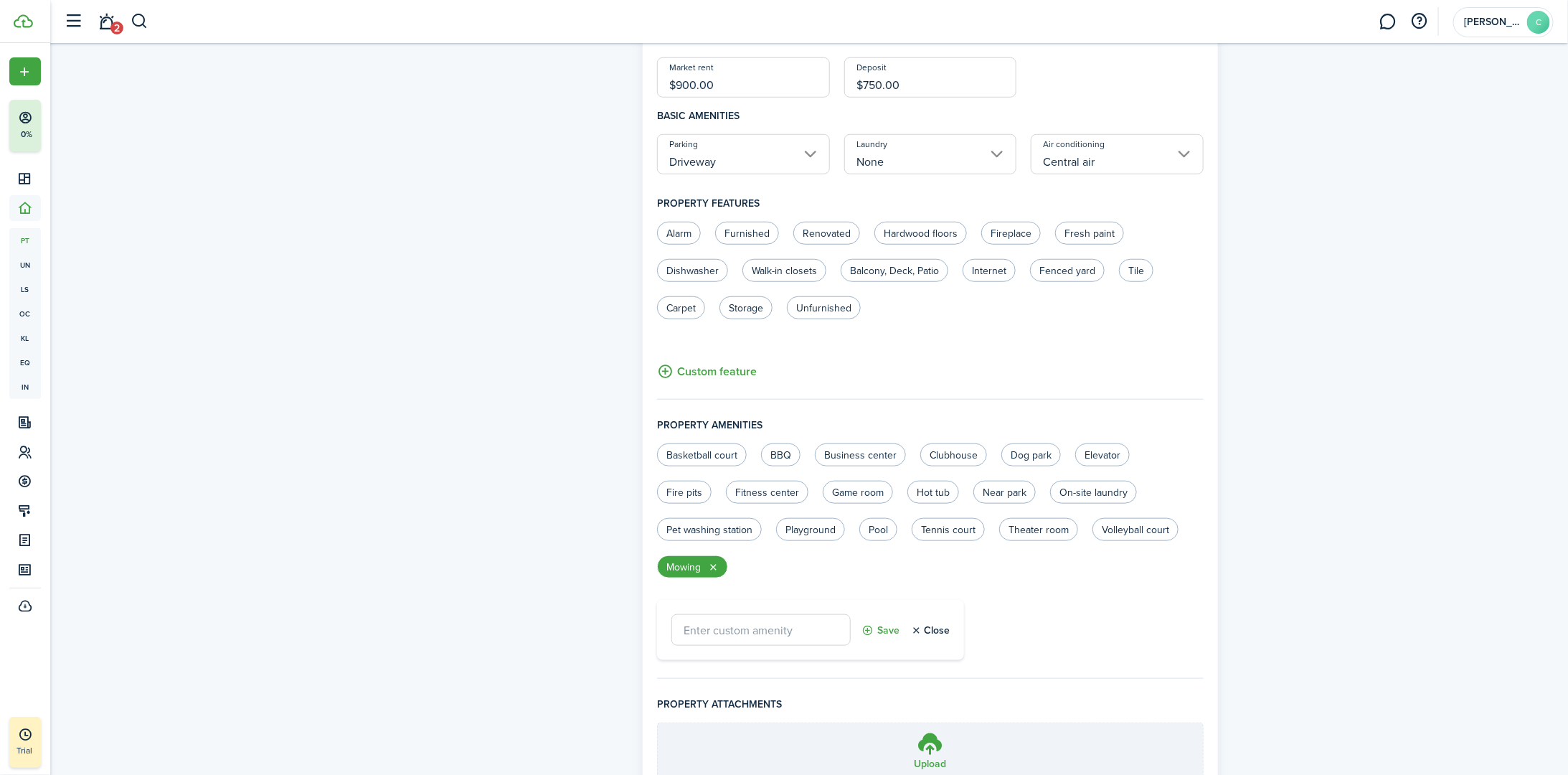
click at [766, 629] on input "text" at bounding box center [761, 630] width 179 height 32
type input "Water Included"
click at [779, 625] on button "Save" at bounding box center [880, 630] width 38 height 32
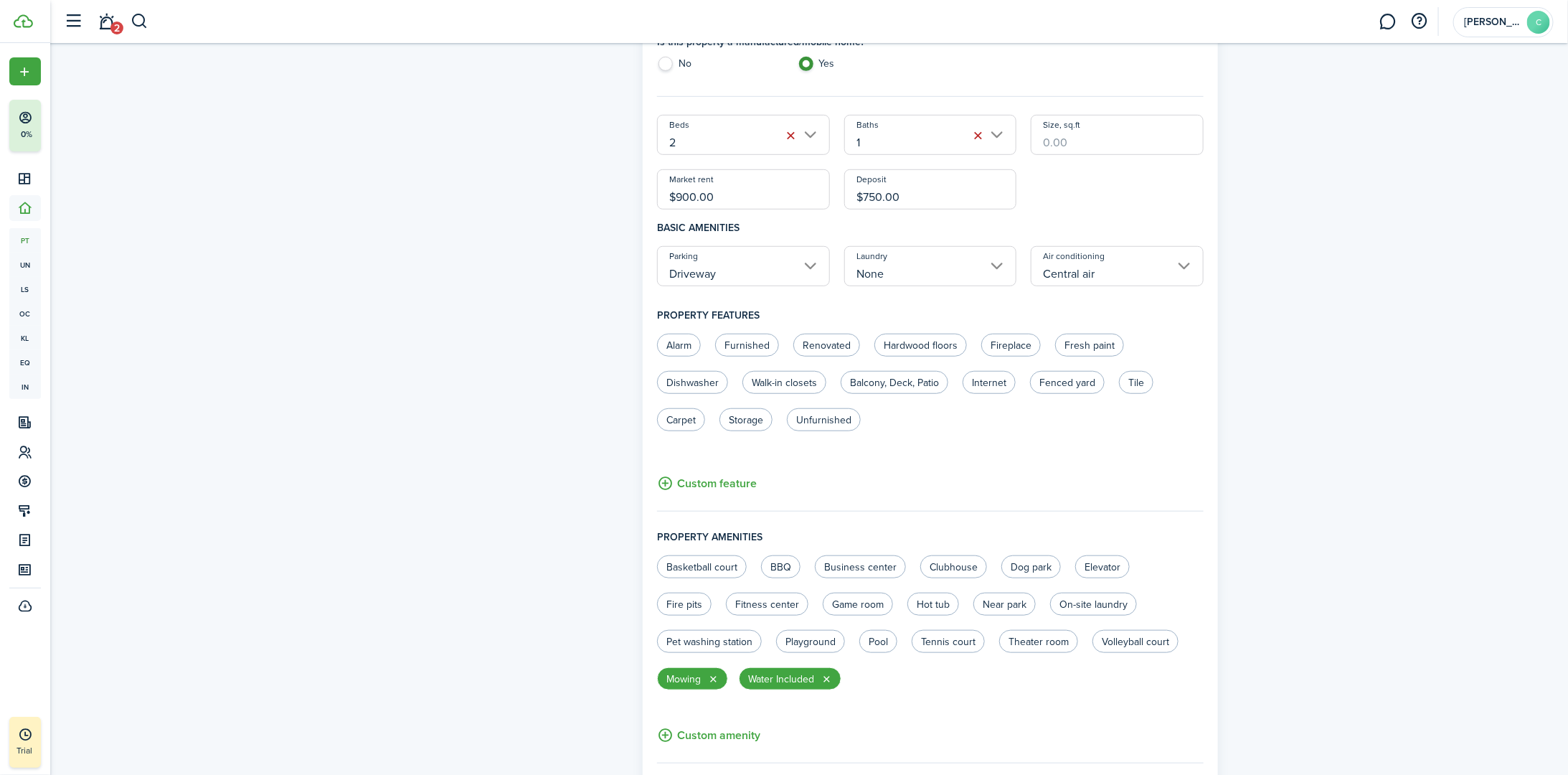
scroll to position [315, 0]
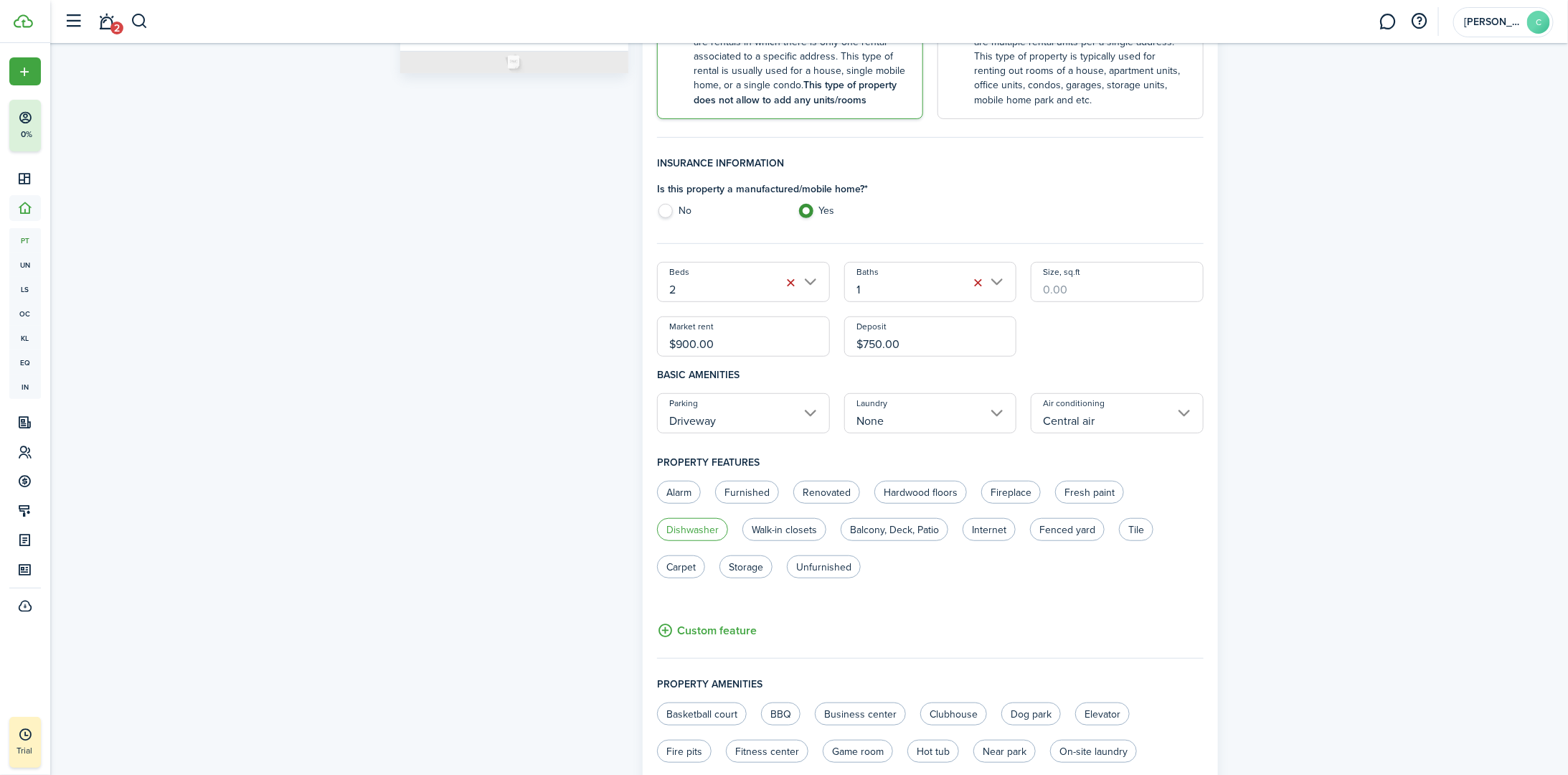
click at [694, 536] on label "Dishwasher" at bounding box center [693, 530] width 71 height 23
radio input "true"
click at [703, 629] on button "Custom feature" at bounding box center [707, 630] width 100 height 18
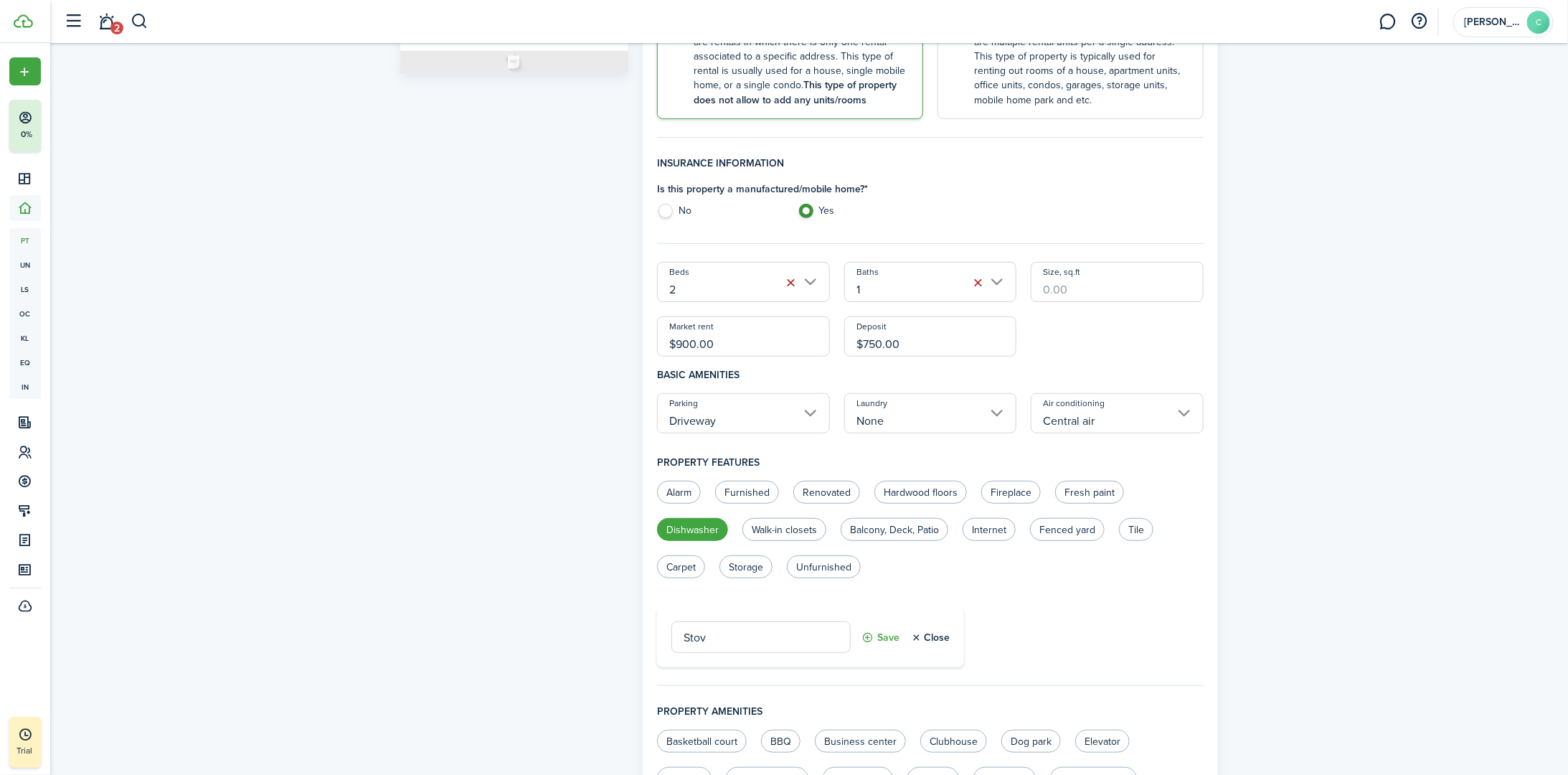
type input "Stove"
click at [712, 663] on button "Custom feature" at bounding box center [707, 660] width 100 height 18
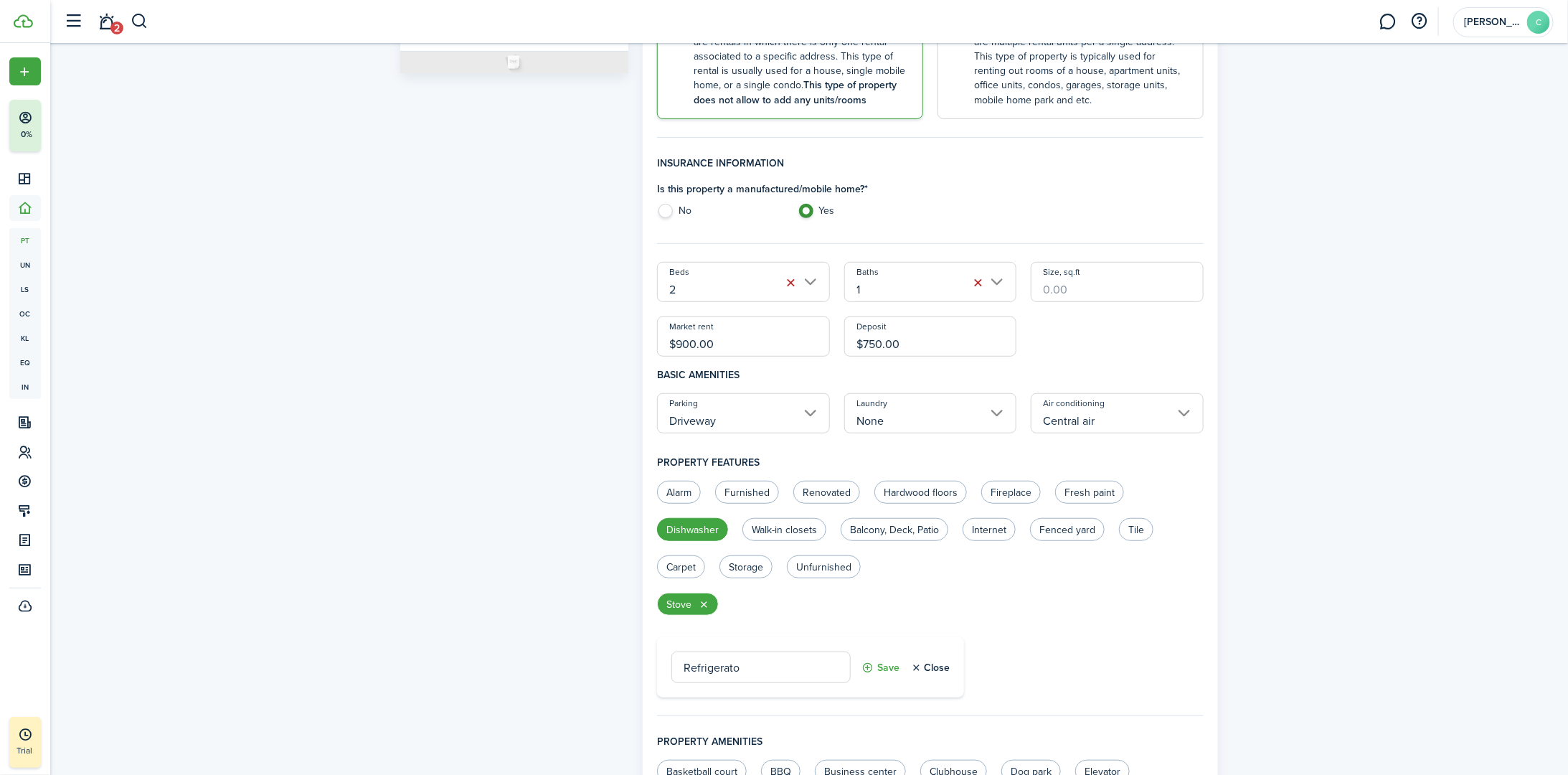
type input "Refrigerator"
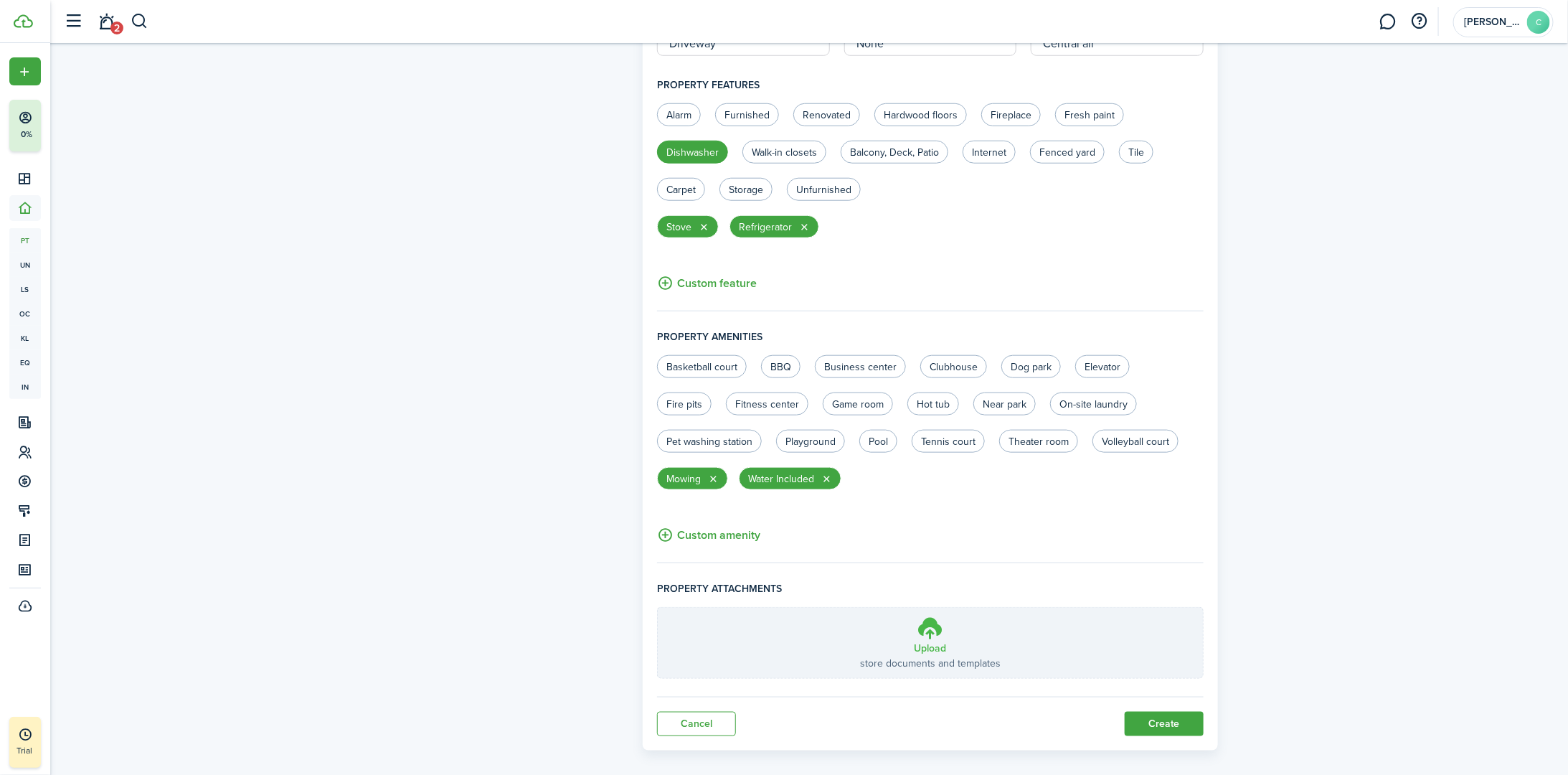
scroll to position [703, 0]
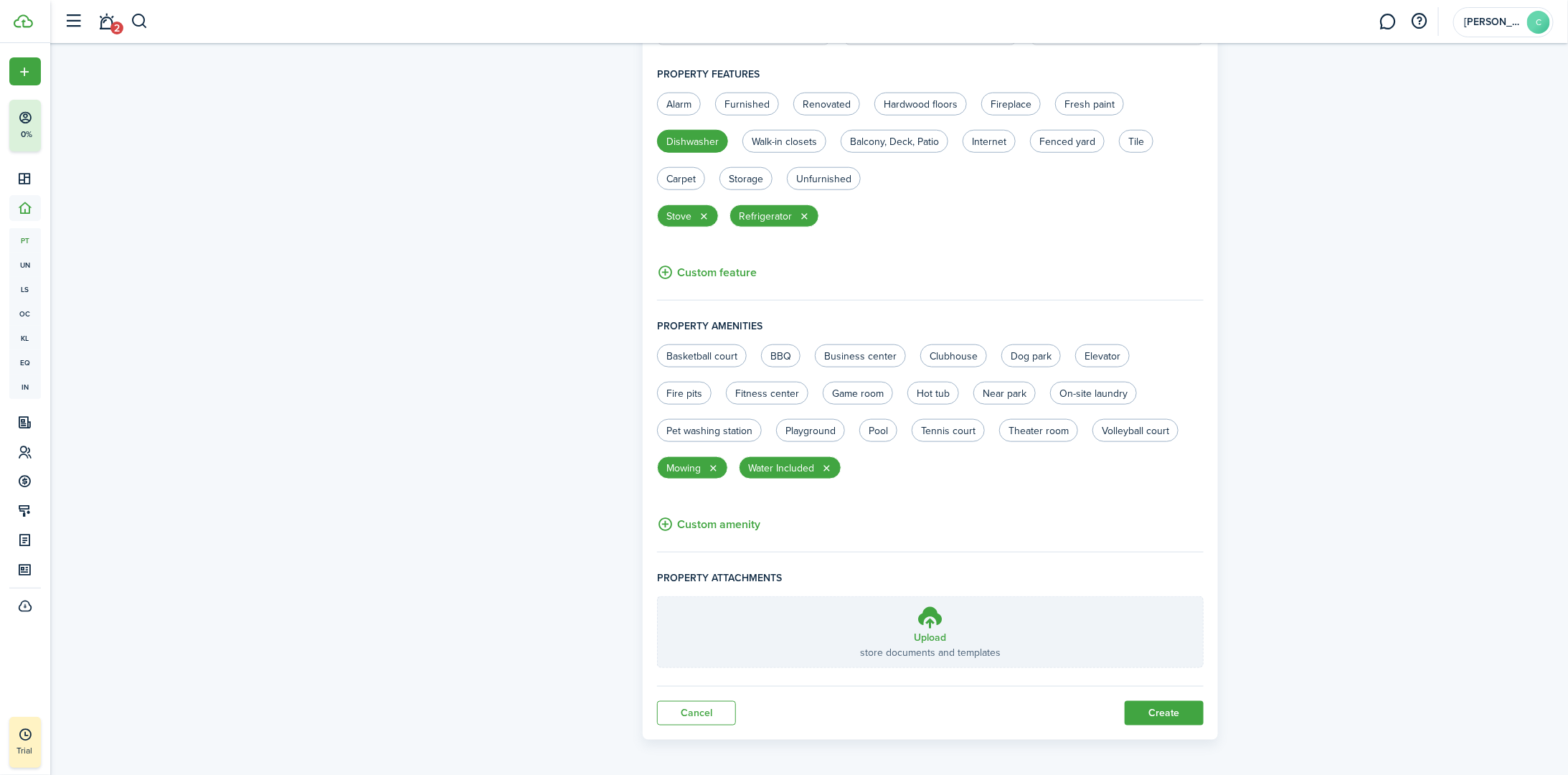
click at [779, 704] on button "Create" at bounding box center [1164, 713] width 79 height 24
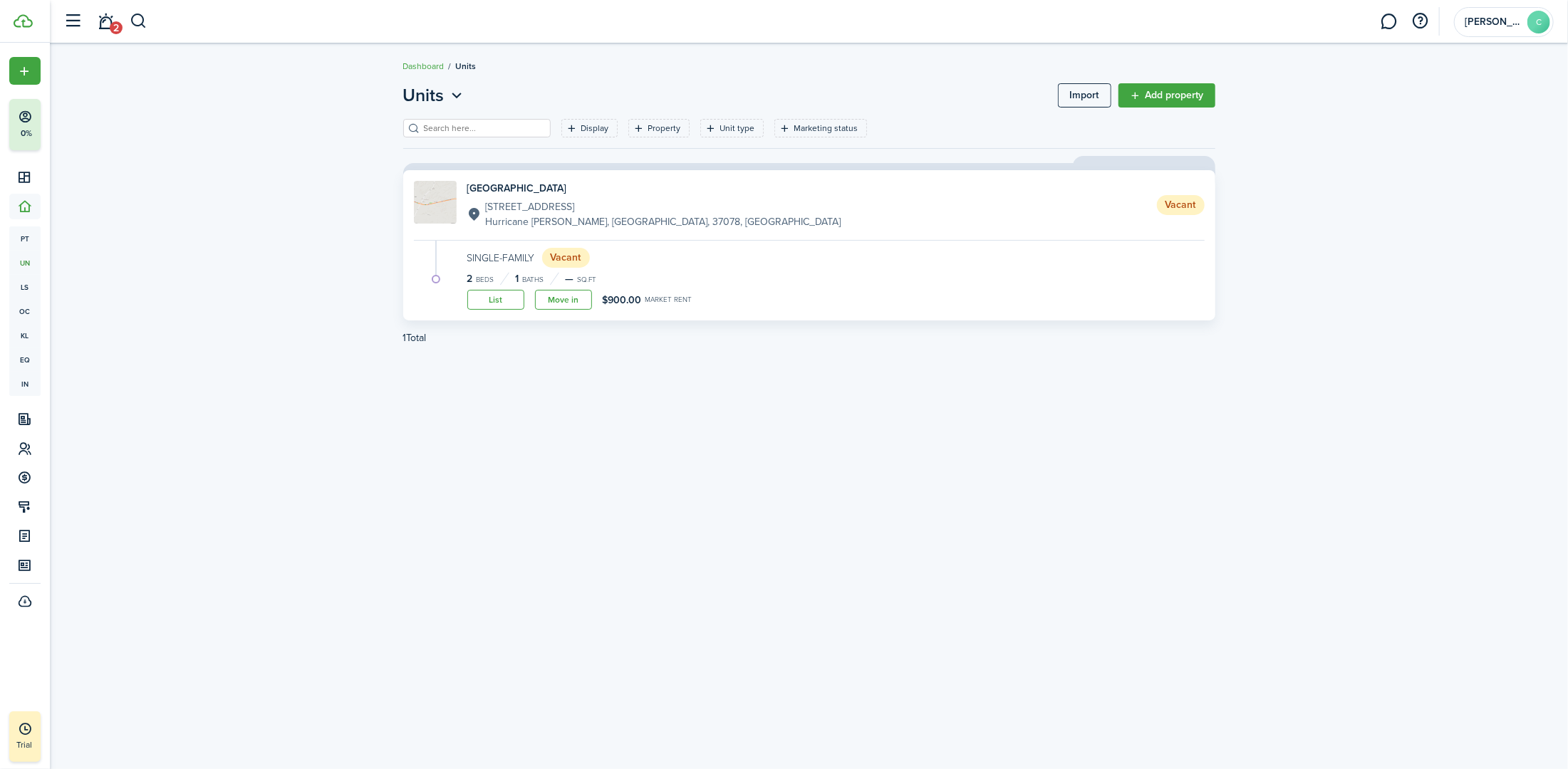
click at [573, 303] on link "Move in" at bounding box center [563, 300] width 57 height 20
click at [509, 193] on h4 "[GEOGRAPHIC_DATA]" at bounding box center [654, 188] width 374 height 15
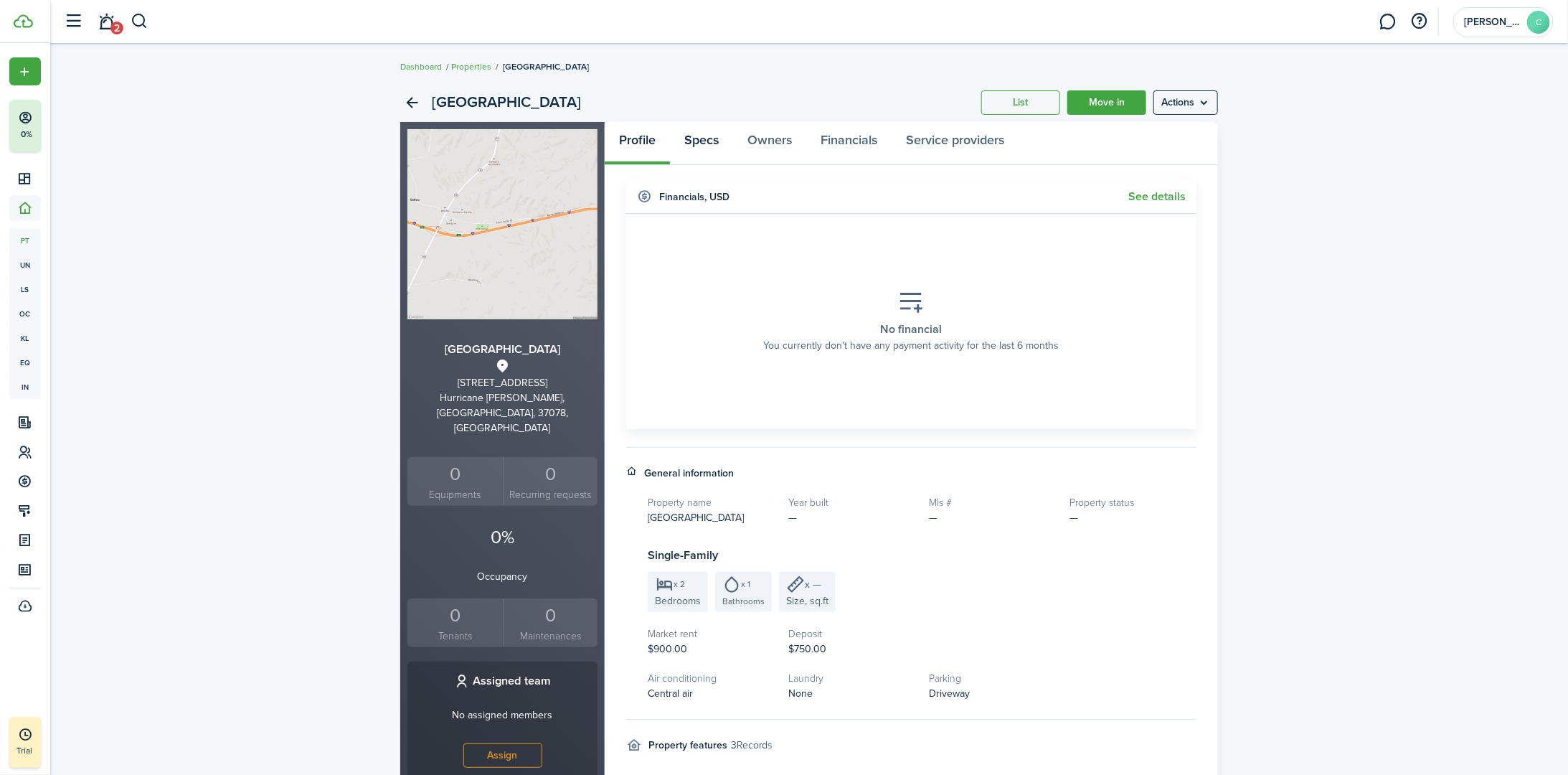
click at [712, 139] on link "Specs" at bounding box center [701, 143] width 63 height 43
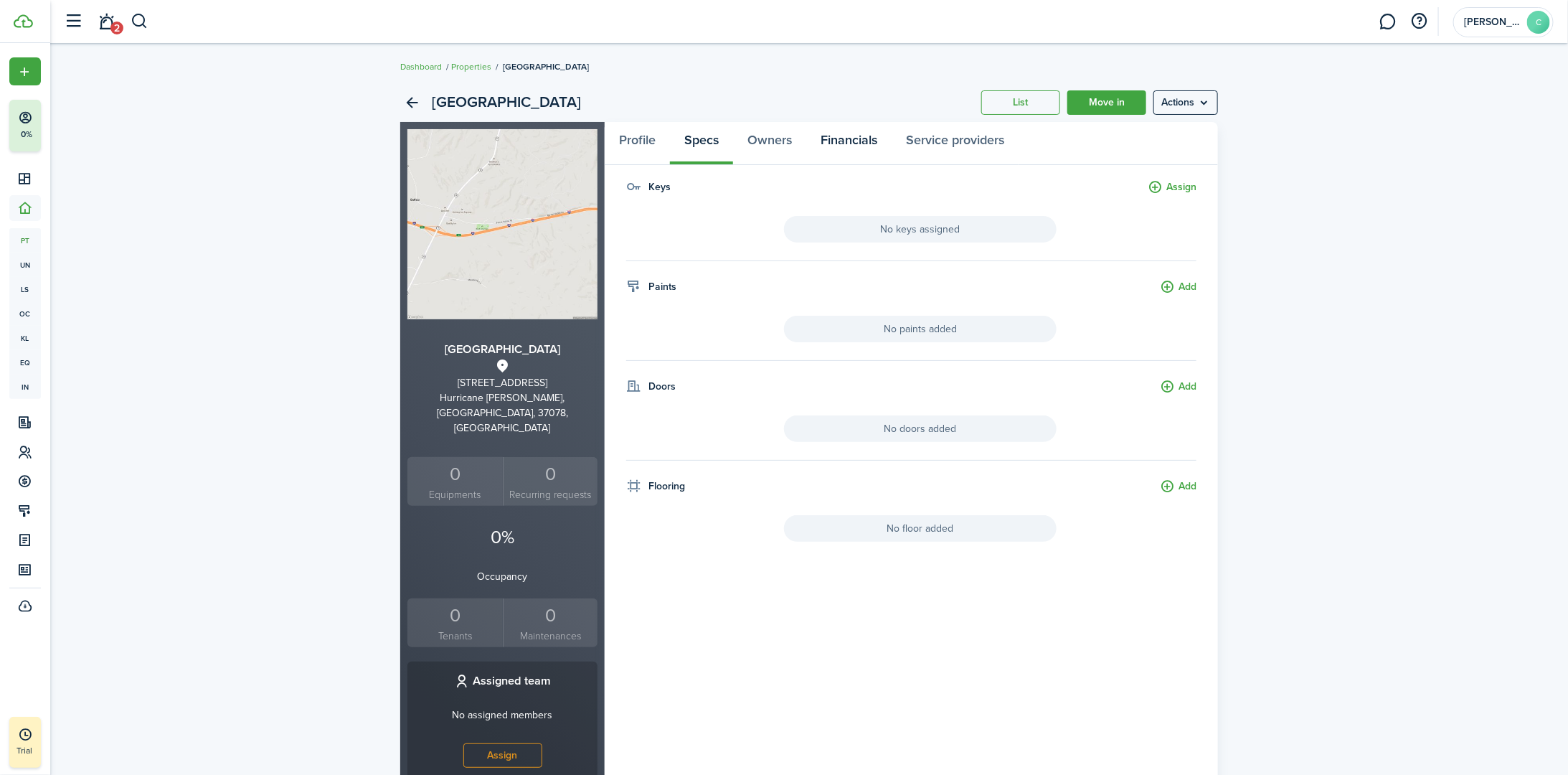
click at [779, 136] on link "Financials" at bounding box center [849, 143] width 85 height 43
click at [779, 133] on link "Service providers" at bounding box center [955, 143] width 127 height 43
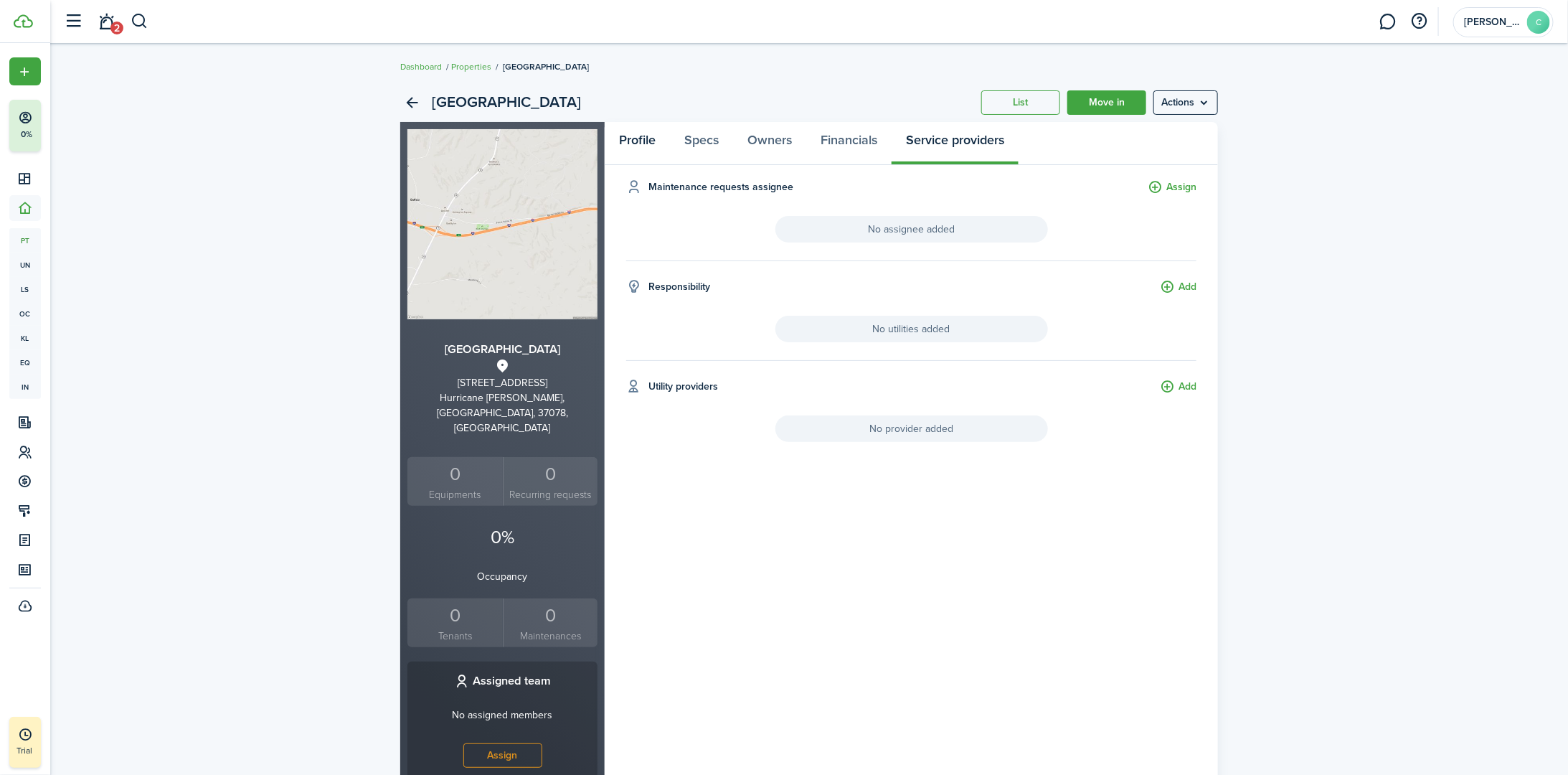
click at [640, 141] on link "Profile" at bounding box center [638, 143] width 65 height 43
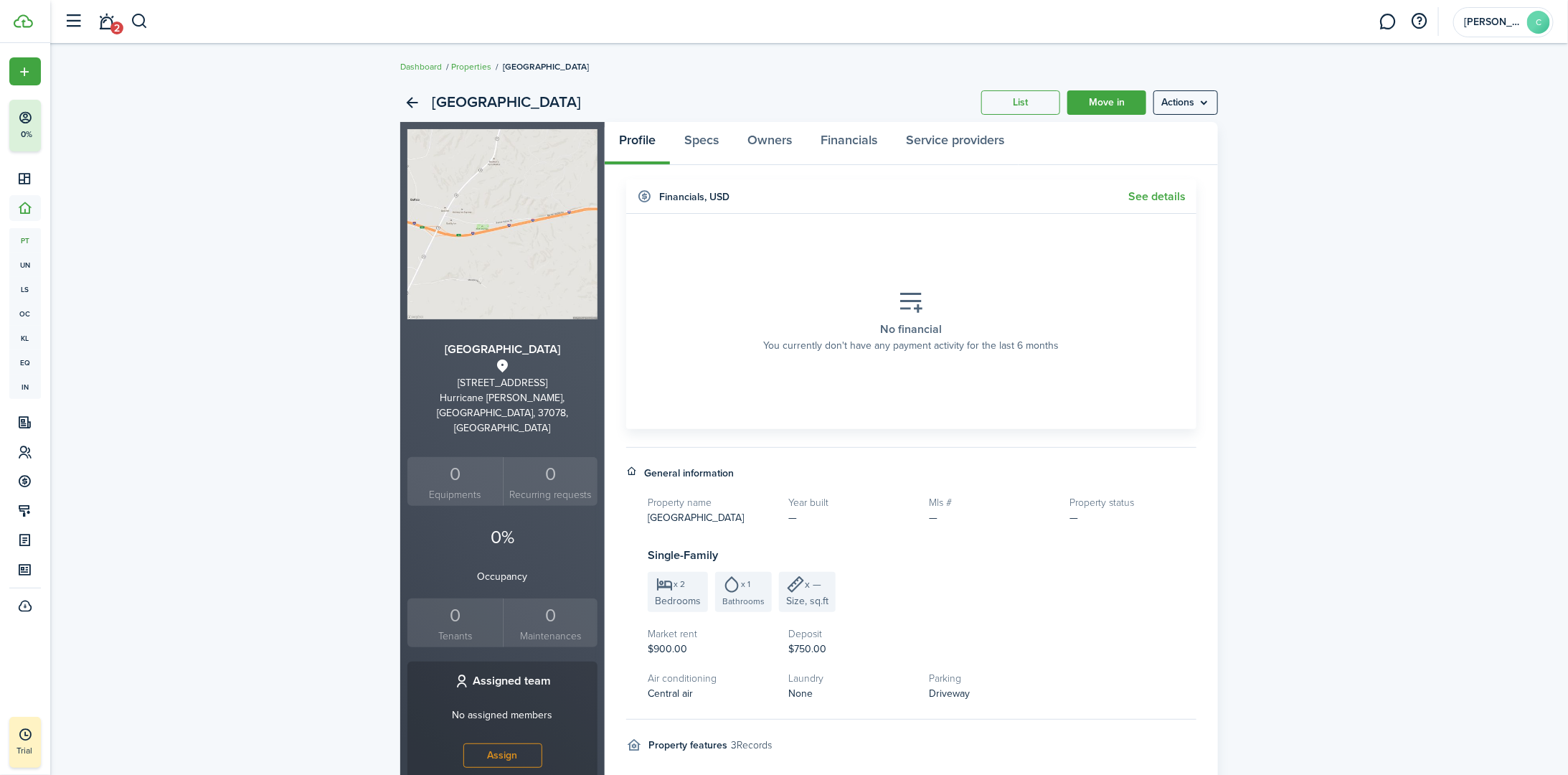
click at [779, 108] on link "List" at bounding box center [1021, 102] width 79 height 24
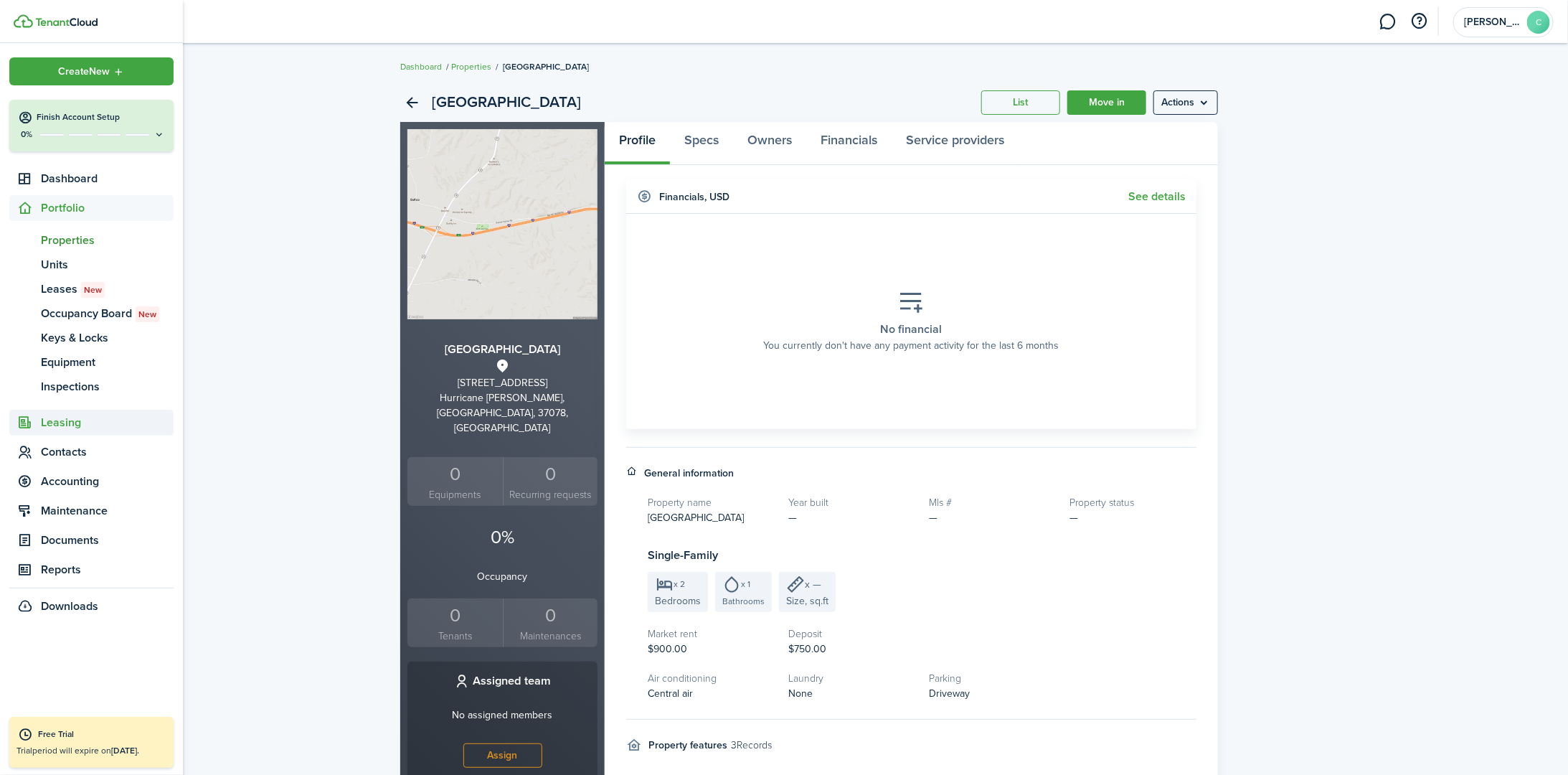
click at [74, 425] on span "Leasing" at bounding box center [107, 422] width 132 height 17
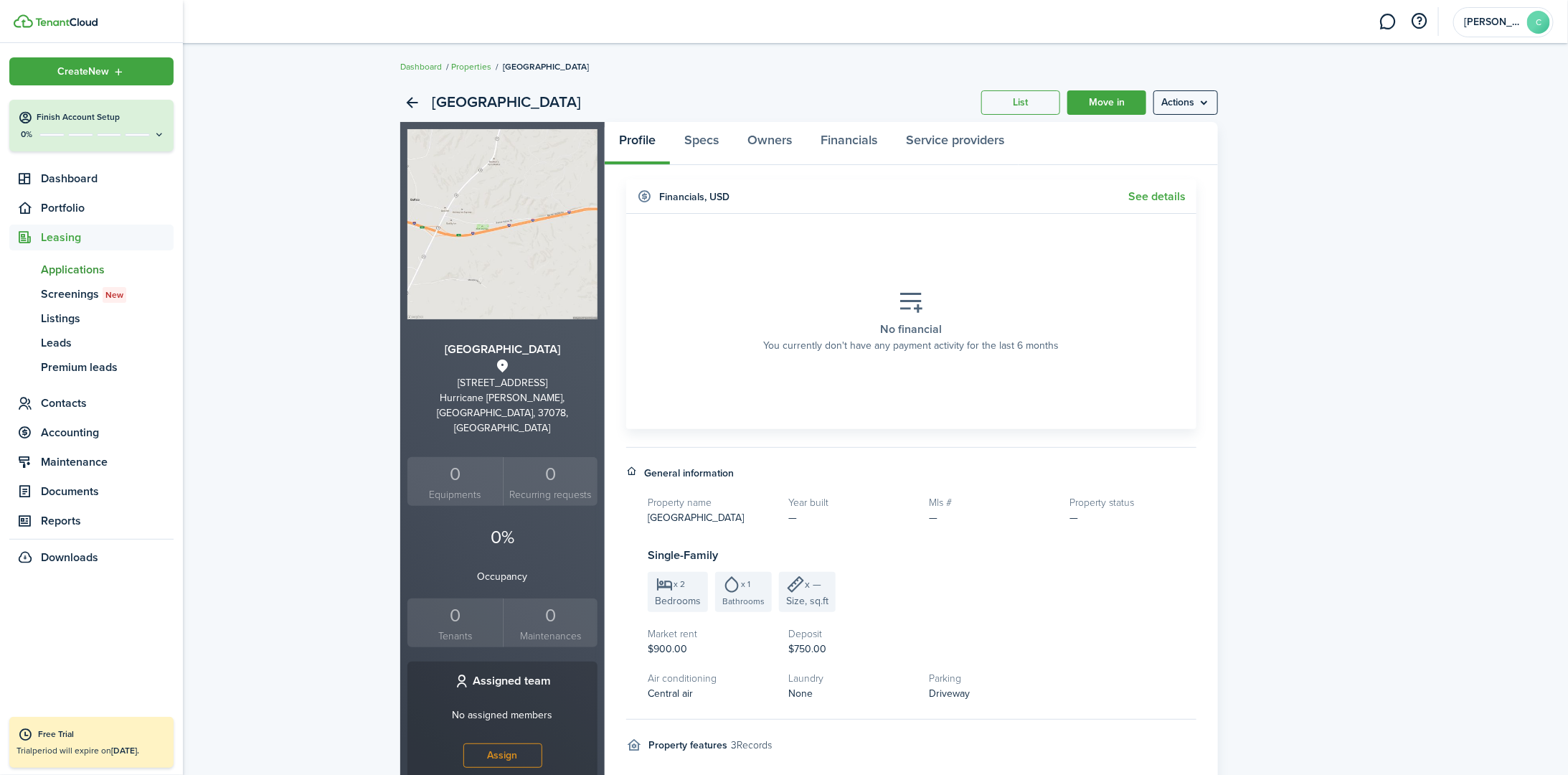
click at [82, 267] on span "Applications" at bounding box center [107, 270] width 132 height 17
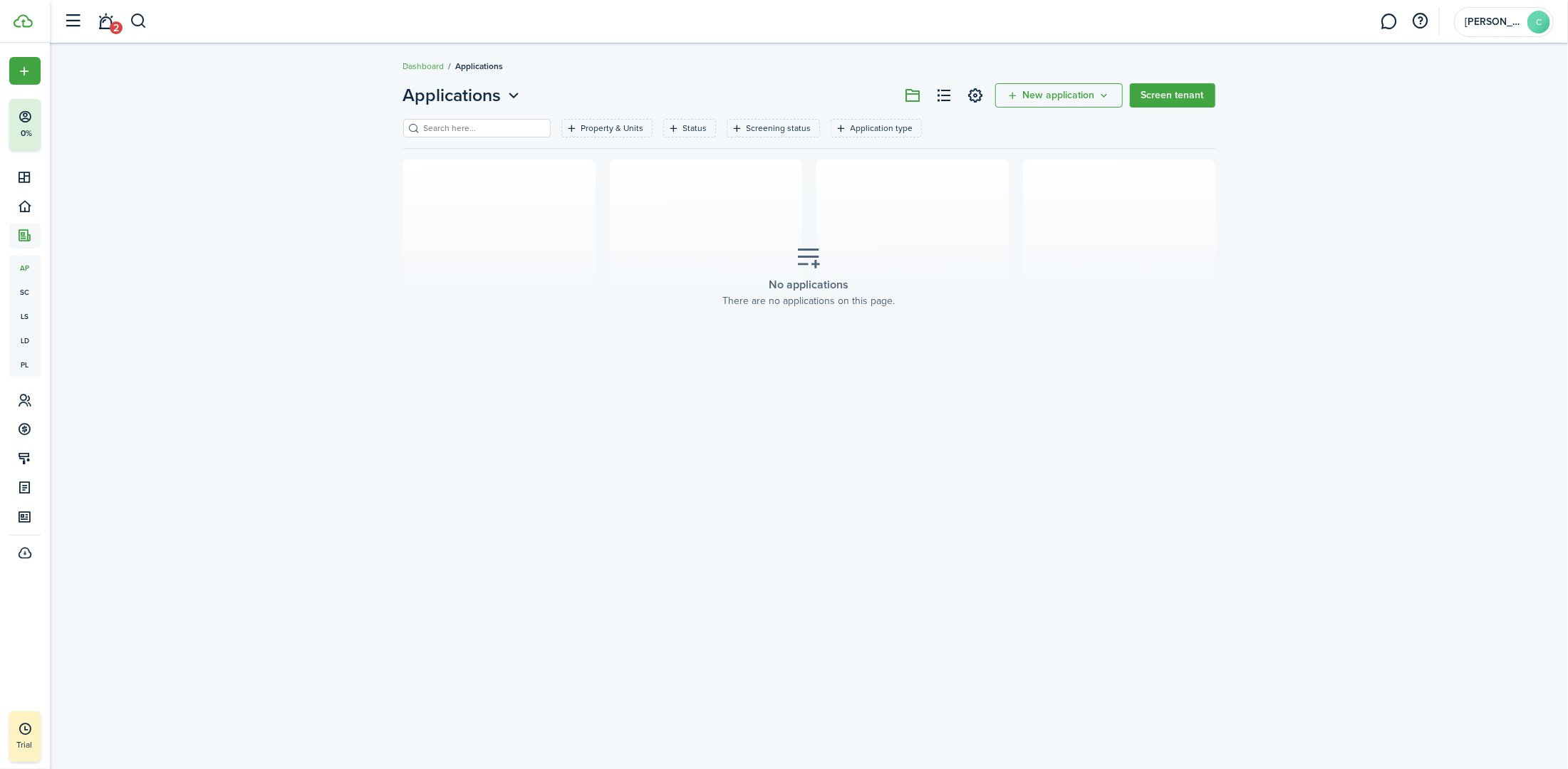
click at [774, 92] on span "New application" at bounding box center [1059, 95] width 72 height 10
click at [774, 128] on link "Add application" at bounding box center [1060, 127] width 125 height 25
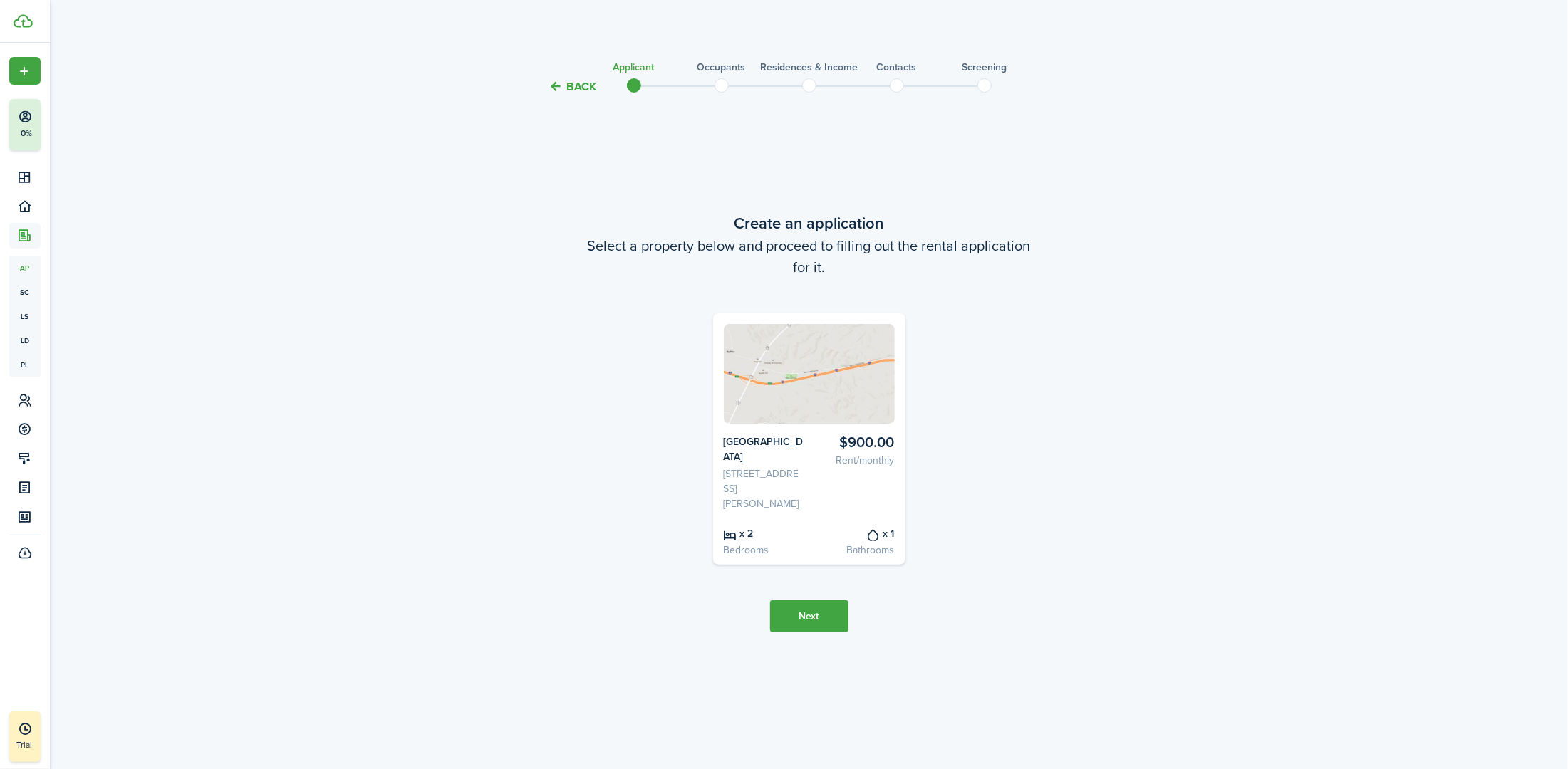
click at [774, 404] on img at bounding box center [809, 374] width 171 height 100
click at [774, 623] on button "Next" at bounding box center [809, 617] width 78 height 32
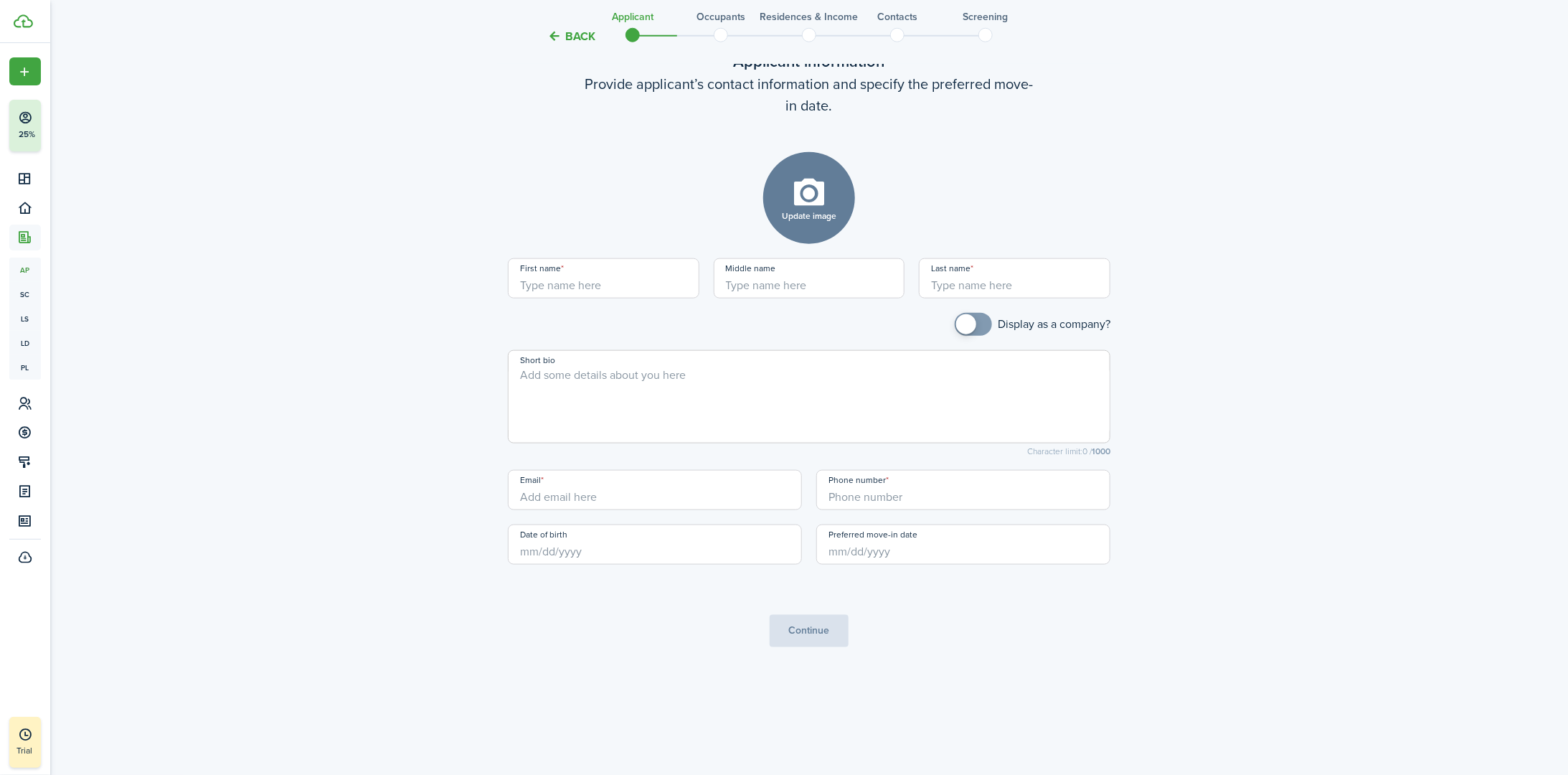
scroll to position [488, 0]
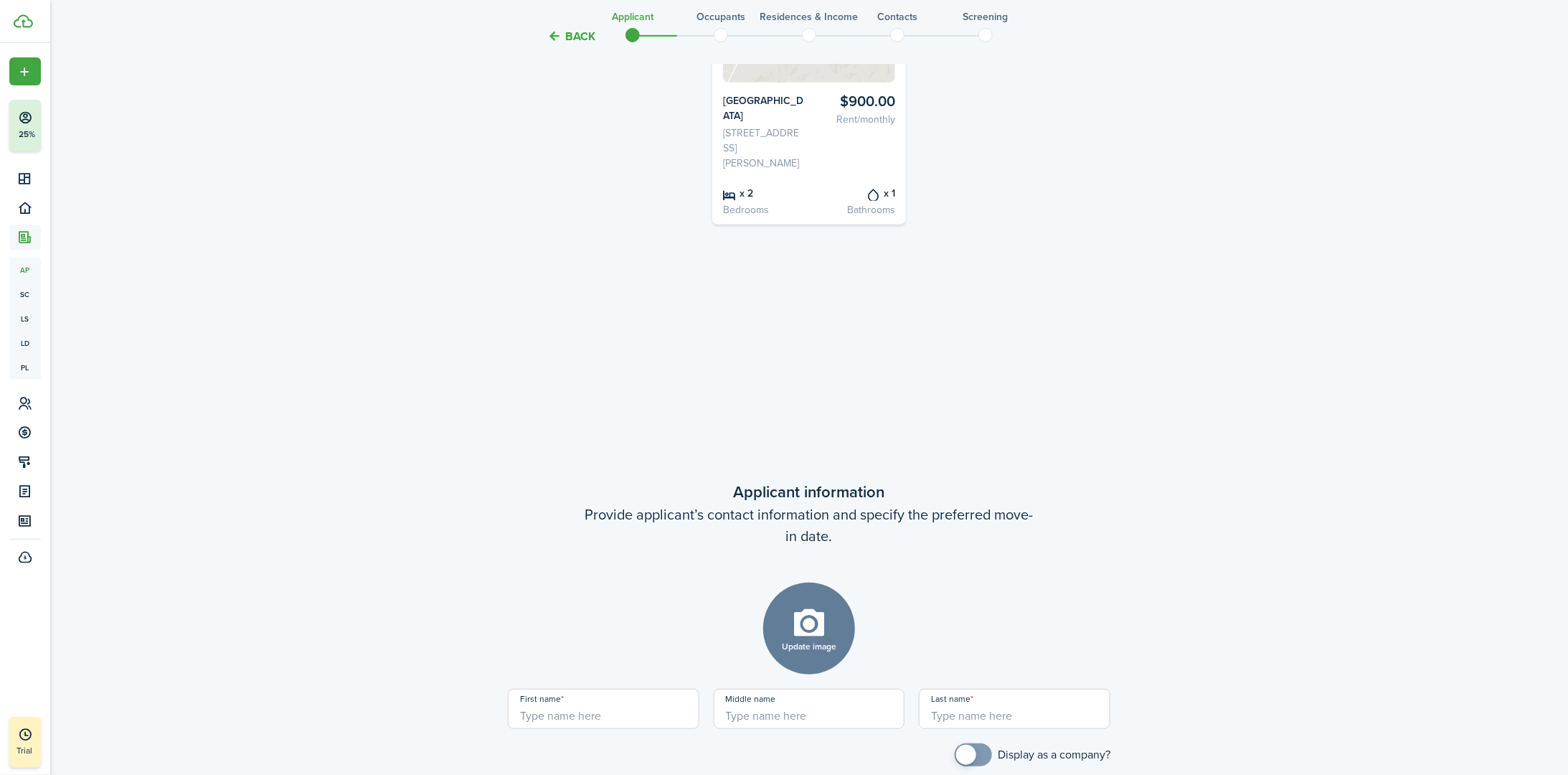
click at [565, 36] on button "Back" at bounding box center [571, 36] width 48 height 15
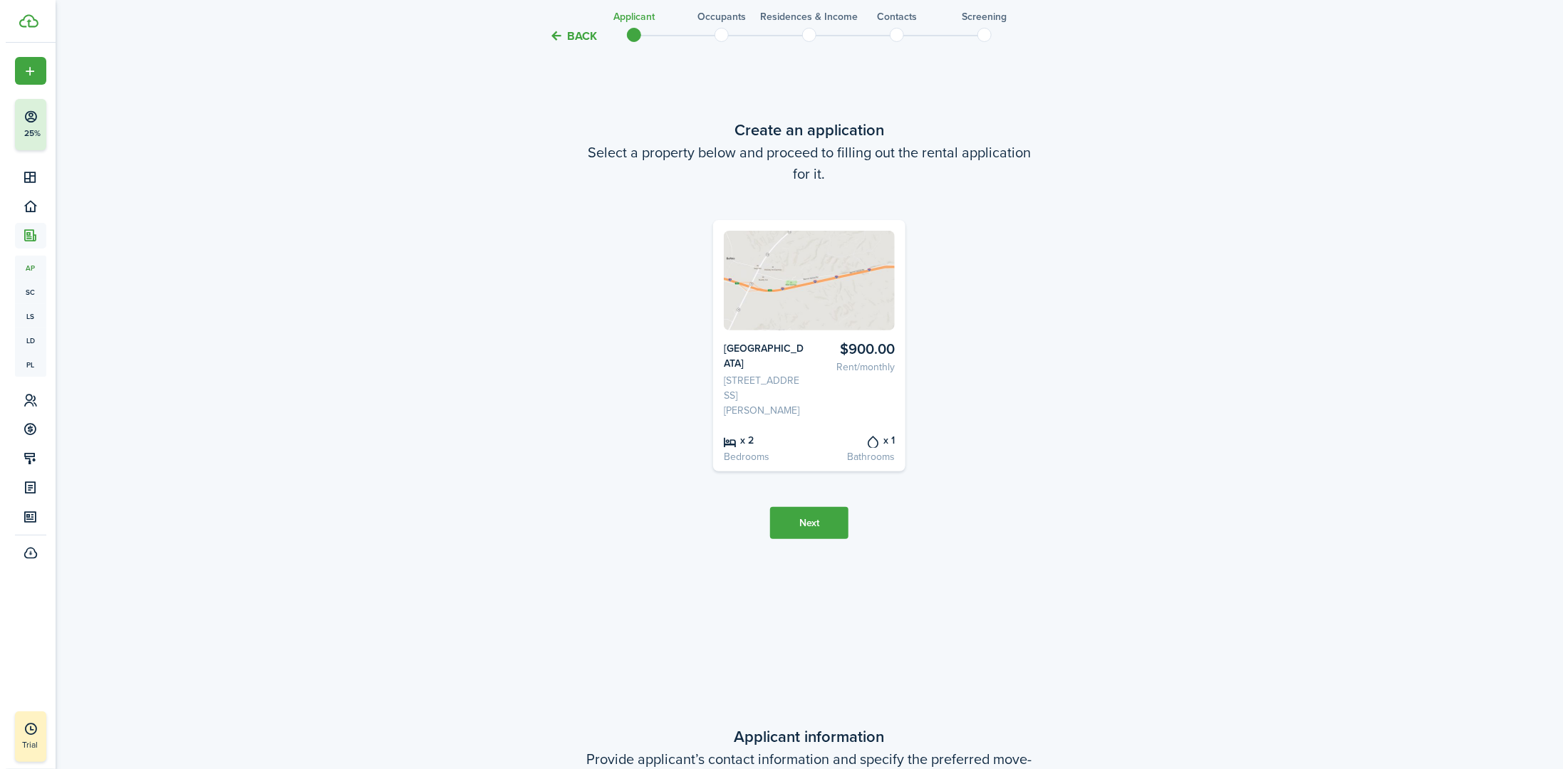
scroll to position [0, 0]
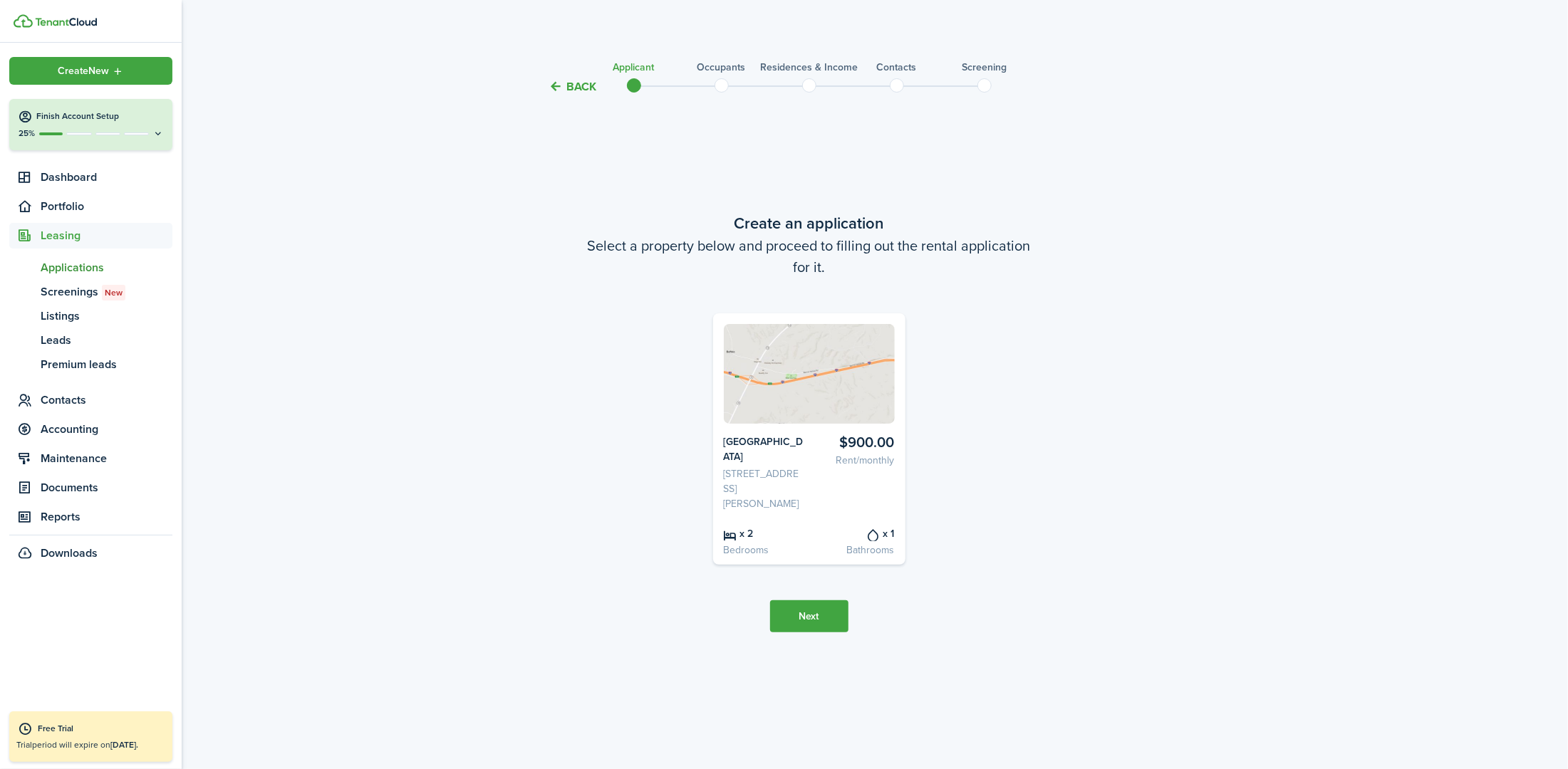
click at [63, 268] on span "Applications" at bounding box center [106, 268] width 132 height 17
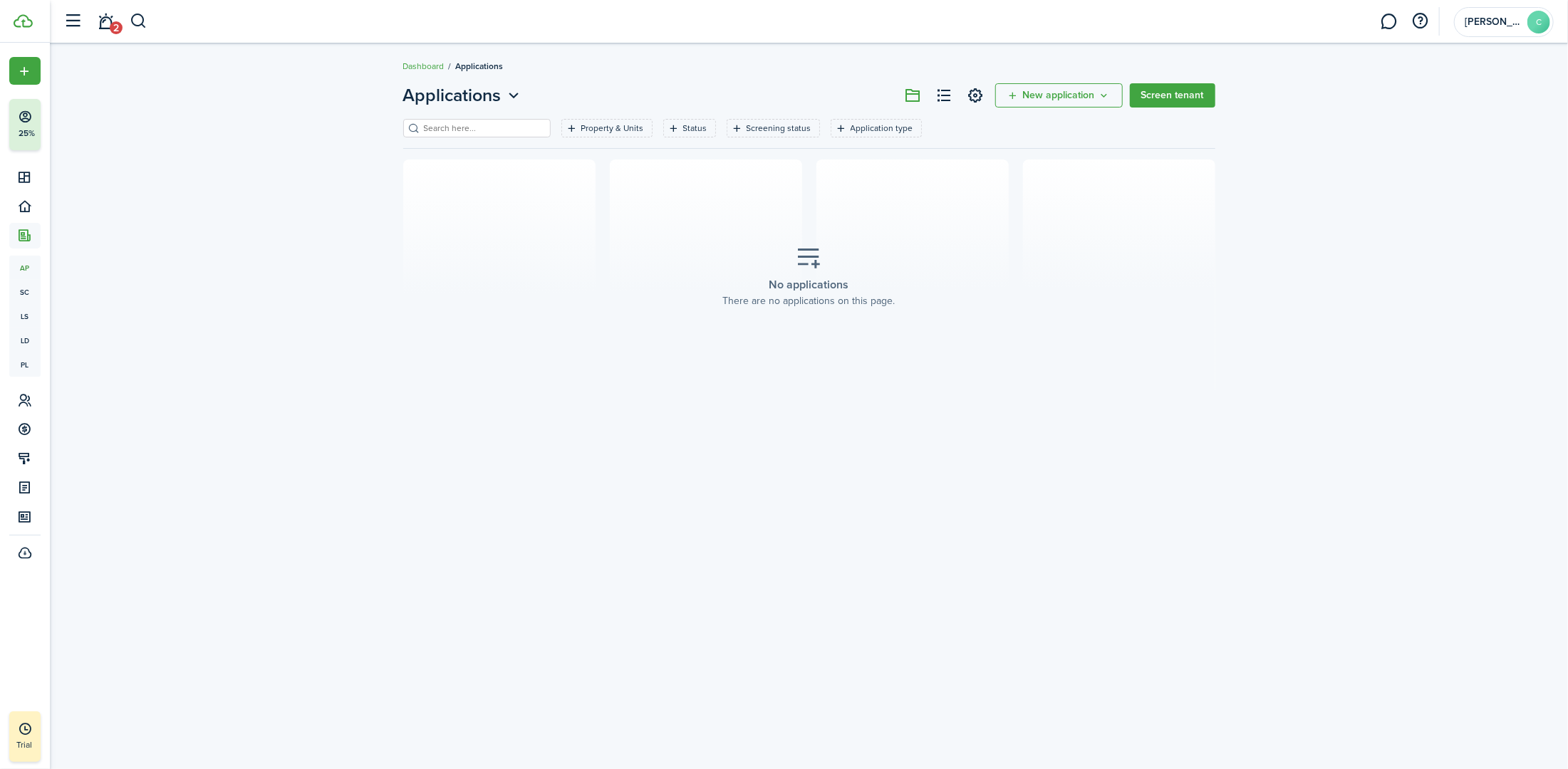
click at [774, 92] on button "New application" at bounding box center [1059, 95] width 128 height 24
click at [774, 146] on button "Invite to apply" at bounding box center [1060, 151] width 125 height 24
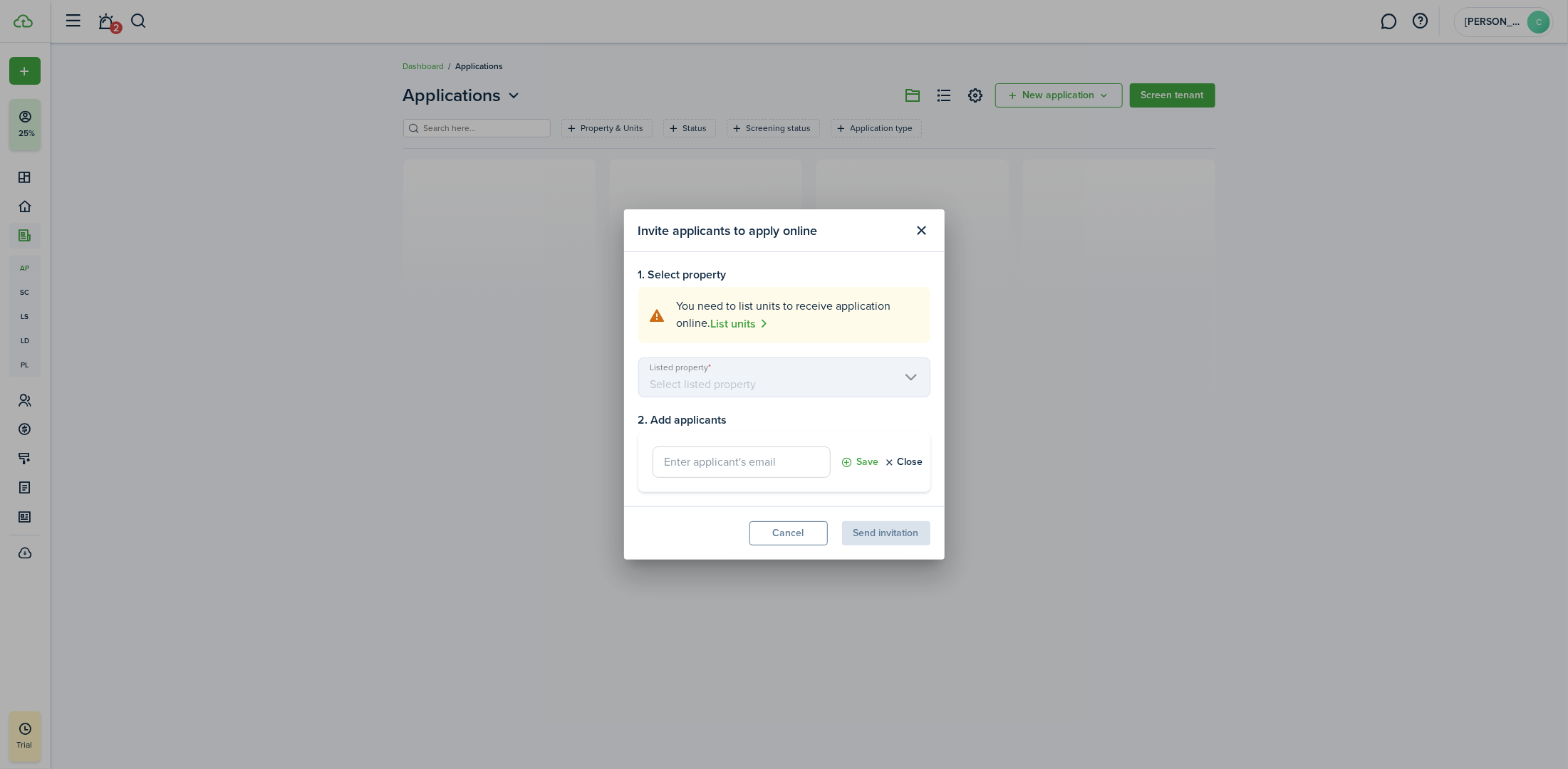
click at [774, 231] on button "Close modal" at bounding box center [921, 230] width 24 height 24
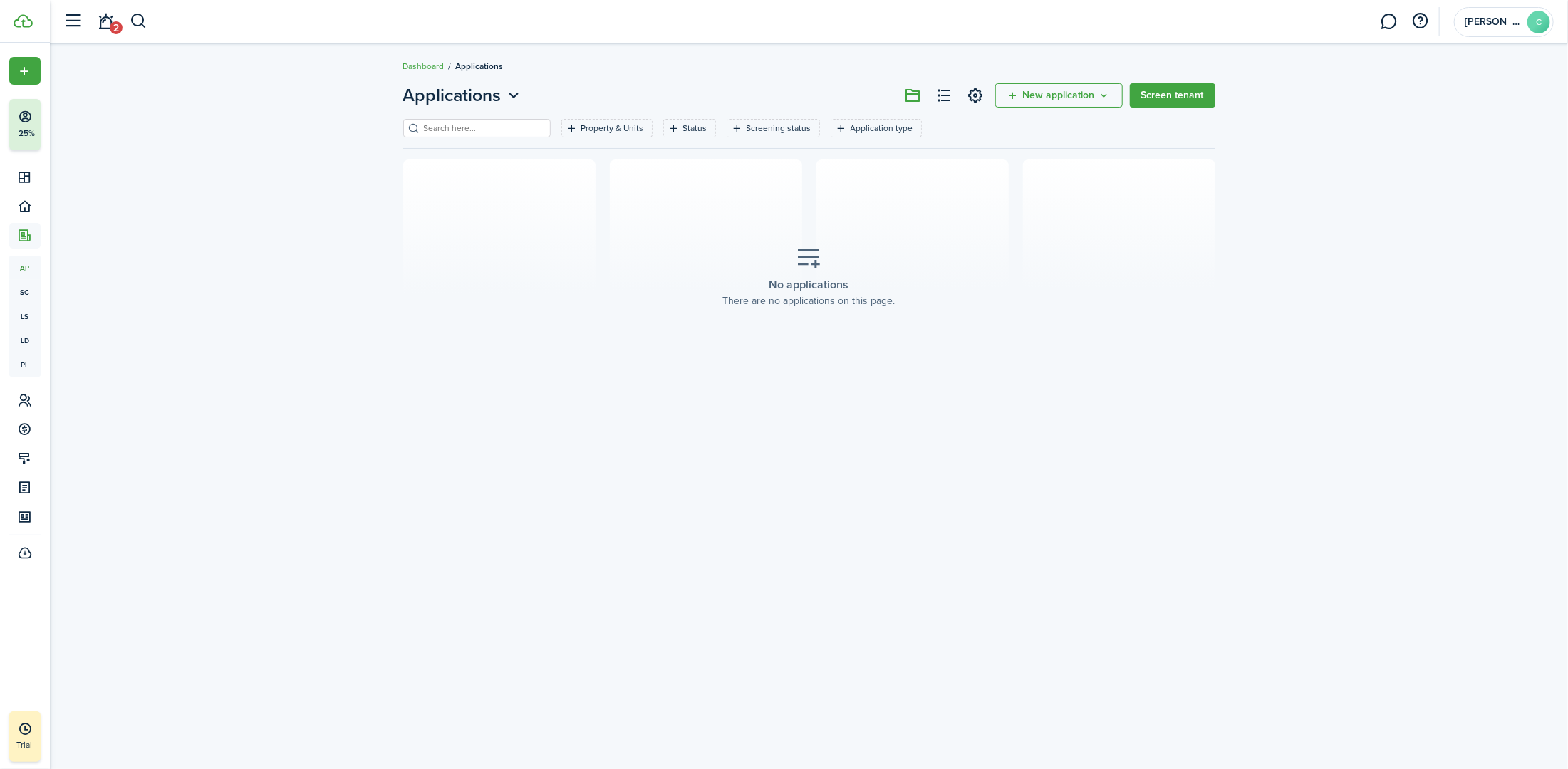
click at [774, 309] on div "Applications New application Screen tenant Property & Units Status Screening st…" at bounding box center [809, 238] width 1518 height 326
